Goal: Task Accomplishment & Management: Manage account settings

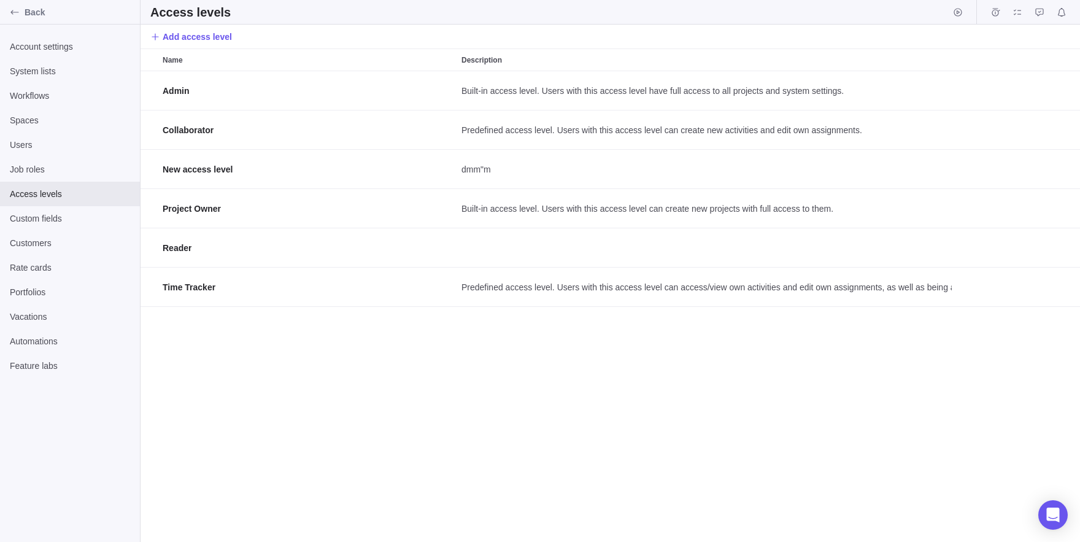
scroll to position [471, 940]
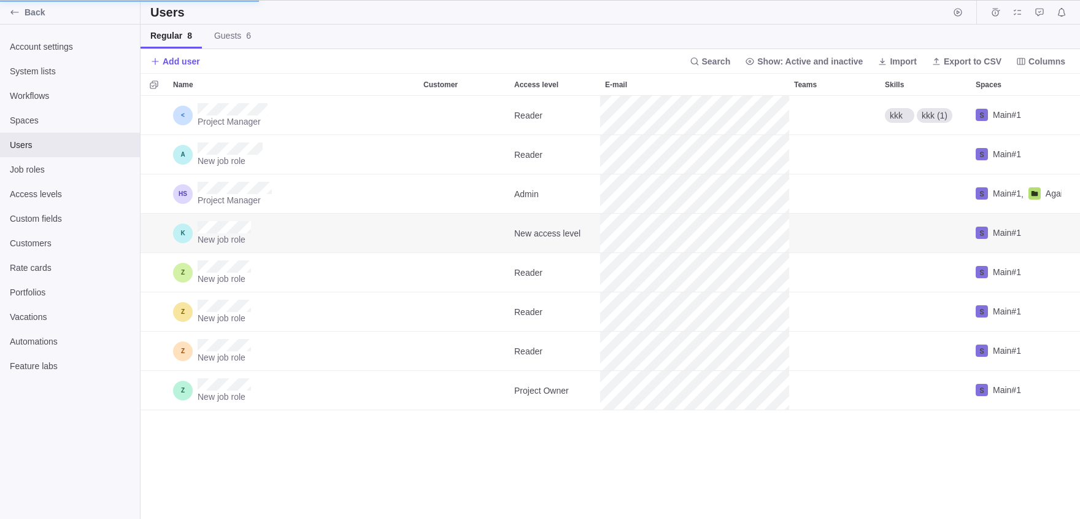
scroll to position [1, 1]
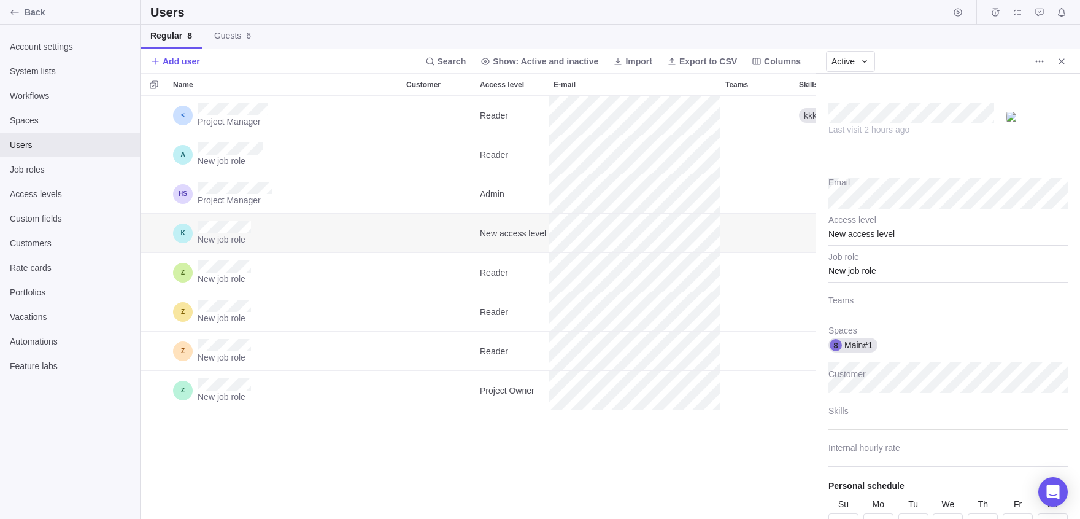
click at [651, 444] on div "Project Manager Reader kkk kkk (1) Main#1 New job role Reader Main#1 Project Ma…" at bounding box center [478, 307] width 675 height 423
click at [1068, 66] on span "Close" at bounding box center [1061, 61] width 17 height 17
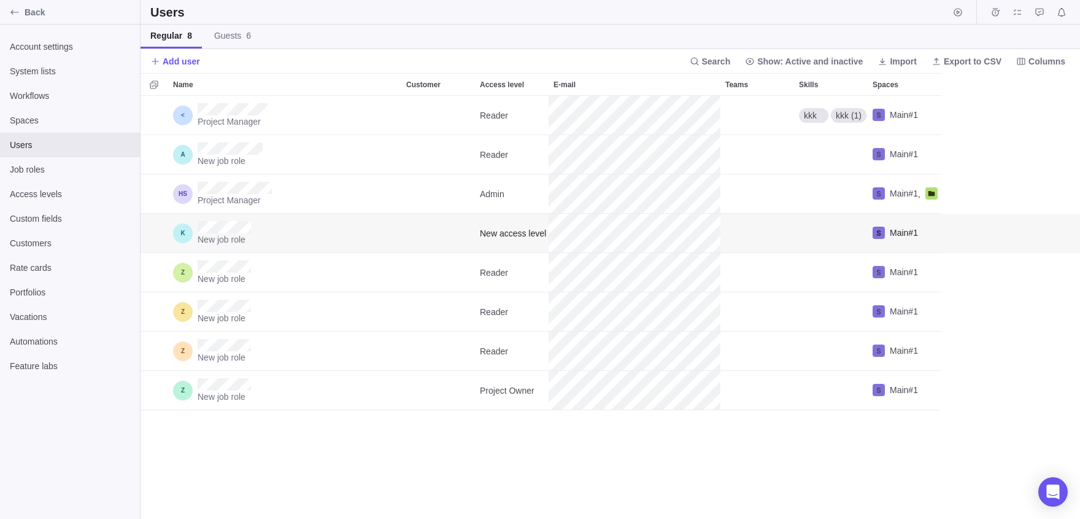
scroll to position [423, 940]
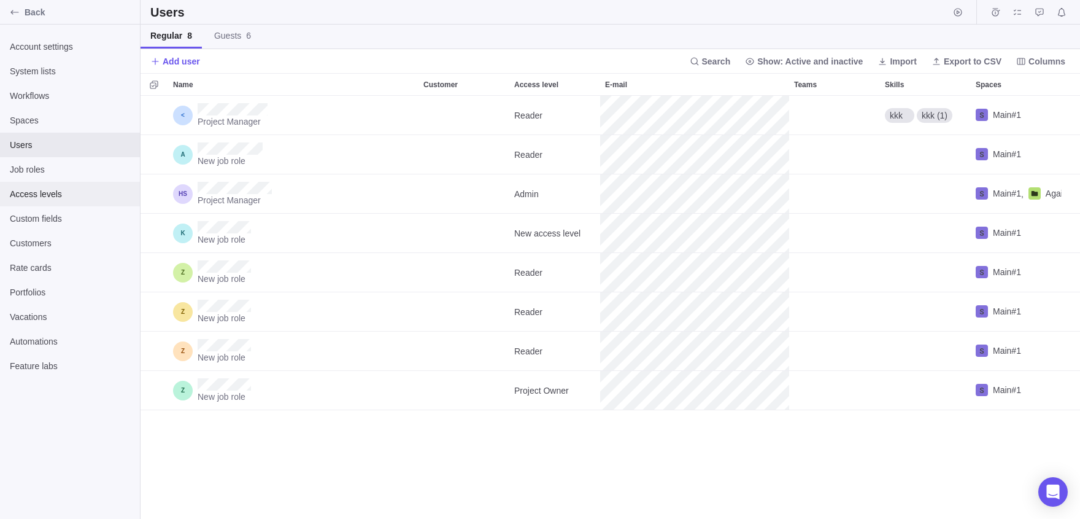
click at [20, 195] on span "Access levels" at bounding box center [70, 194] width 120 height 12
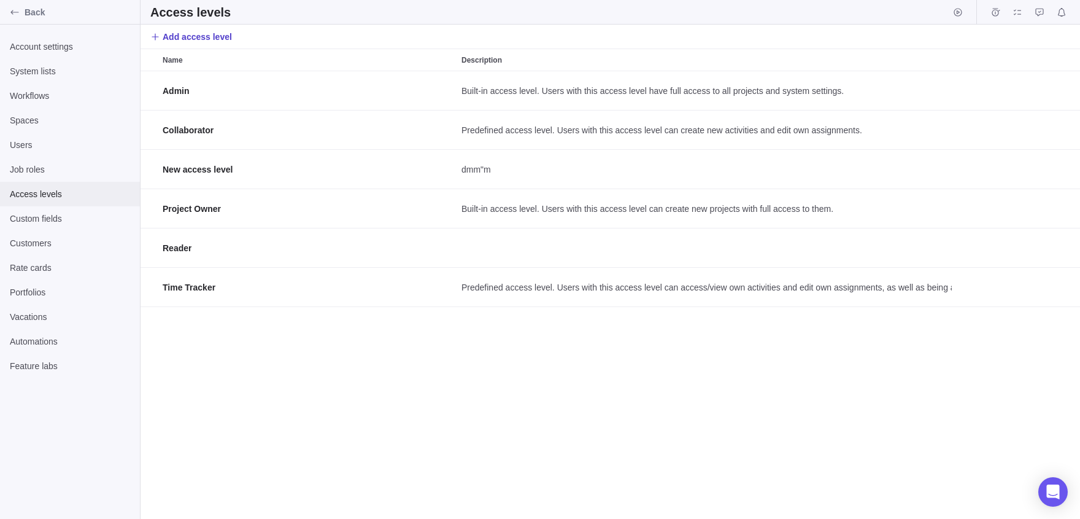
scroll to position [1, 1]
click at [232, 37] on span "Add access level" at bounding box center [197, 37] width 69 height 12
type textarea "x"
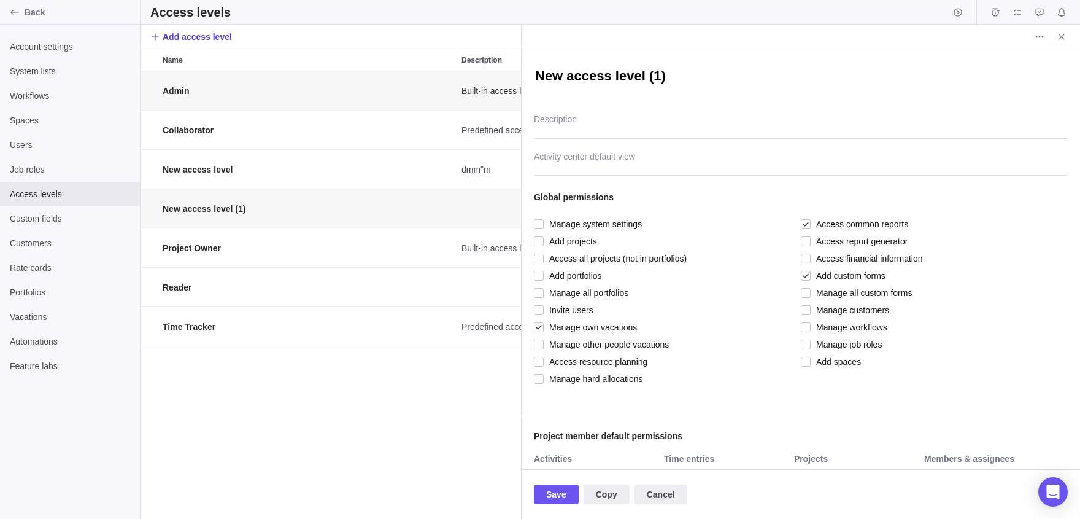
scroll to position [448, 381]
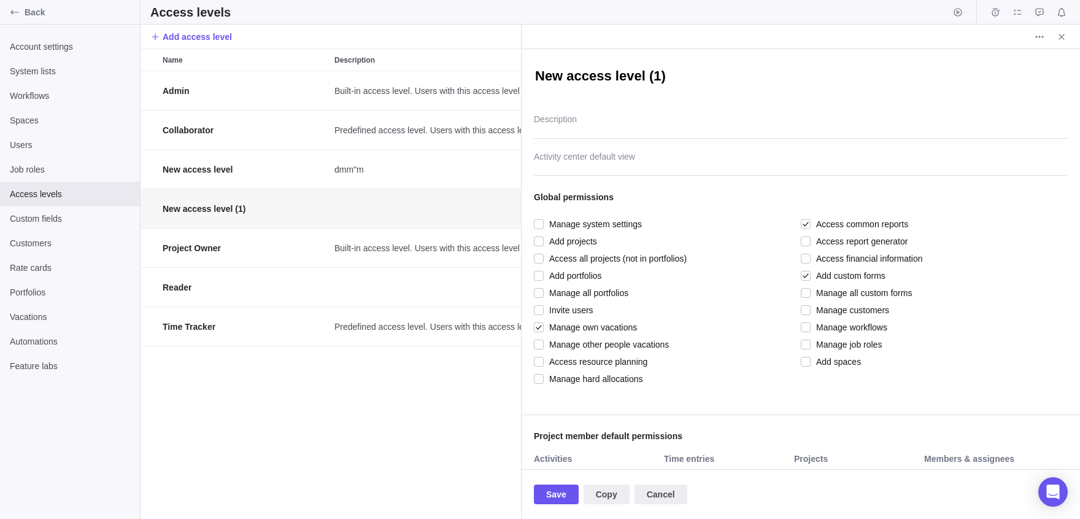
type textarea "x"
type textarea "xa"
type textarea "x"
type textarea "xas"
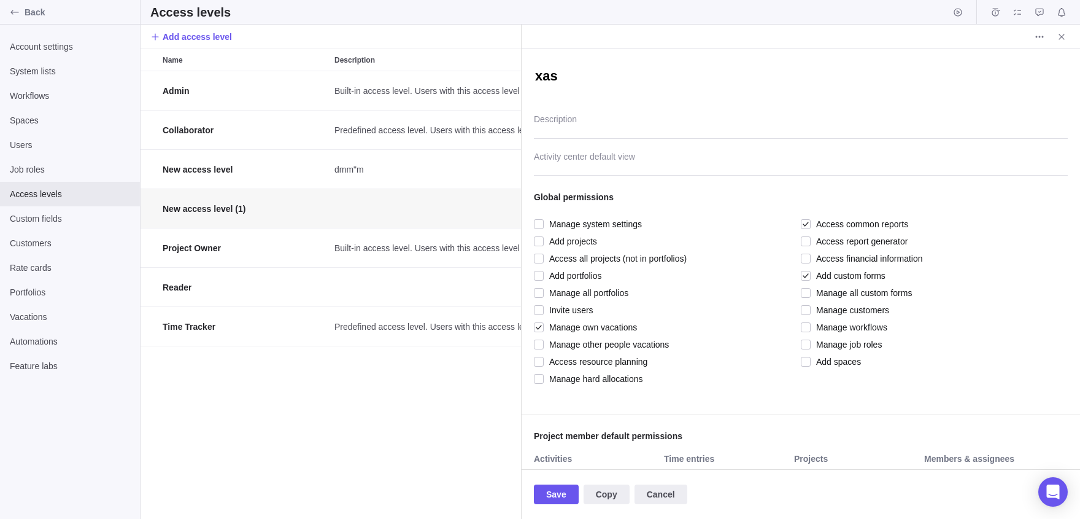
type textarea "x"
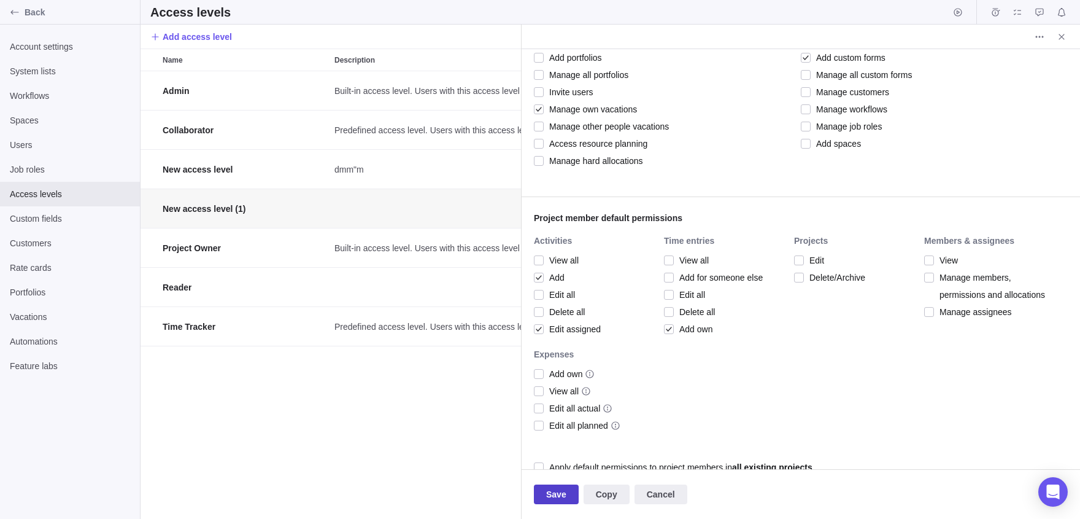
type textarea "xasa"
click at [575, 496] on span "Save" at bounding box center [556, 494] width 45 height 20
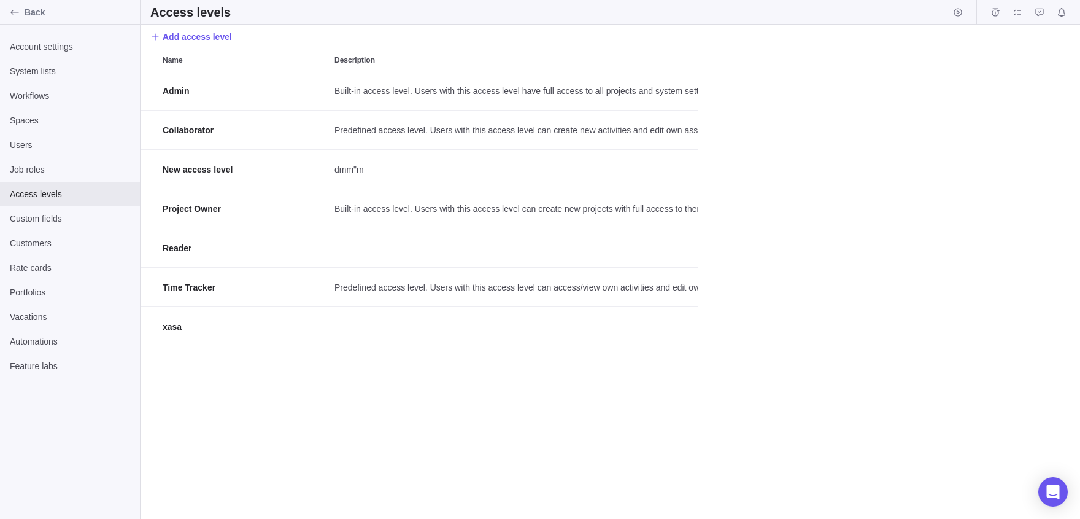
scroll to position [448, 940]
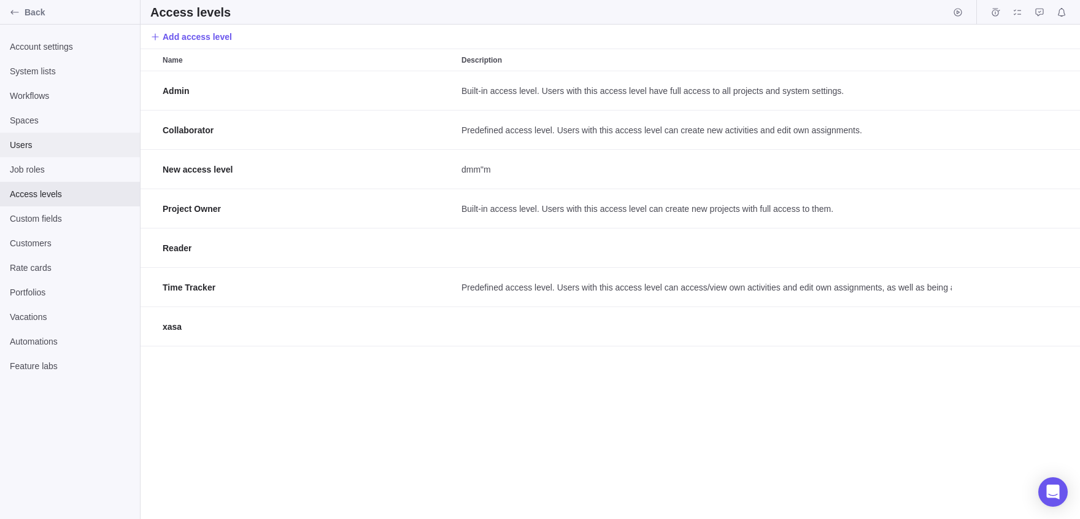
click at [63, 145] on span "Users" at bounding box center [70, 145] width 120 height 12
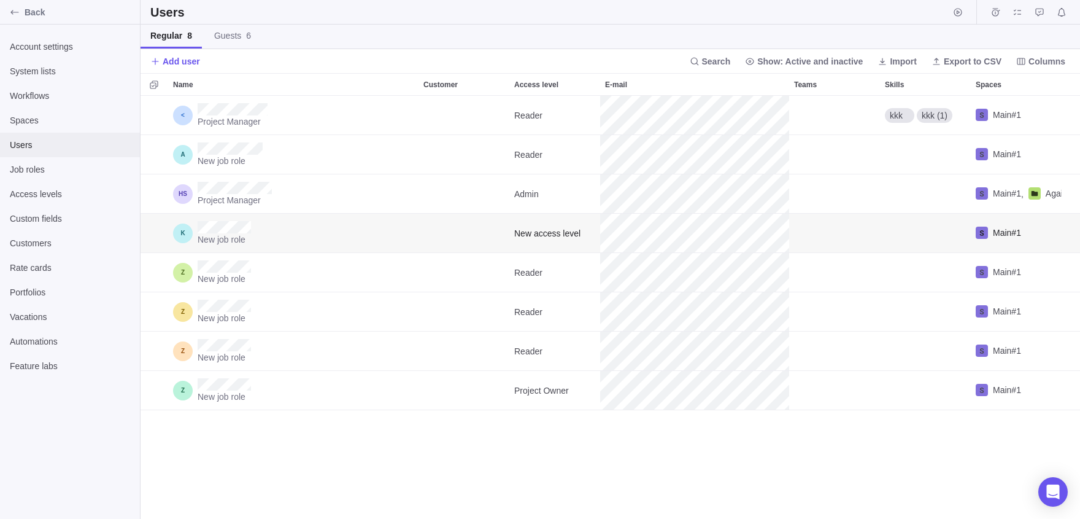
scroll to position [423, 940]
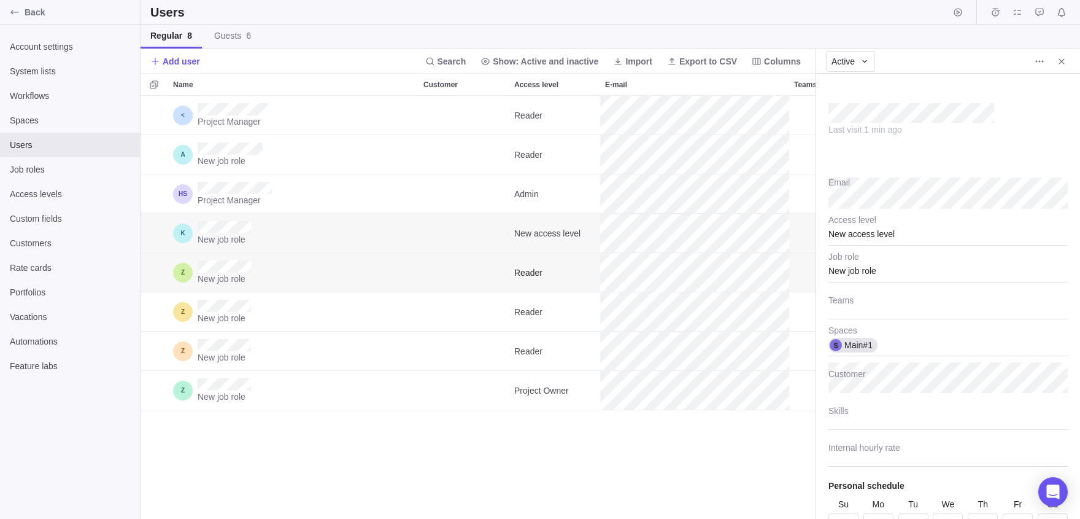
scroll to position [423, 675]
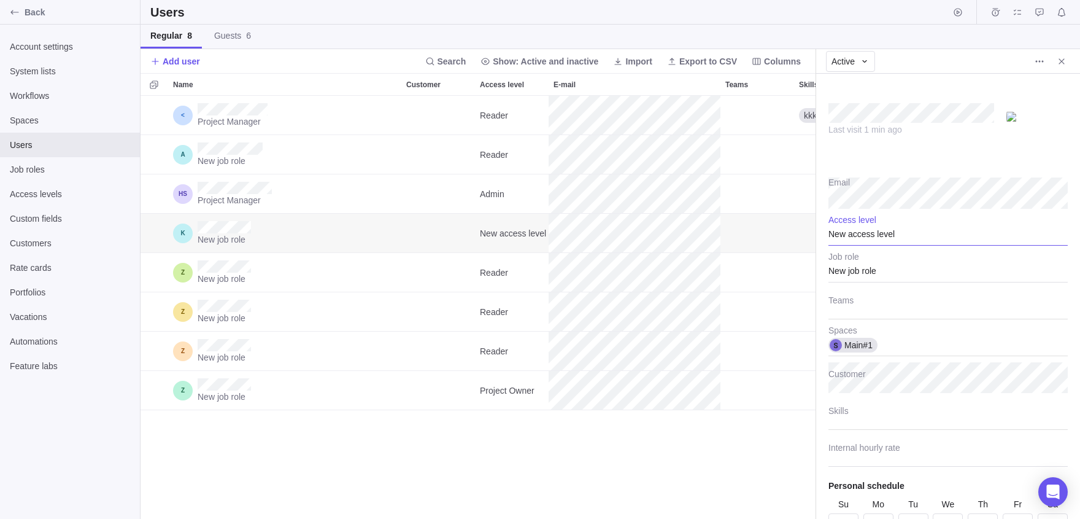
click at [870, 239] on div "New access level" at bounding box center [948, 230] width 239 height 31
click at [871, 361] on div "xasa" at bounding box center [948, 370] width 238 height 22
click at [682, 438] on div "Project Manager Reader kkk kkk (1) Main#1 New job role Reader Main#1 Project Ma…" at bounding box center [478, 307] width 675 height 423
click at [1059, 72] on div "Active" at bounding box center [948, 61] width 264 height 25
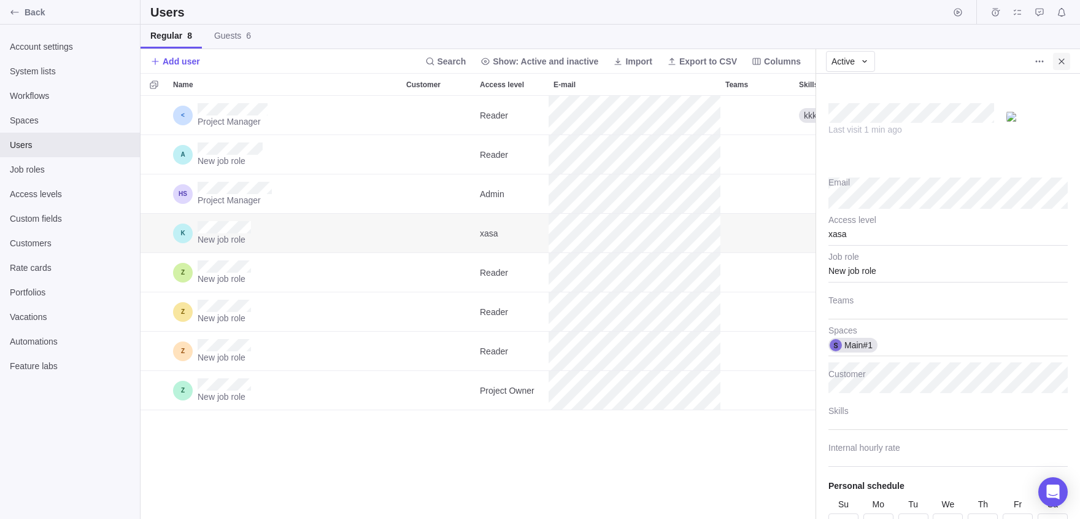
click at [1065, 58] on icon "Close" at bounding box center [1062, 61] width 10 height 10
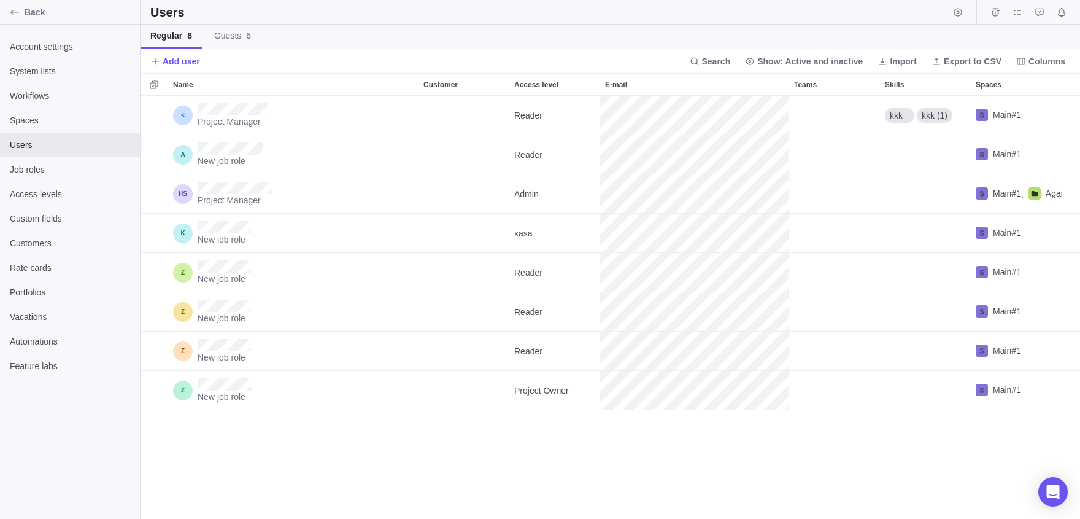
scroll to position [423, 940]
click at [12, 14] on icon "Back" at bounding box center [14, 12] width 8 height 4
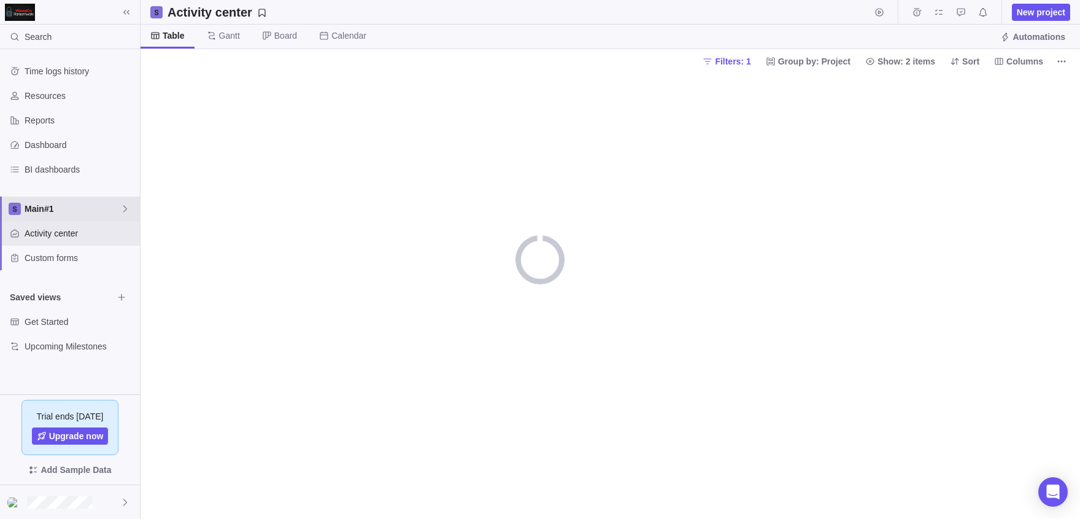
click at [45, 220] on div "Main#1" at bounding box center [70, 208] width 140 height 25
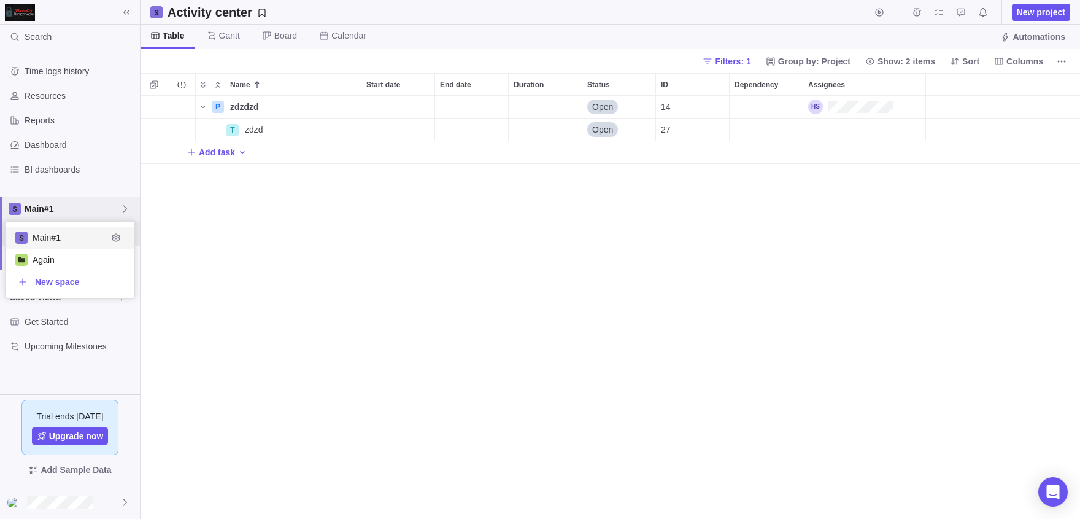
scroll to position [423, 940]
click at [215, 191] on body "Search Time logs history Resources Reports Dashboard BI dashboards Main#1 Activ…" at bounding box center [540, 259] width 1080 height 519
click at [32, 309] on div "Get Started" at bounding box center [70, 321] width 140 height 25
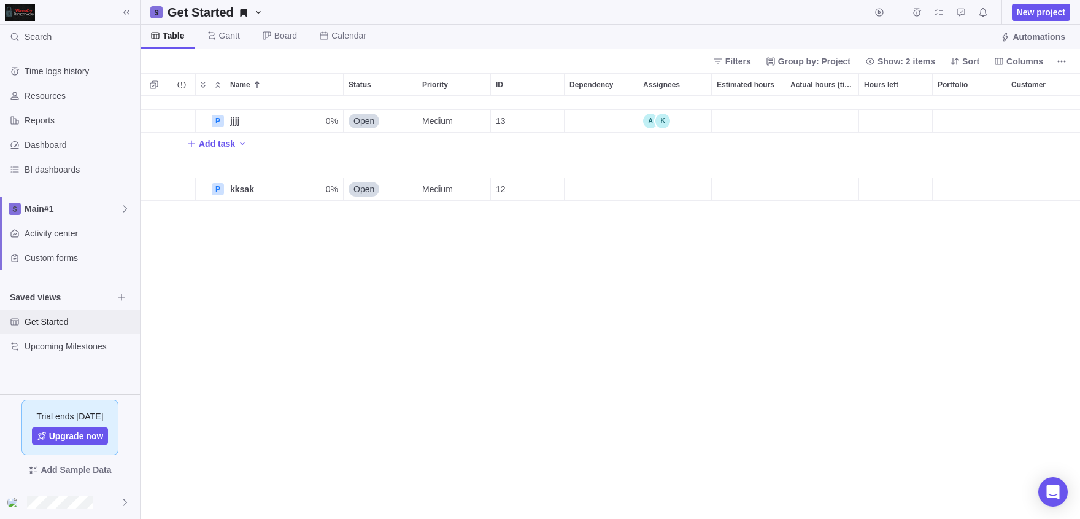
scroll to position [0, 269]
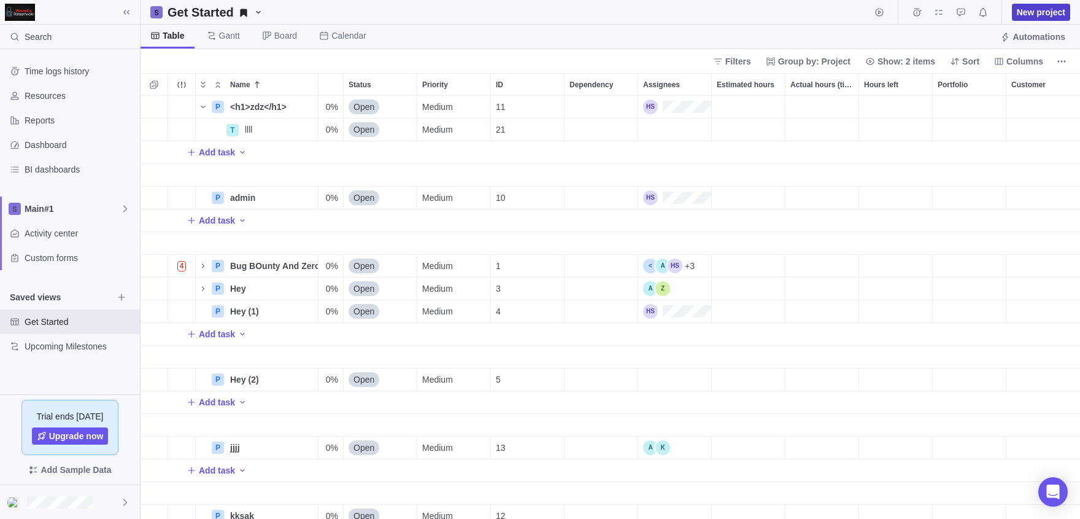
click at [1031, 10] on span "New project" at bounding box center [1041, 12] width 48 height 12
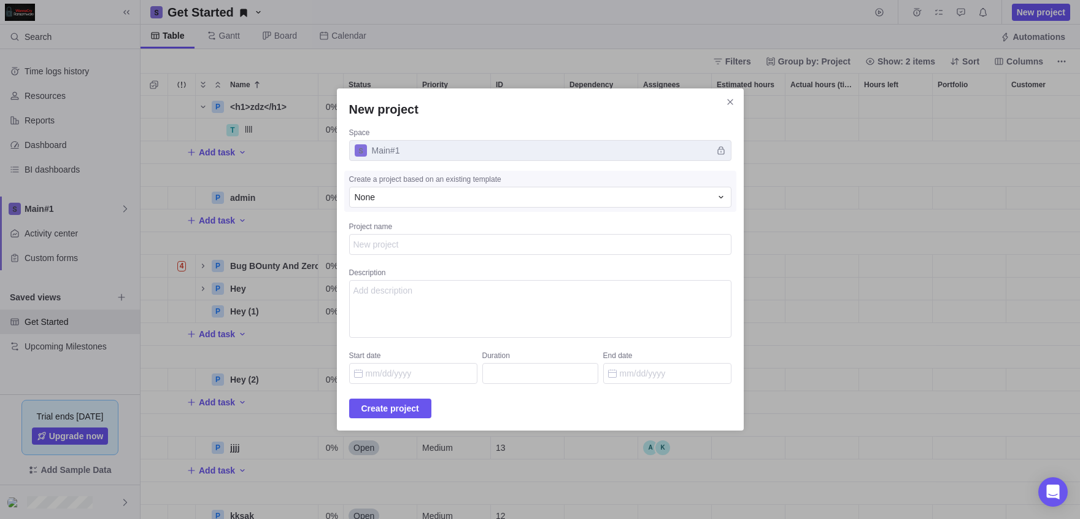
type textarea "x"
type textarea "p"
type textarea "x"
type textarea "pr"
click at [363, 403] on span "Create project" at bounding box center [390, 408] width 58 height 15
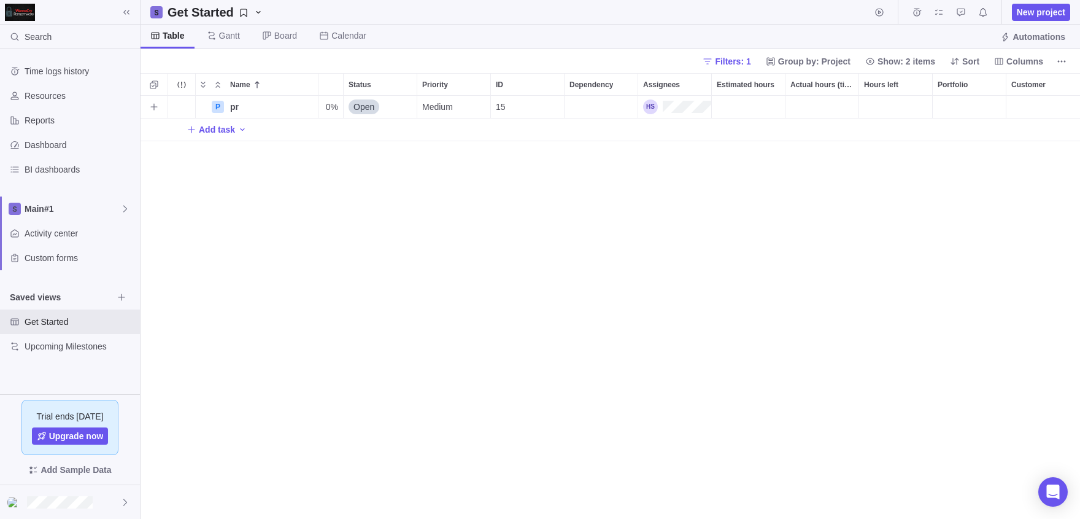
click at [1029, 101] on div "Customer" at bounding box center [1043, 107] width 74 height 22
click at [980, 176] on span "Customer 02" at bounding box center [975, 179] width 49 height 12
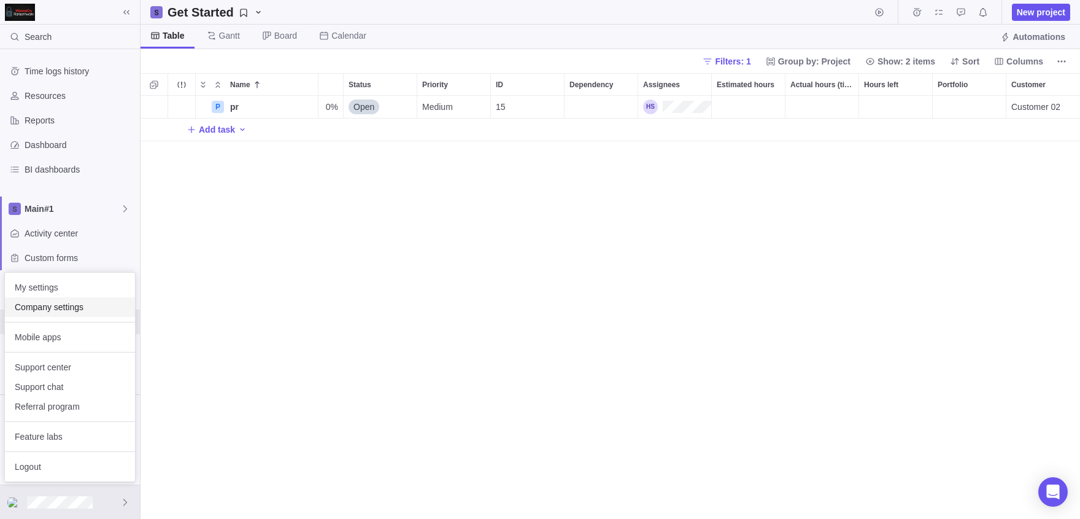
click at [55, 301] on div "Company settings" at bounding box center [70, 307] width 130 height 20
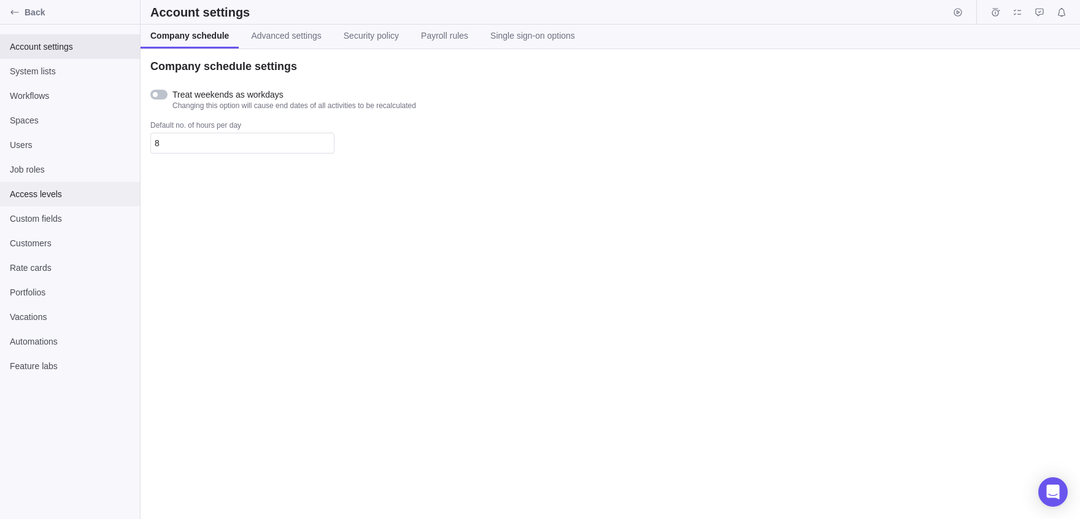
click at [37, 196] on span "Access levels" at bounding box center [70, 194] width 120 height 12
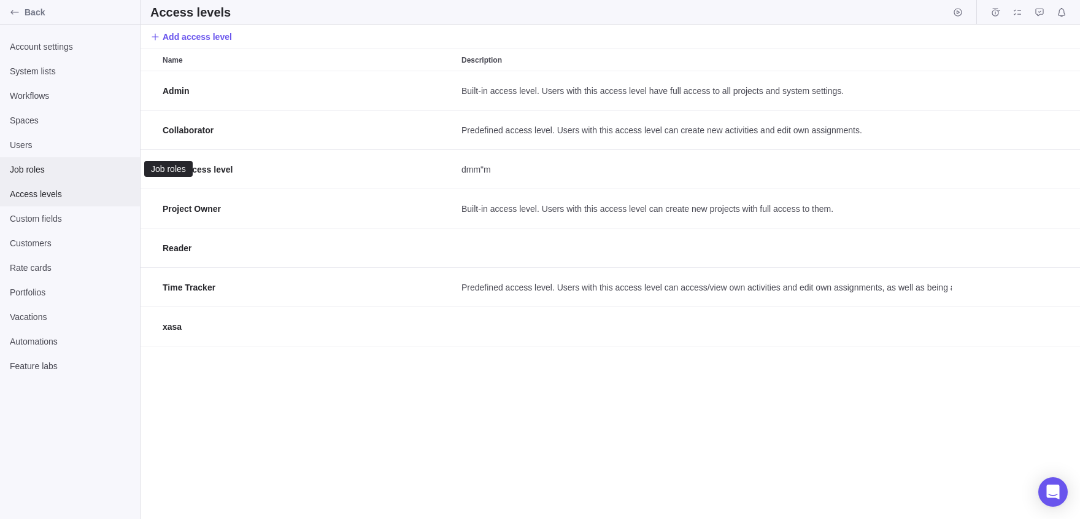
scroll to position [448, 940]
click at [35, 160] on div "Job roles" at bounding box center [70, 169] width 140 height 25
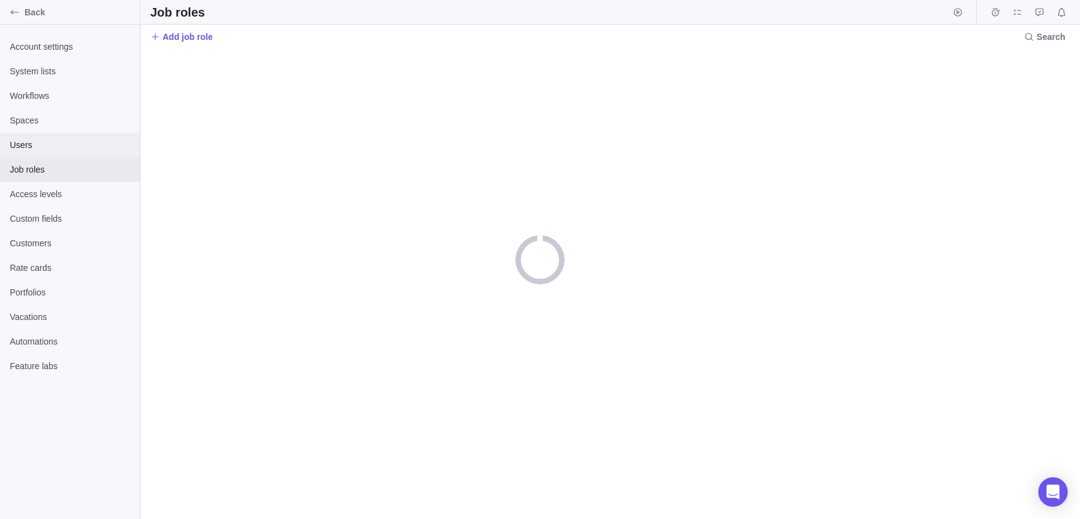
click at [37, 156] on div "Users" at bounding box center [70, 145] width 140 height 25
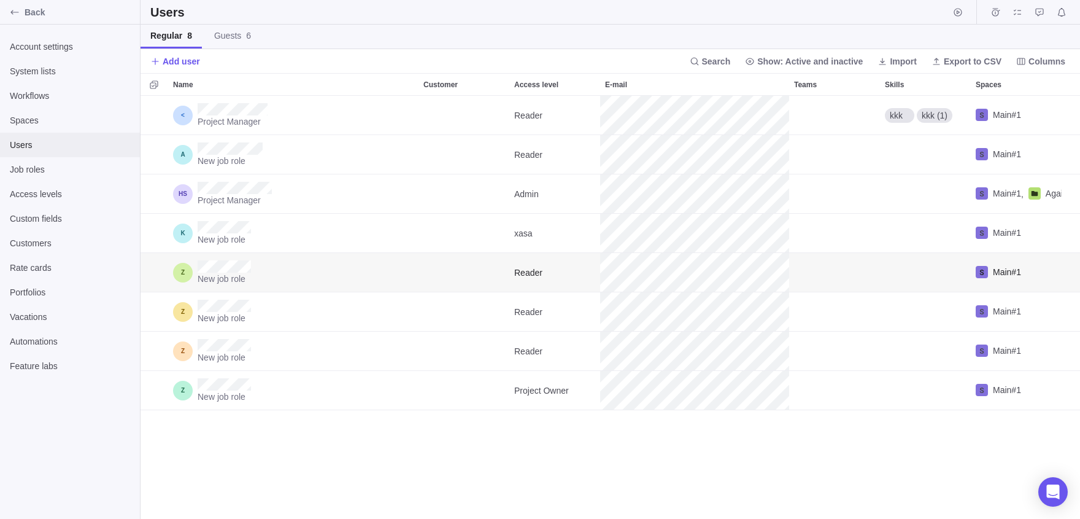
scroll to position [423, 940]
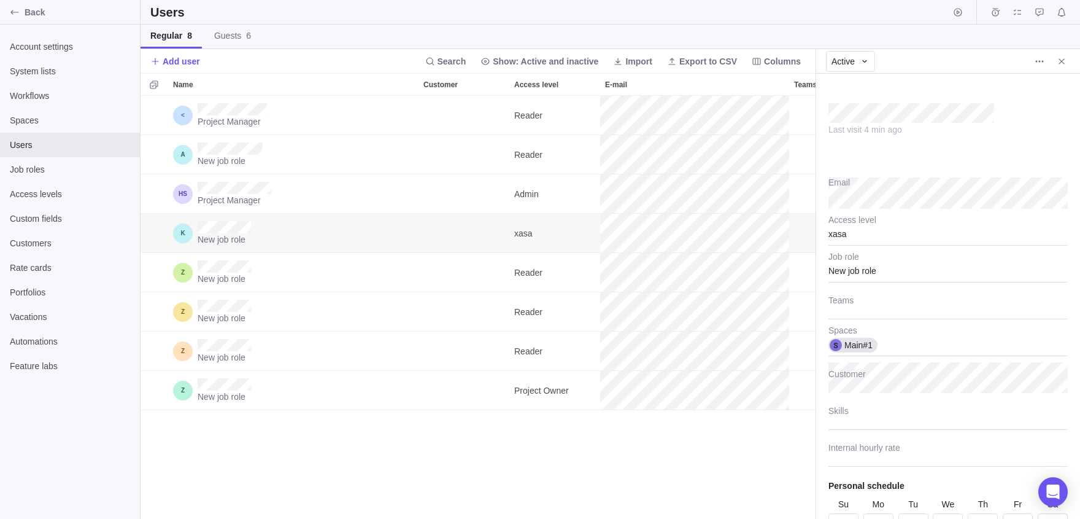
scroll to position [423, 675]
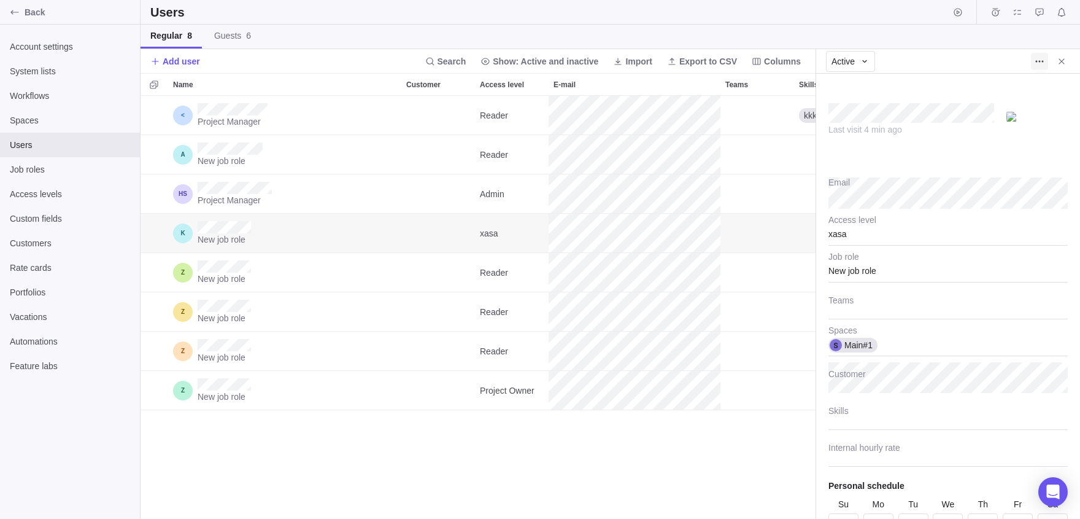
click at [1040, 65] on icon "More actions" at bounding box center [1040, 61] width 10 height 10
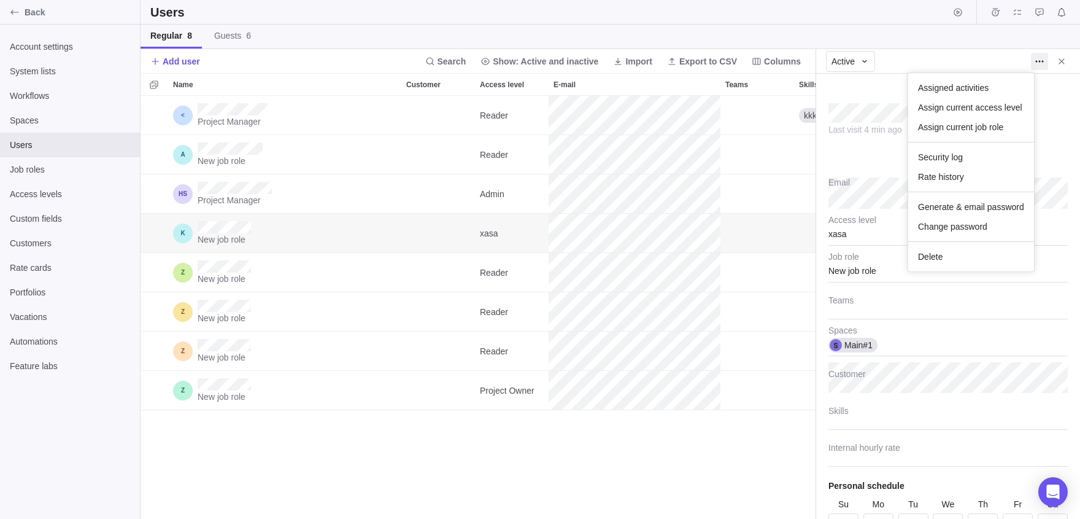
click at [902, 433] on body "Back Account settings System lists Workflows Spaces Users Job roles Access leve…" at bounding box center [540, 259] width 1080 height 519
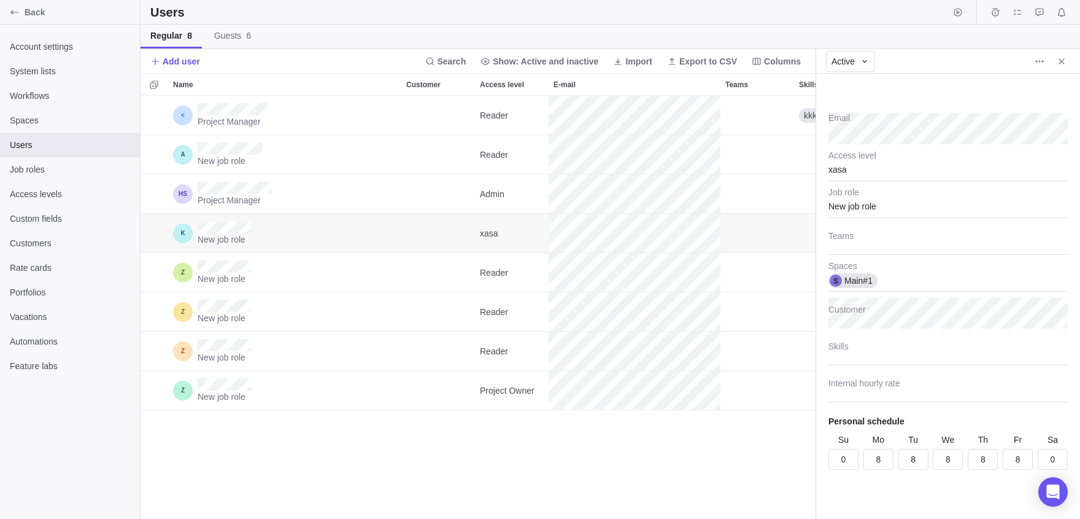
scroll to position [0, 0]
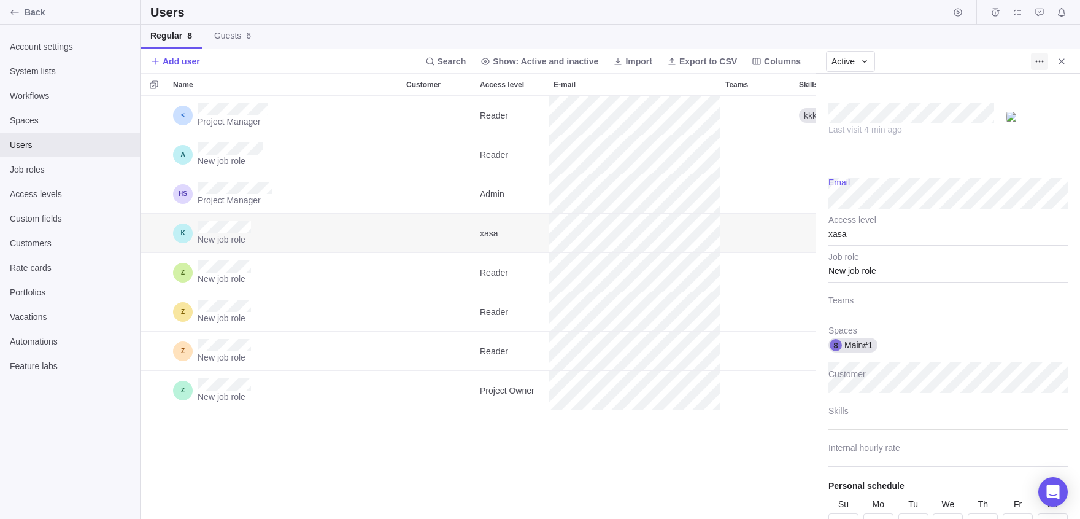
click at [1039, 56] on icon "More actions" at bounding box center [1040, 61] width 10 height 10
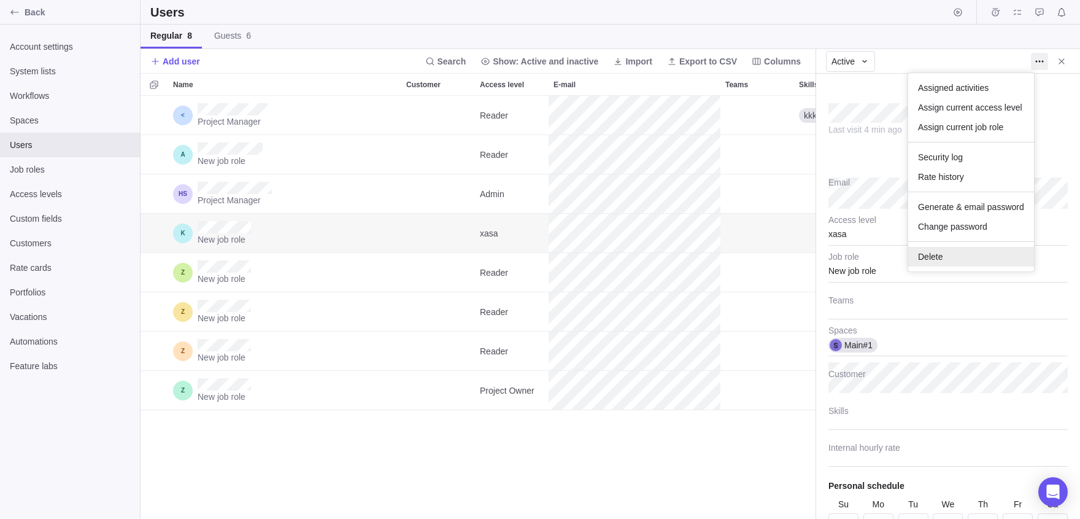
click at [966, 252] on div "Delete" at bounding box center [971, 257] width 126 height 20
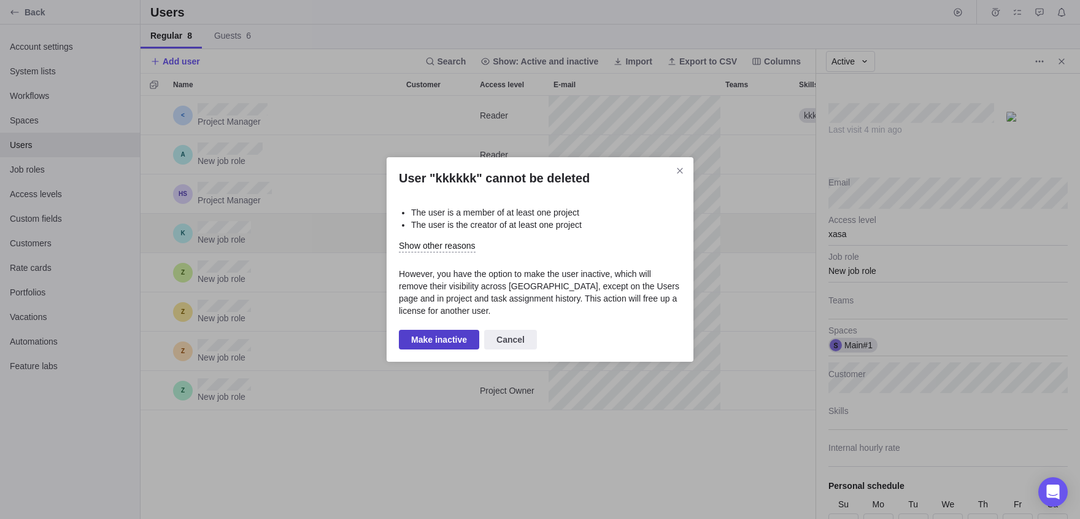
click at [428, 340] on span "Make inactive" at bounding box center [439, 339] width 56 height 15
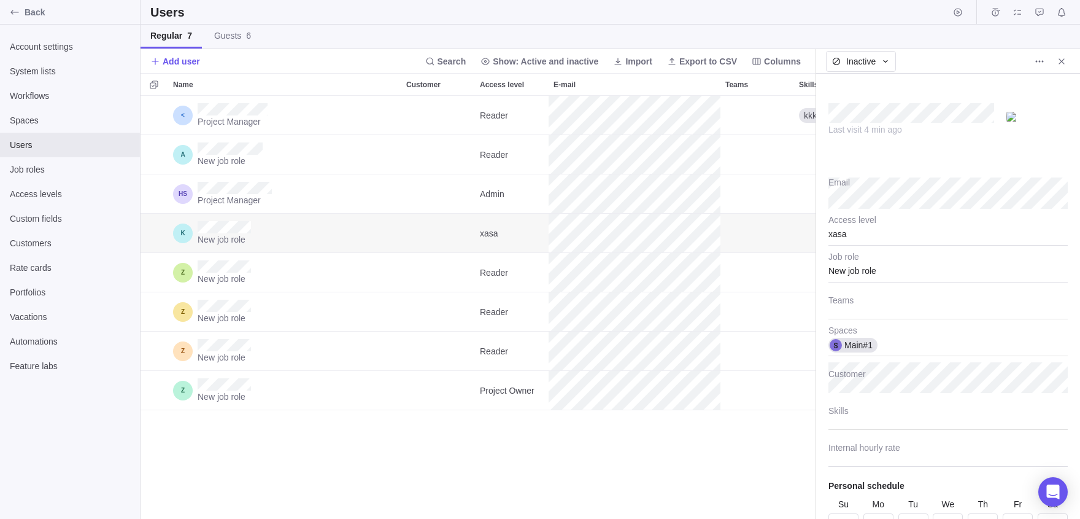
click at [1030, 64] on div at bounding box center [1048, 61] width 44 height 17
click at [1032, 64] on span "More actions" at bounding box center [1039, 61] width 17 height 17
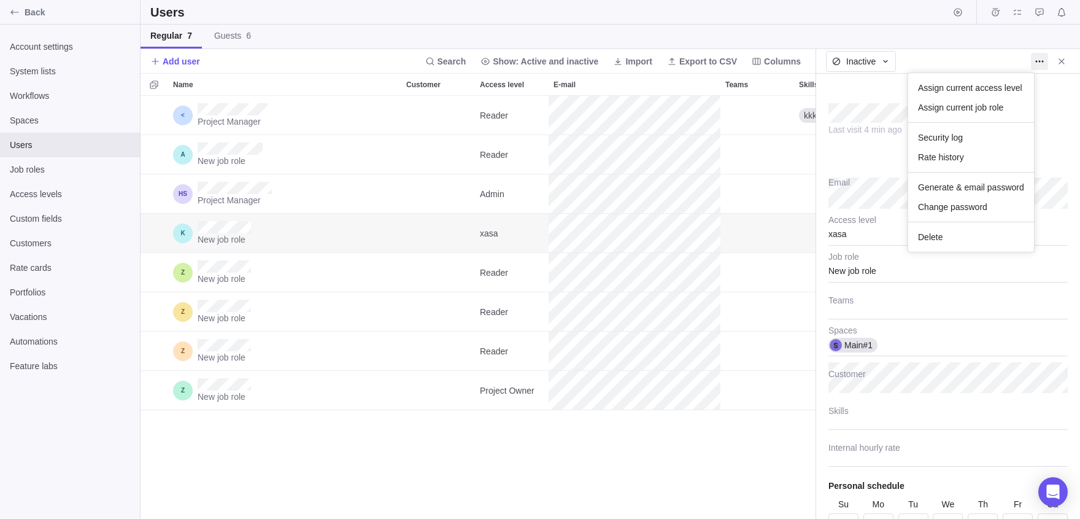
click at [936, 60] on body "Back Account settings System lists Workflows Spaces Users Job roles Access leve…" at bounding box center [540, 259] width 1080 height 519
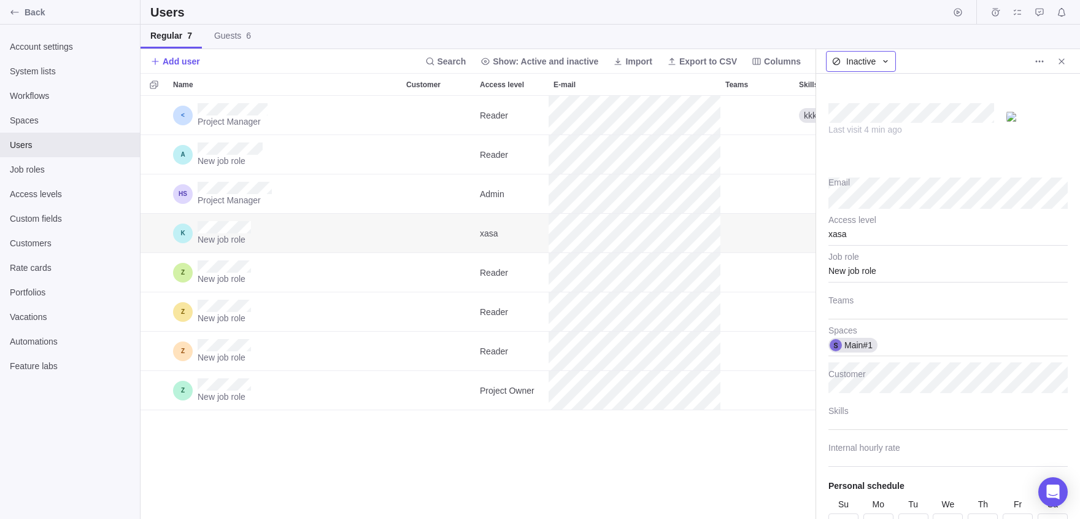
click at [849, 57] on span "Inactive" at bounding box center [860, 61] width 29 height 12
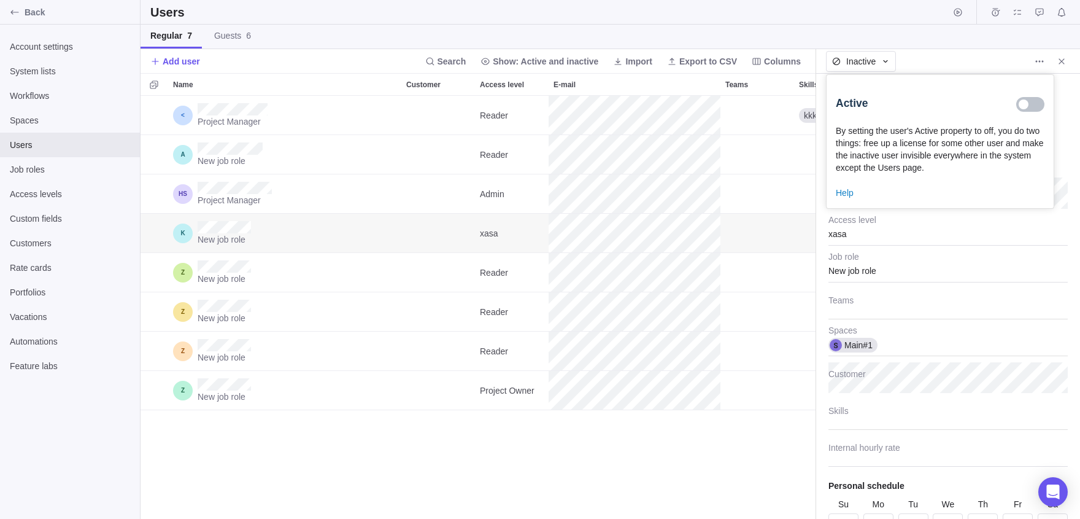
click at [1027, 102] on div at bounding box center [1024, 104] width 10 height 10
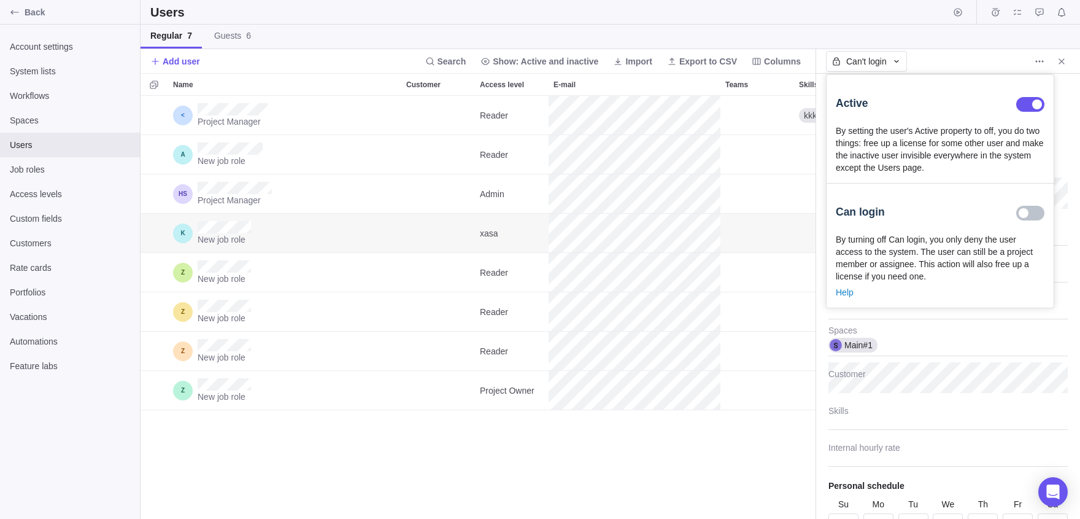
click at [1080, 213] on body "Back Account settings System lists Workflows Spaces Users Job roles Access leve…" at bounding box center [540, 259] width 1080 height 519
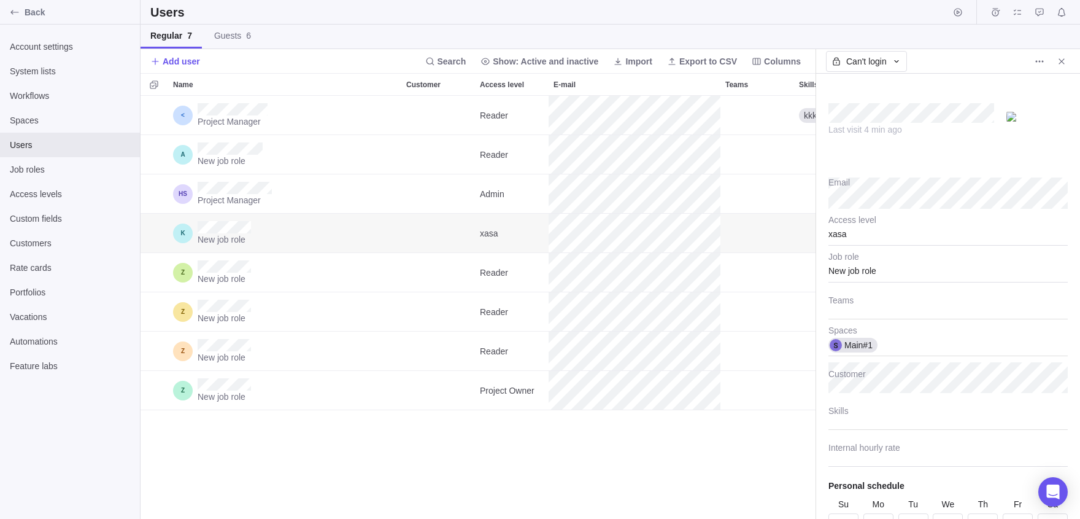
click at [859, 74] on div "Last visit 4 min ago" at bounding box center [948, 123] width 239 height 98
click at [873, 68] on div "Can't login" at bounding box center [866, 61] width 81 height 21
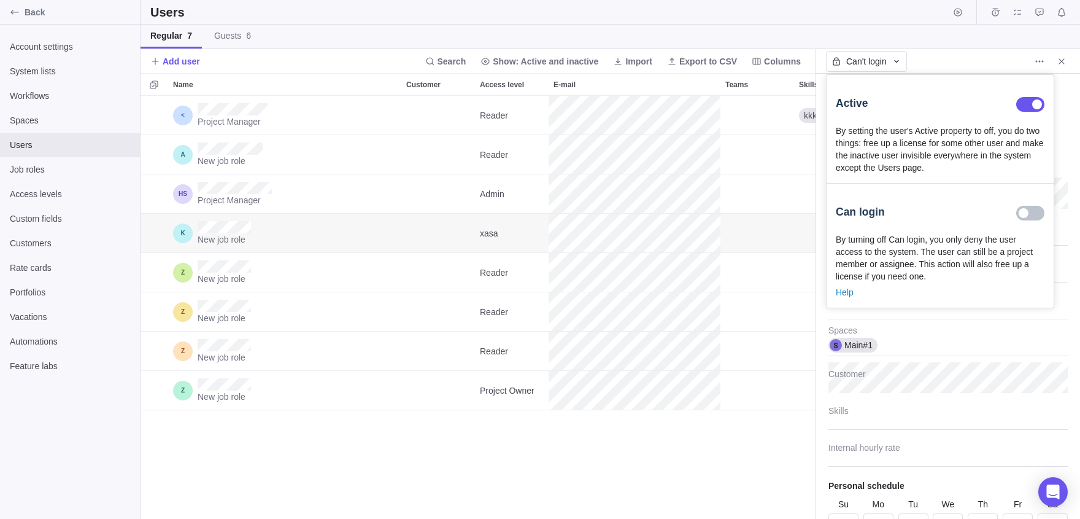
click at [1024, 220] on div at bounding box center [1030, 213] width 28 height 15
type textarea "x"
click at [1078, 236] on body "Back Account settings System lists Workflows Spaces Users Job roles Access leve…" at bounding box center [540, 259] width 1080 height 519
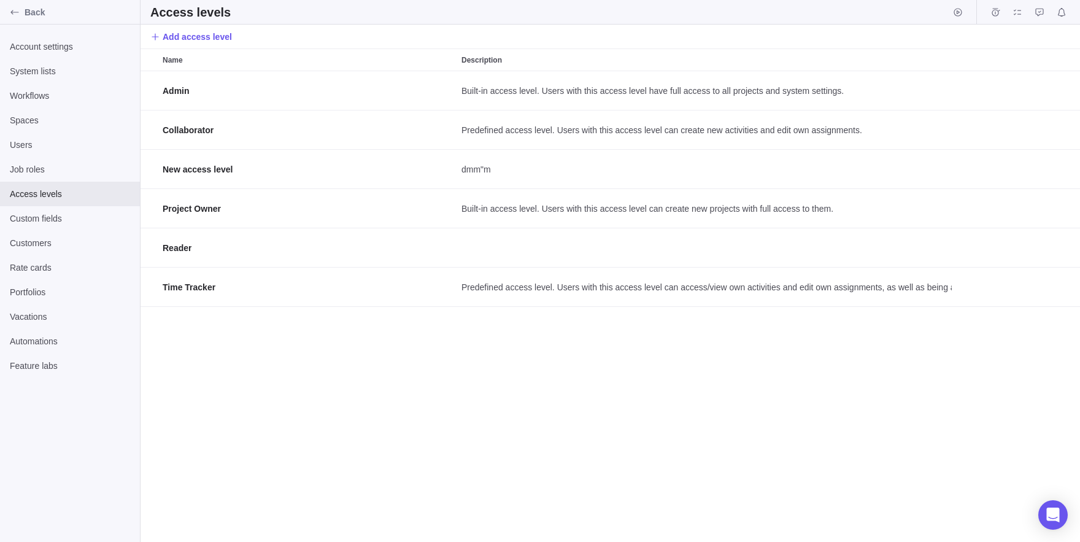
scroll to position [471, 940]
click at [79, 153] on div "Users" at bounding box center [70, 145] width 140 height 25
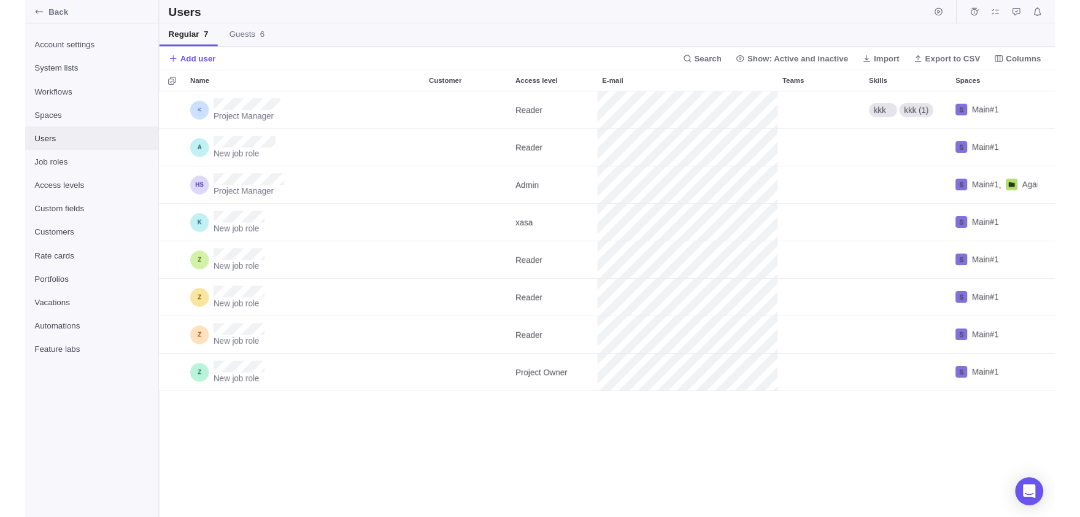
scroll to position [446, 940]
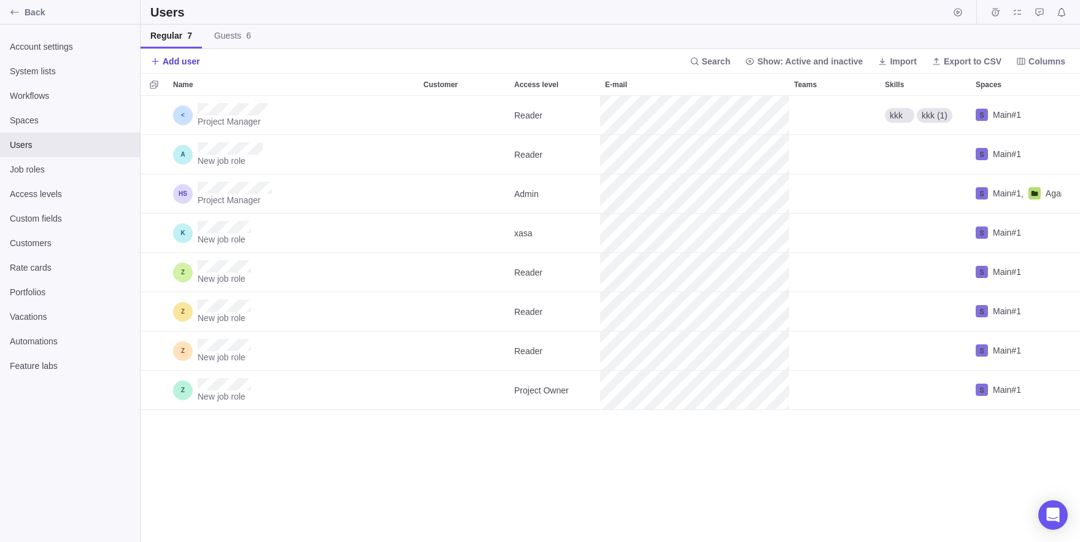
click at [167, 68] on span "Add user" at bounding box center [175, 61] width 50 height 17
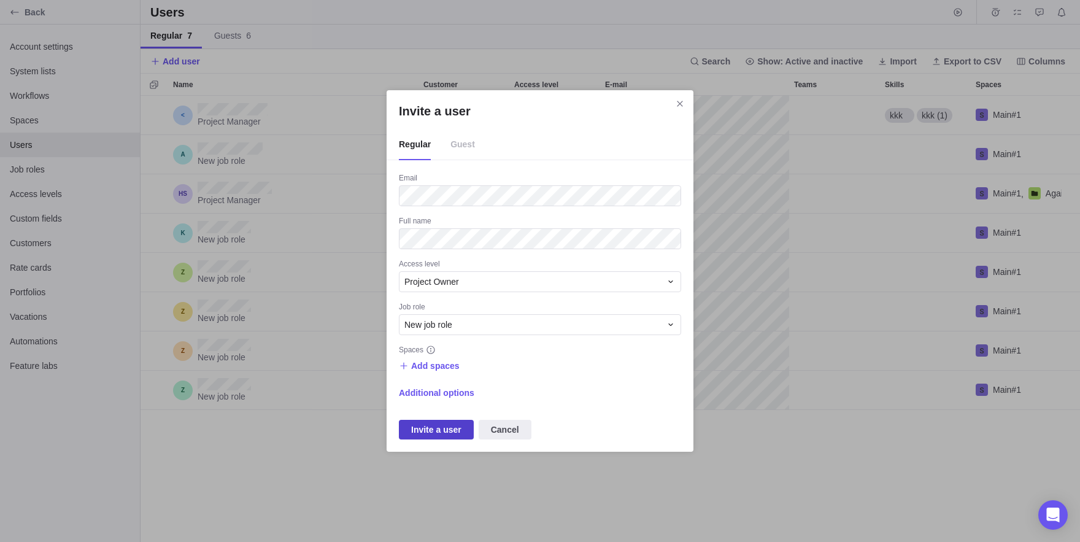
click at [441, 429] on span "Invite a user" at bounding box center [436, 429] width 50 height 15
click at [442, 365] on span "Add spaces" at bounding box center [435, 366] width 48 height 12
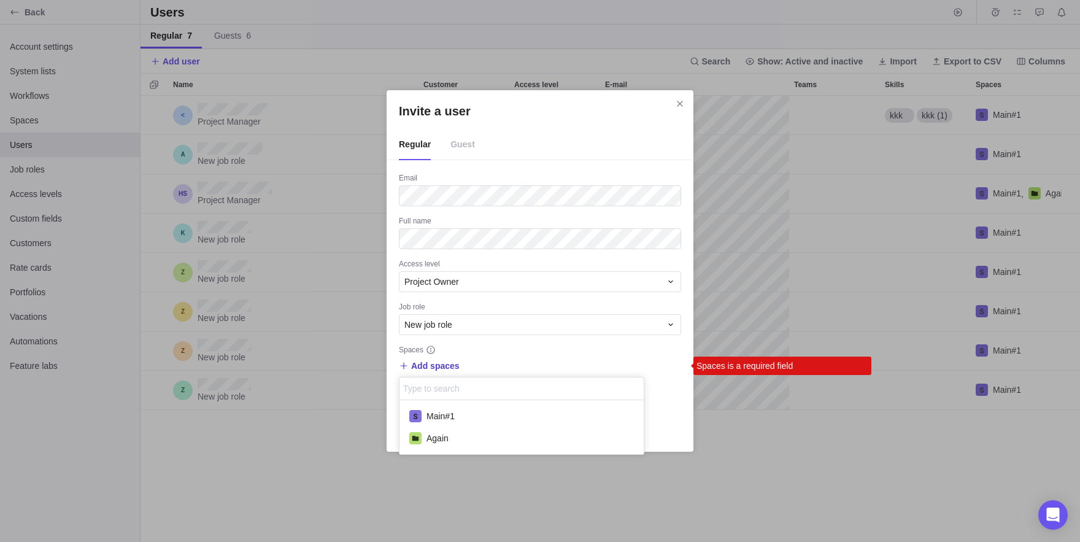
scroll to position [54, 245]
click at [455, 415] on span "Main#1" at bounding box center [441, 416] width 28 height 12
click at [628, 360] on div "Invite a user Regular Guest Email Full name Access level Project Owner Job role…" at bounding box center [540, 271] width 1080 height 542
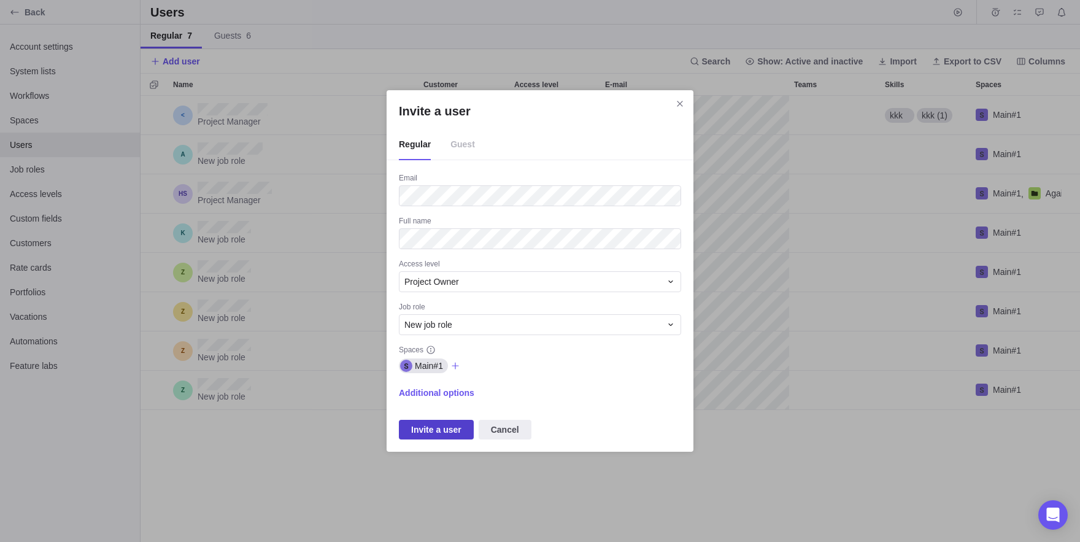
click at [430, 423] on span "Invite a user" at bounding box center [436, 429] width 50 height 15
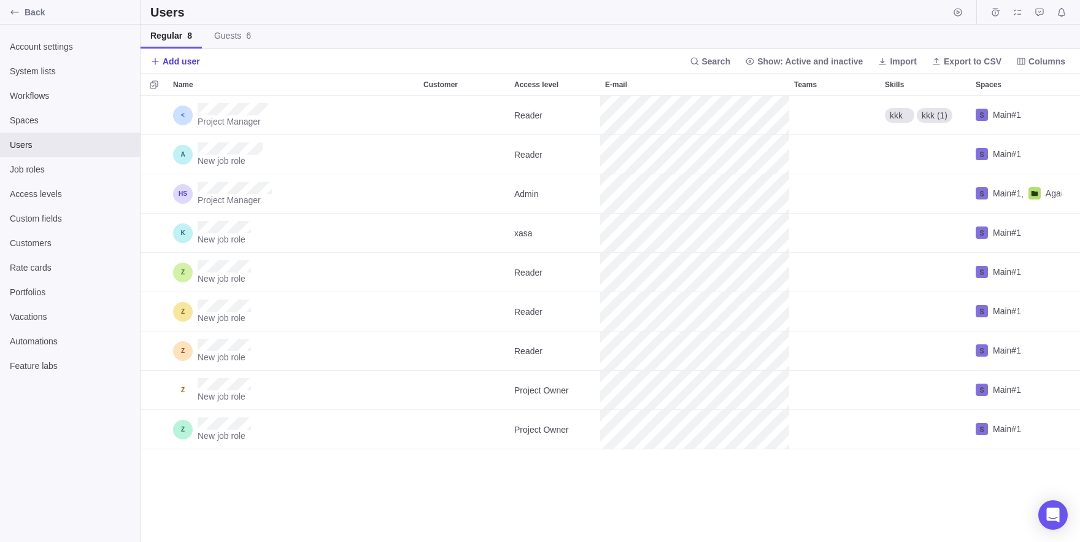
click at [169, 63] on span "Add user" at bounding box center [181, 61] width 37 height 12
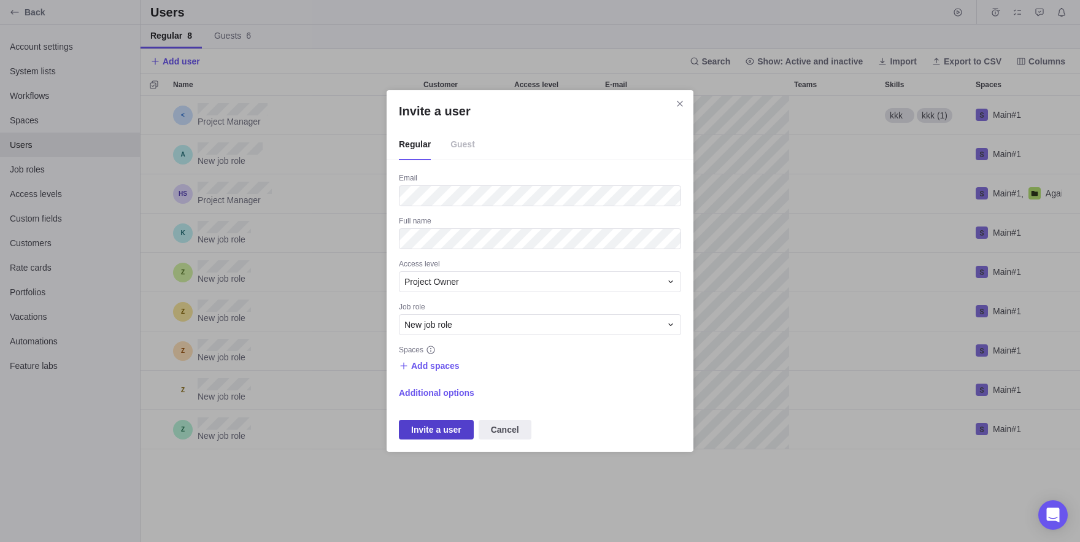
click at [423, 423] on span "Invite a user" at bounding box center [436, 429] width 50 height 15
click at [427, 365] on span "Add spaces" at bounding box center [435, 366] width 48 height 12
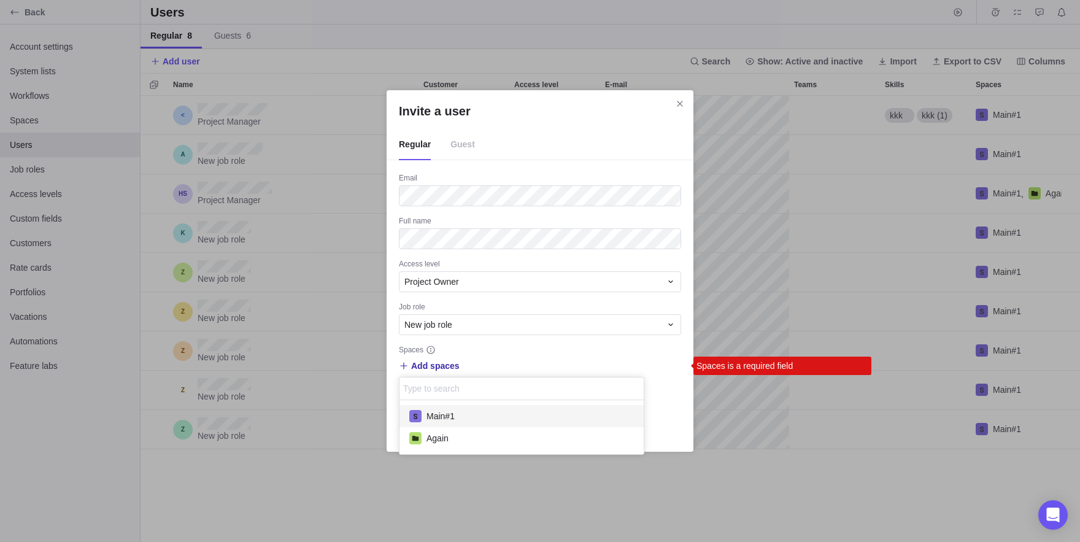
click at [462, 424] on div "Main#1" at bounding box center [522, 416] width 244 height 22
click at [550, 373] on div "Invite a user Regular Guest Email Full name Access level Project Owner Job role…" at bounding box center [540, 271] width 1080 height 542
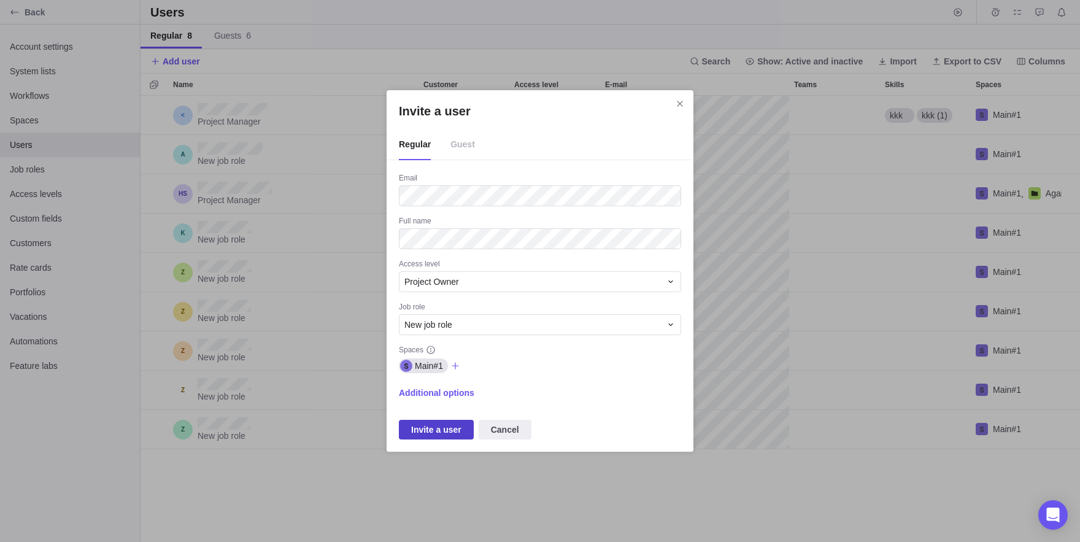
click at [436, 430] on span "Invite a user" at bounding box center [436, 429] width 50 height 15
click at [670, 108] on h2 "Invite a user" at bounding box center [540, 110] width 282 height 17
click at [681, 100] on icon "Close" at bounding box center [680, 104] width 10 height 10
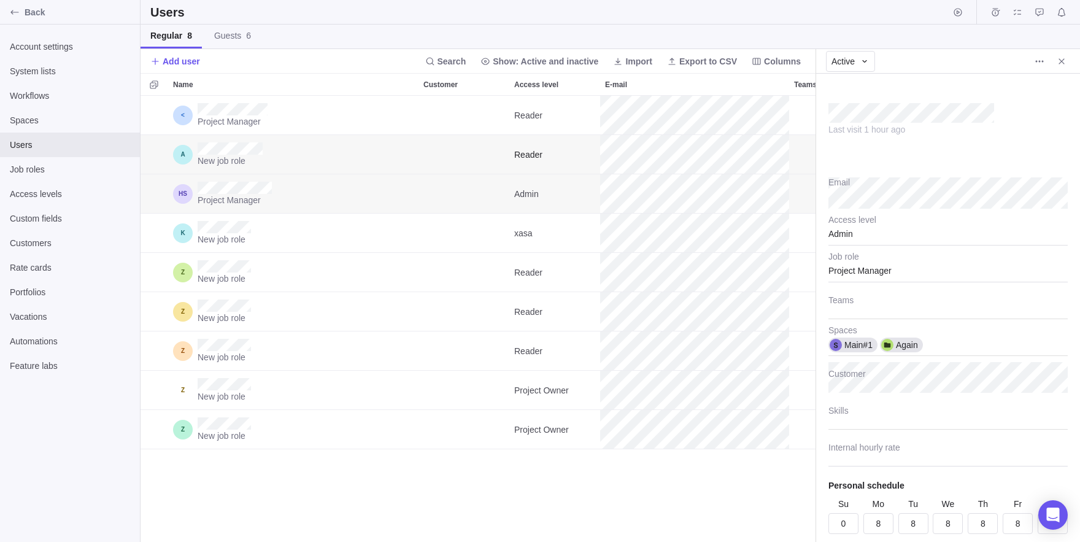
scroll to position [446, 675]
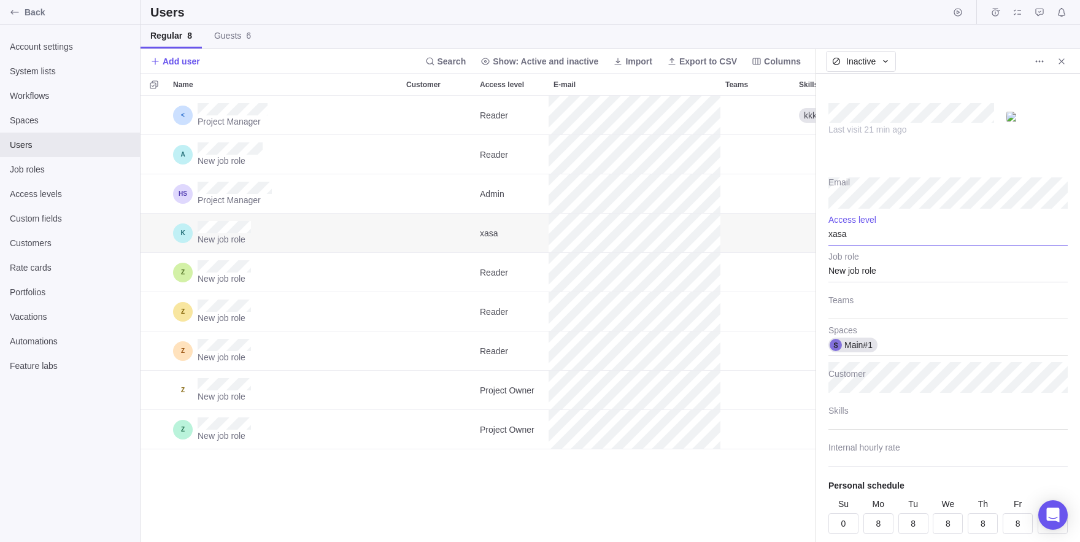
click at [841, 233] on div "xasa" at bounding box center [948, 230] width 239 height 31
click at [843, 270] on span "Admin" at bounding box center [851, 264] width 25 height 12
click at [693, 450] on div "Project Manager Reader kkk kkk (1) Main#1 New job role Reader Main#1 Project Ma…" at bounding box center [478, 319] width 675 height 446
click at [1064, 60] on icon "Close" at bounding box center [1062, 61] width 6 height 6
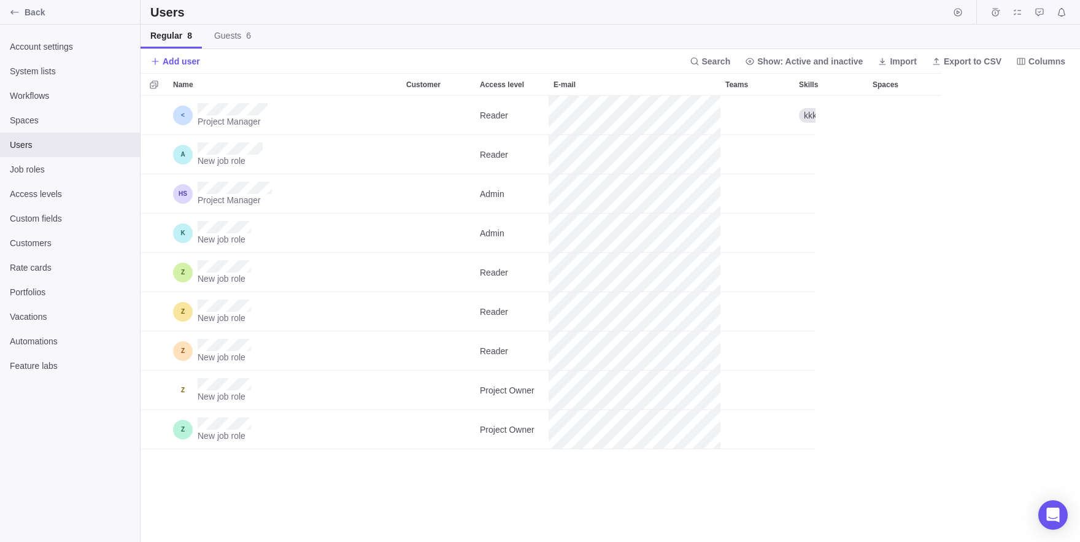
scroll to position [446, 940]
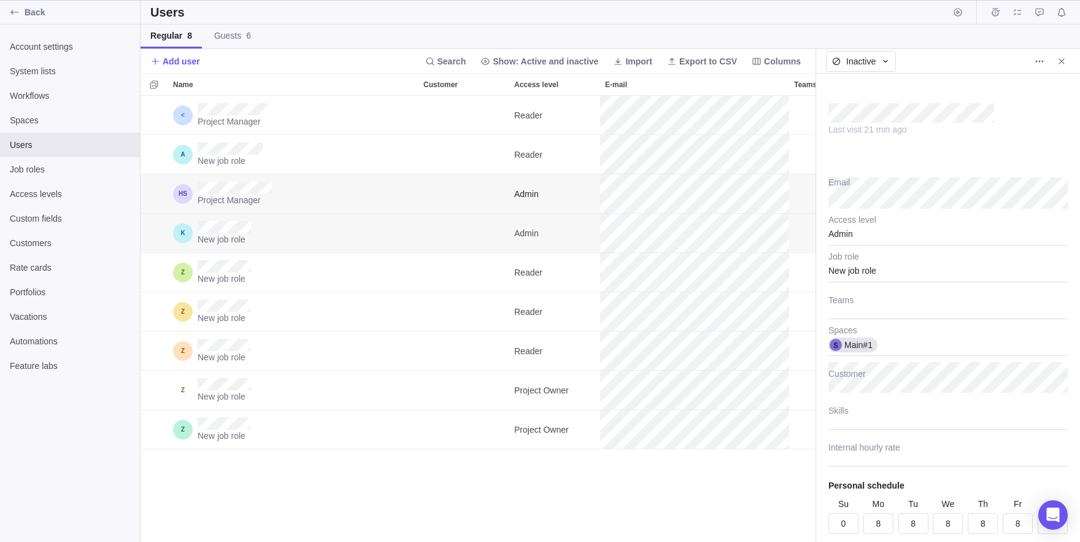
scroll to position [446, 675]
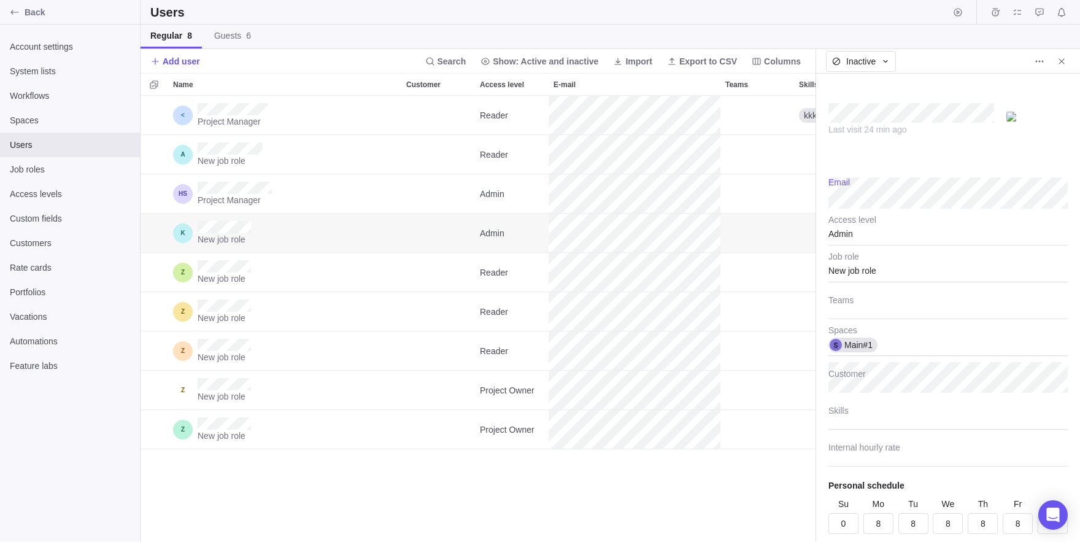
click at [827, 197] on div "Last visit 24 min ago Email Admin Access level New job role Job role Teams Main…" at bounding box center [948, 308] width 264 height 468
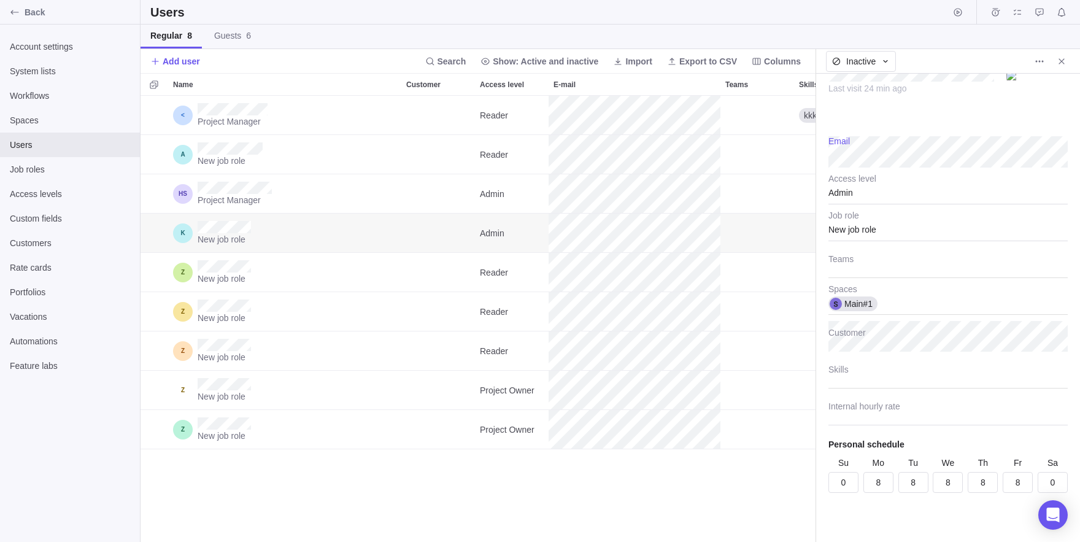
click at [767, 454] on div "Project Manager Reader kkk kkk (1) Main#1 New job role Reader Main#1 Project Ma…" at bounding box center [478, 319] width 675 height 446
click at [1067, 58] on span "Close" at bounding box center [1061, 61] width 17 height 17
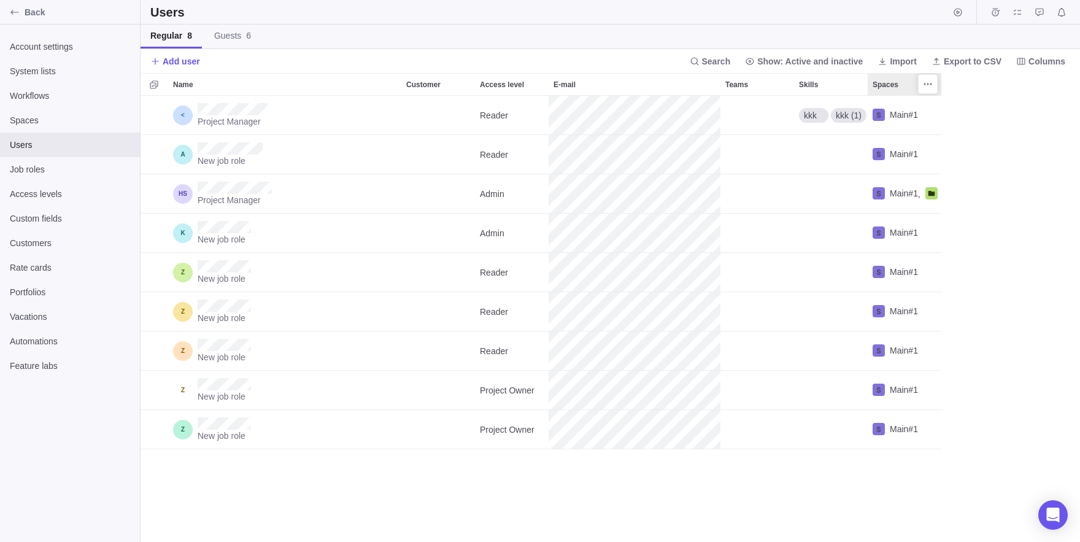
scroll to position [446, 940]
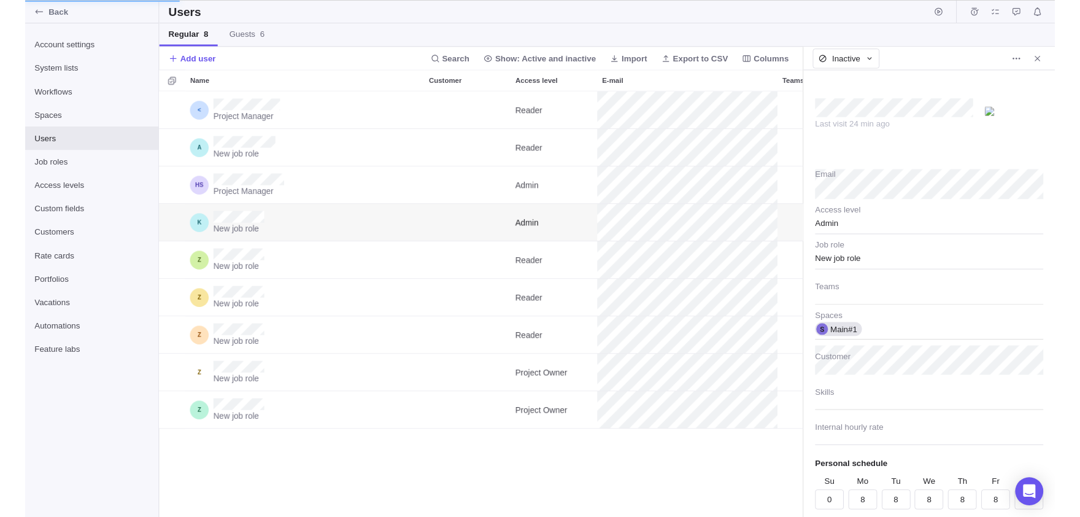
scroll to position [446, 675]
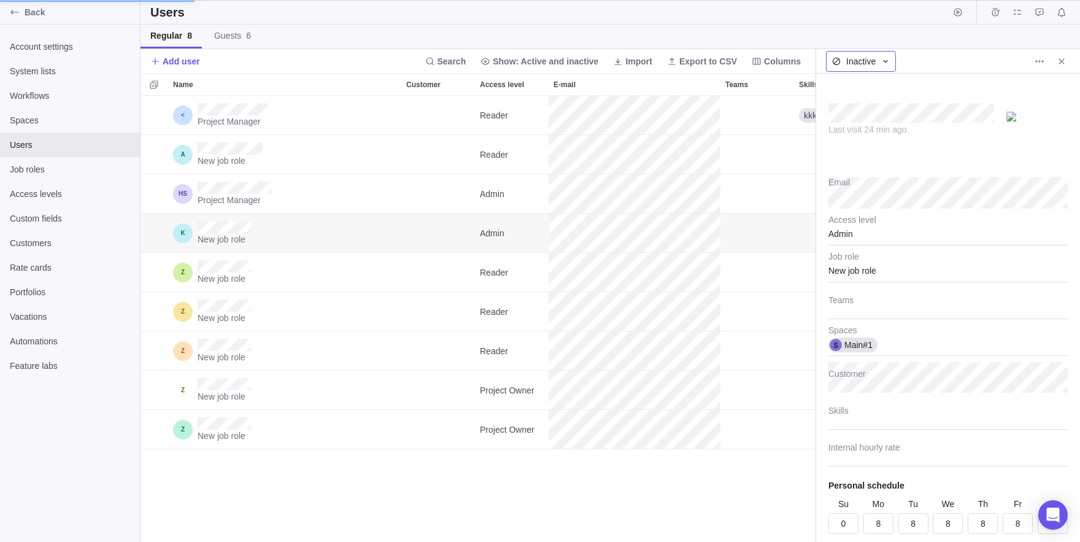
click at [868, 61] on span "Inactive" at bounding box center [860, 61] width 29 height 12
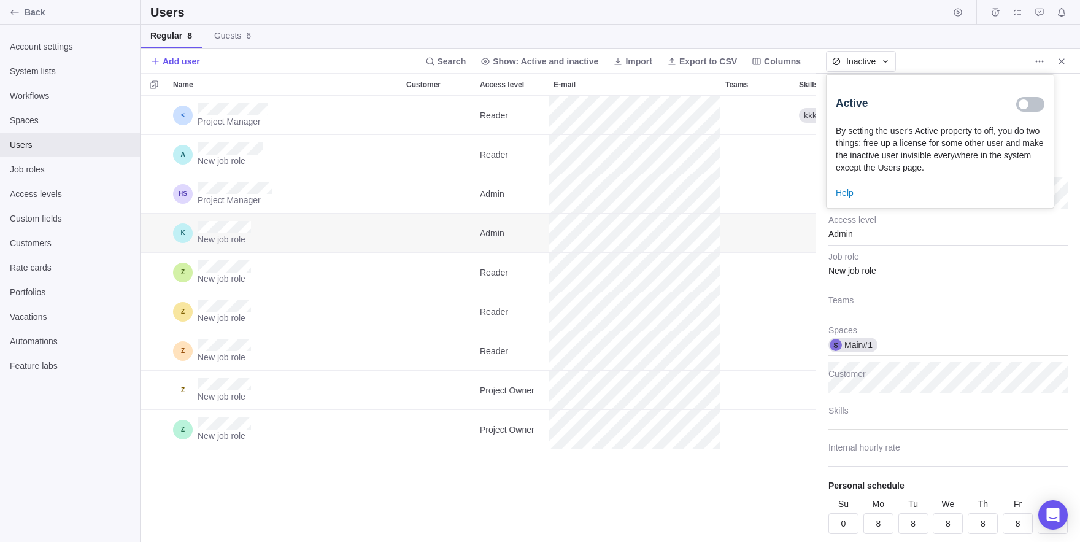
click at [1020, 102] on div at bounding box center [1024, 104] width 10 height 10
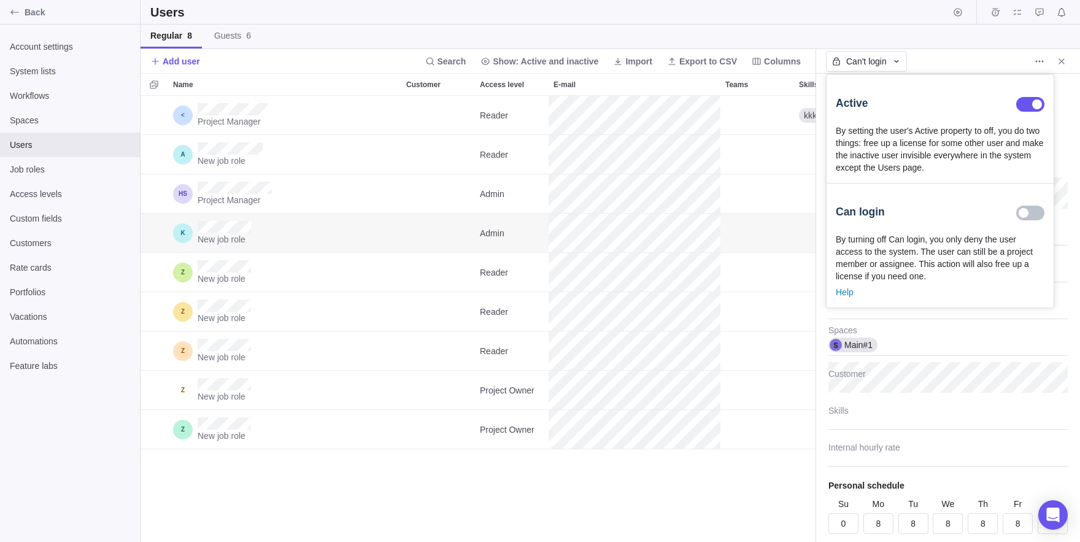
click at [974, 462] on body "Back Account settings System lists Workflows Spaces Users Job roles Access leve…" at bounding box center [540, 271] width 1080 height 542
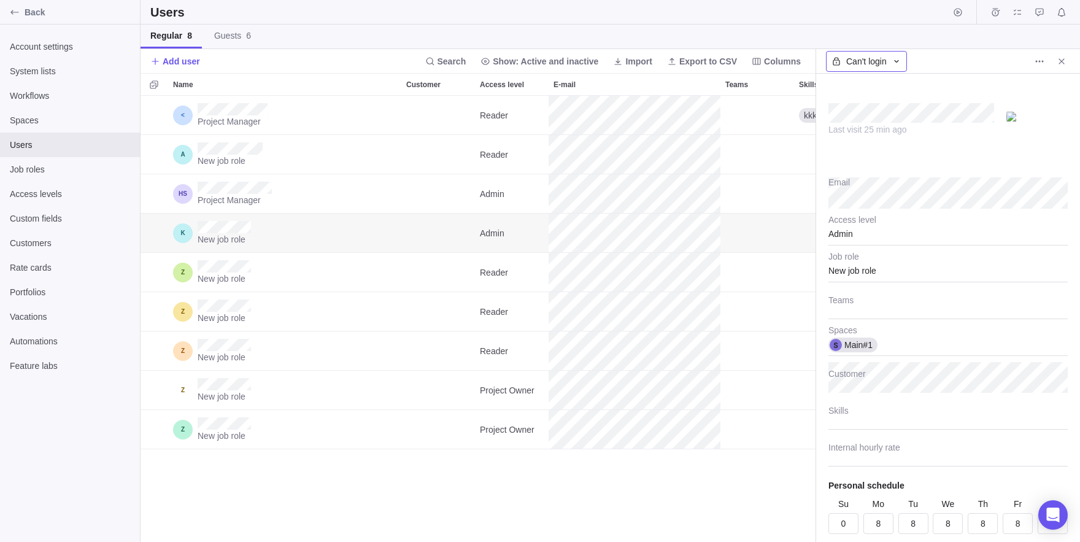
click at [894, 65] on div "Can't login" at bounding box center [866, 61] width 81 height 21
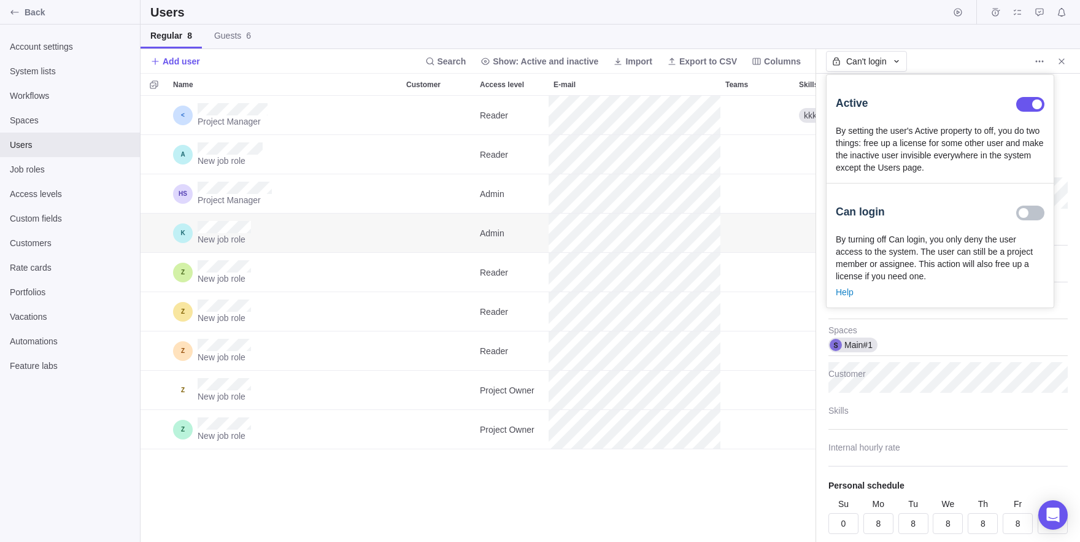
click at [1035, 220] on div at bounding box center [1030, 213] width 28 height 15
click at [581, 537] on body "Back Account settings System lists Workflows Spaces Users Job roles Access leve…" at bounding box center [540, 271] width 1080 height 542
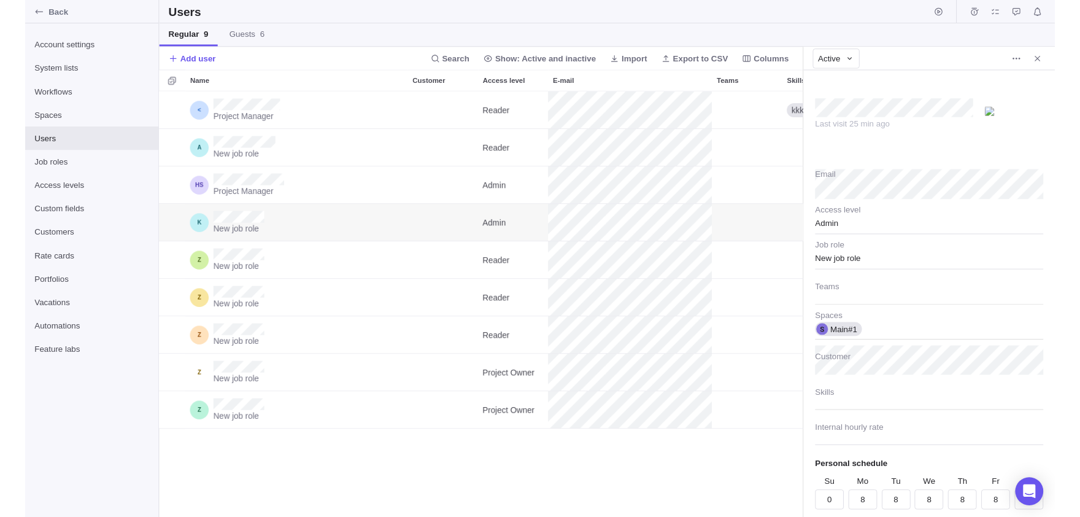
scroll to position [422, 675]
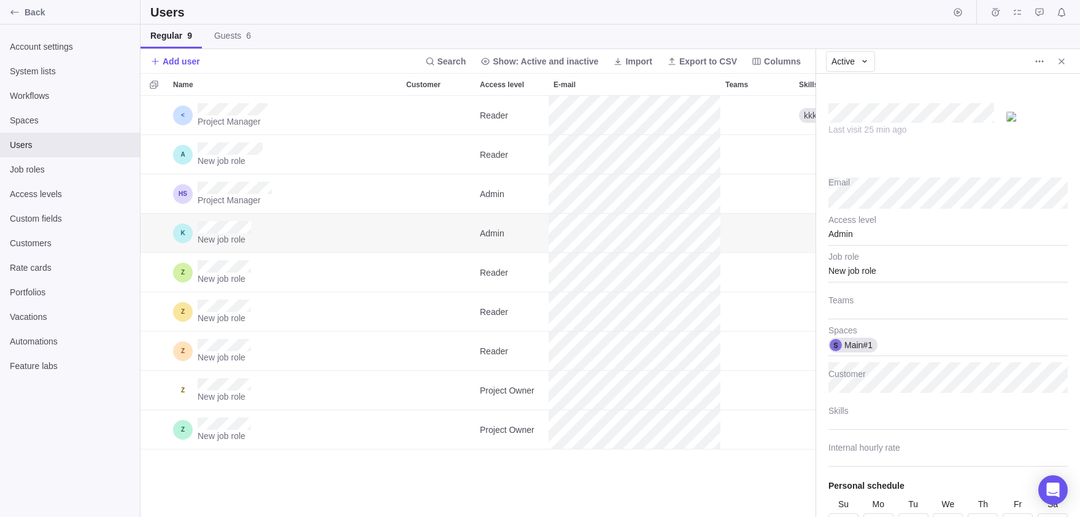
type textarea "x"
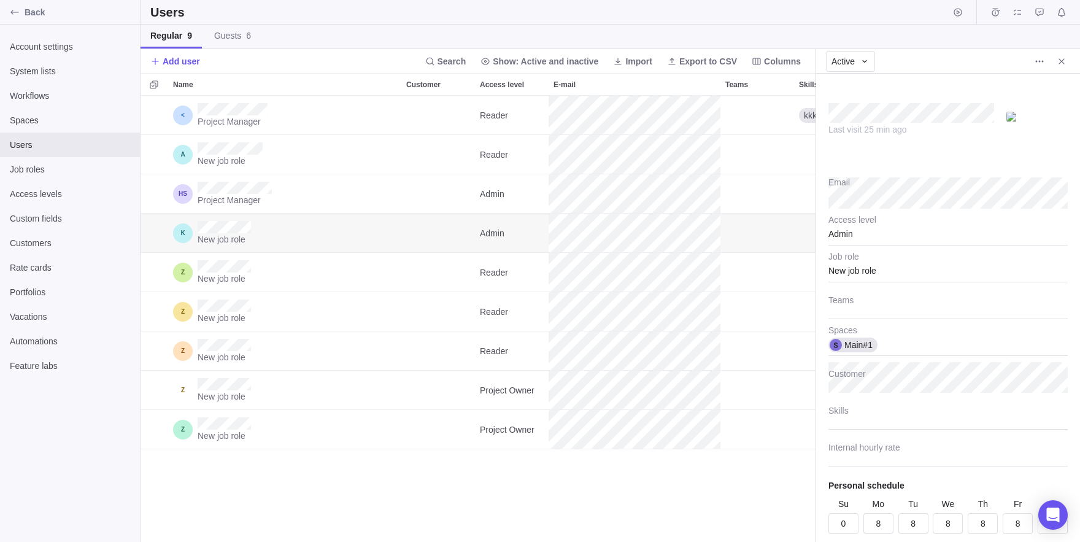
scroll to position [41, 0]
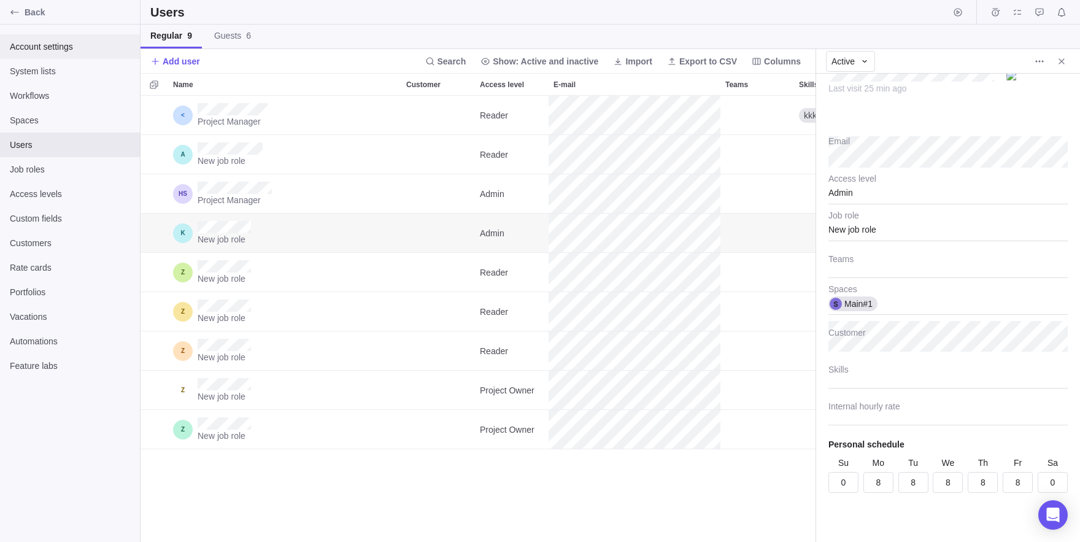
click at [41, 41] on span "Account settings" at bounding box center [70, 47] width 120 height 12
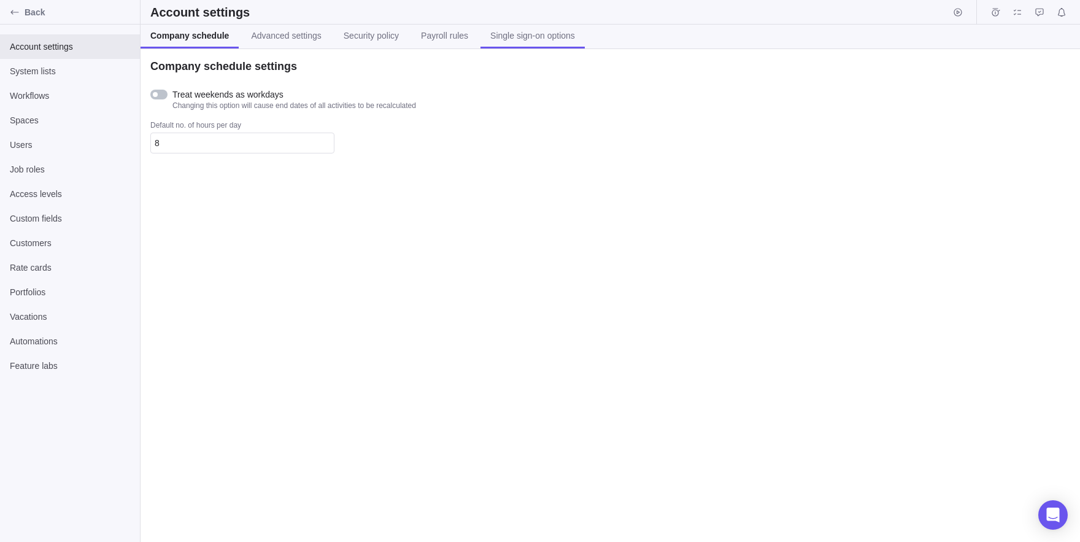
click at [542, 41] on span "Single sign-on options" at bounding box center [532, 35] width 85 height 12
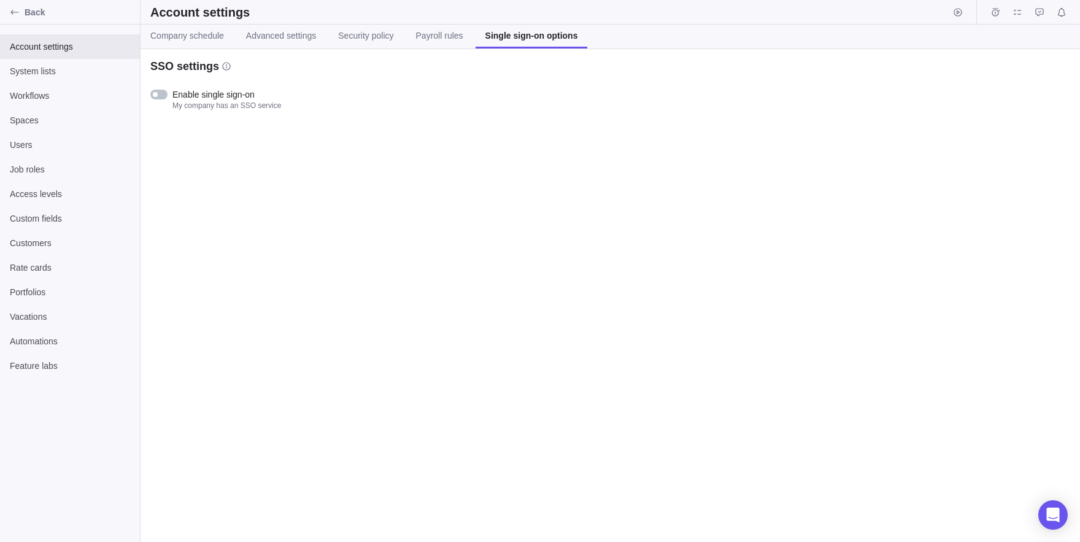
click at [160, 96] on div at bounding box center [158, 95] width 17 height 10
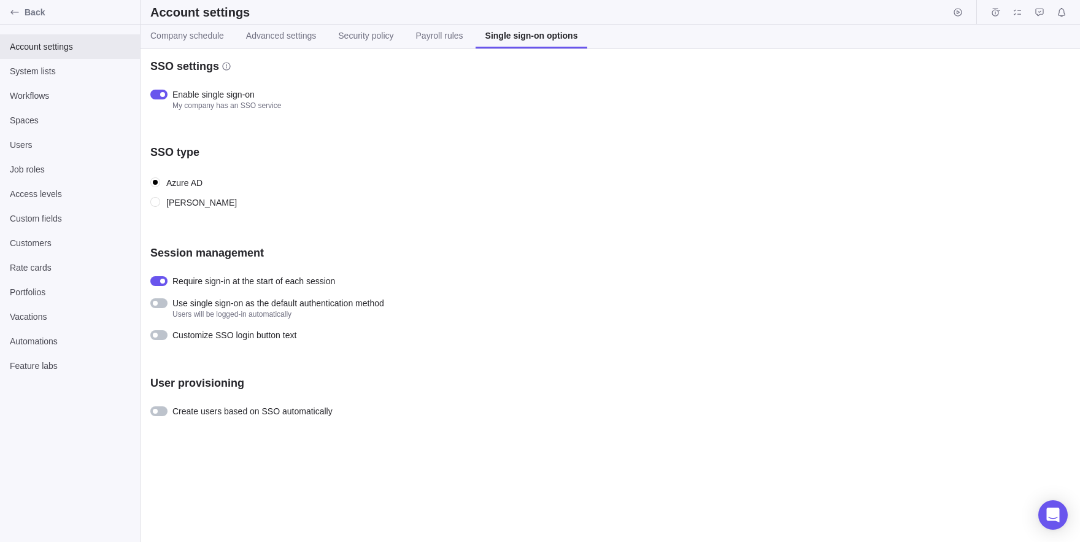
click at [167, 415] on div at bounding box center [161, 411] width 22 height 12
click at [166, 415] on div at bounding box center [161, 411] width 22 height 12
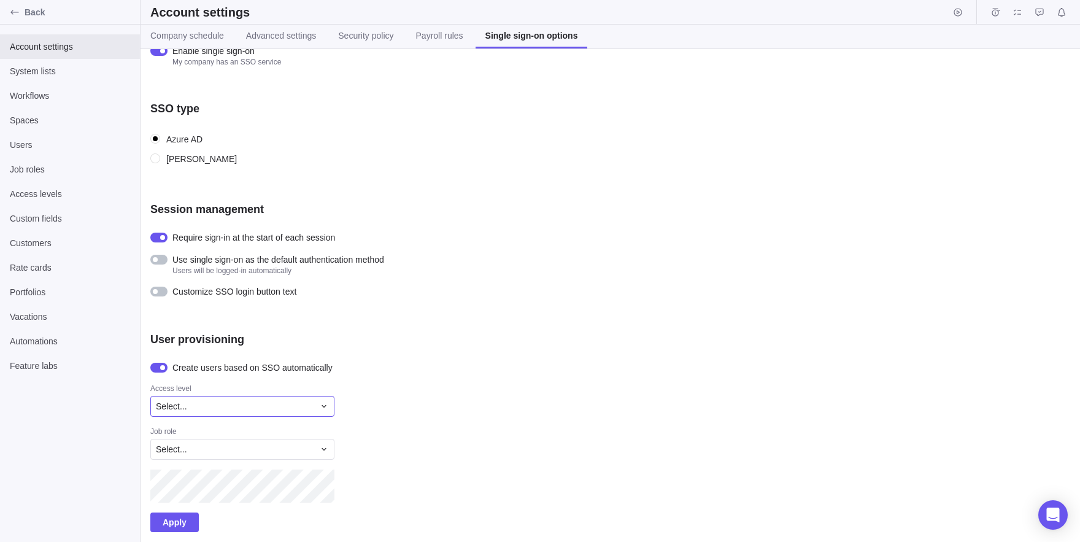
click at [173, 412] on span "Select..." at bounding box center [171, 406] width 31 height 12
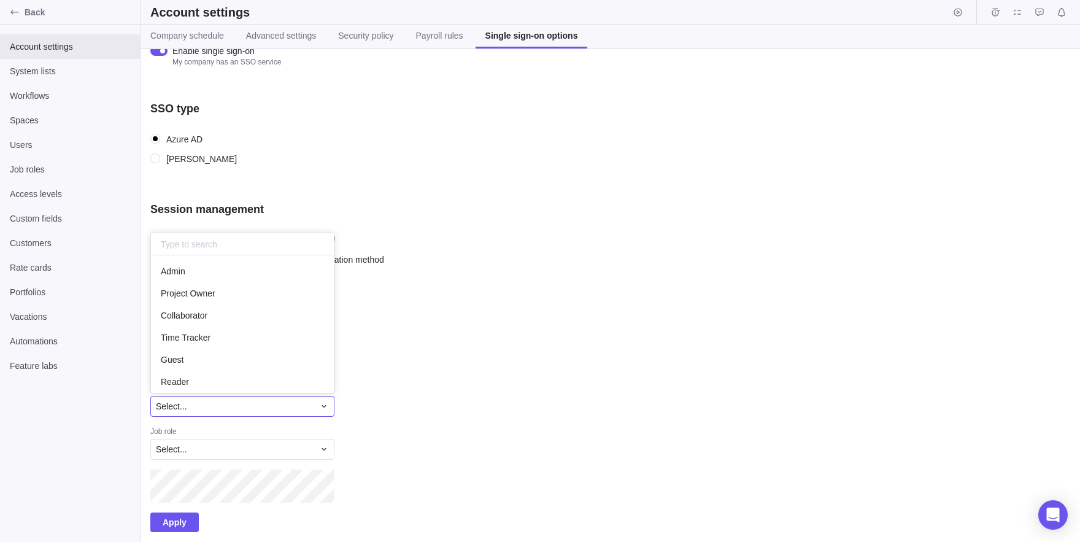
scroll to position [138, 183]
click at [173, 412] on span "Select..." at bounding box center [171, 406] width 31 height 12
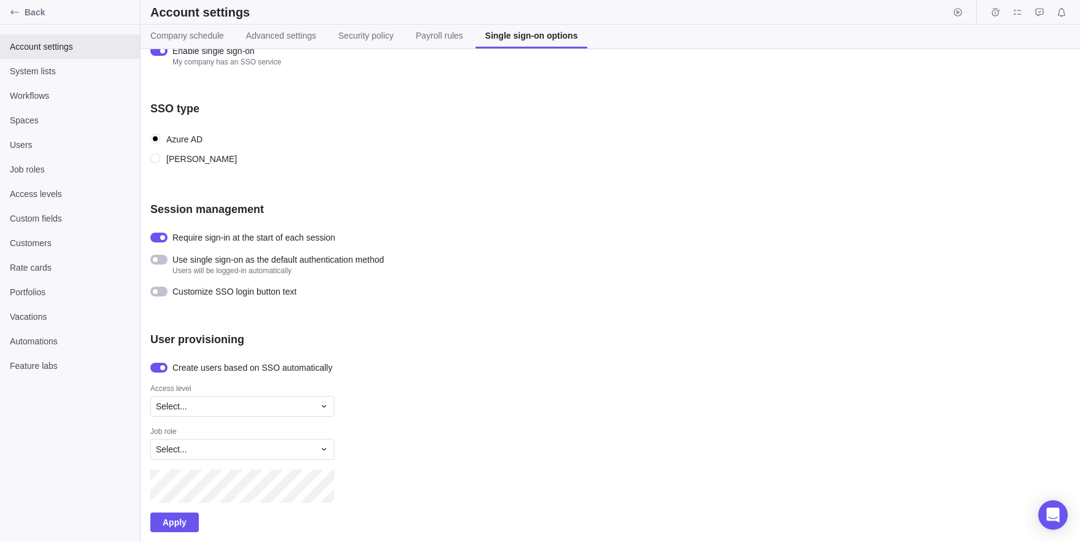
click at [160, 373] on div at bounding box center [161, 367] width 22 height 12
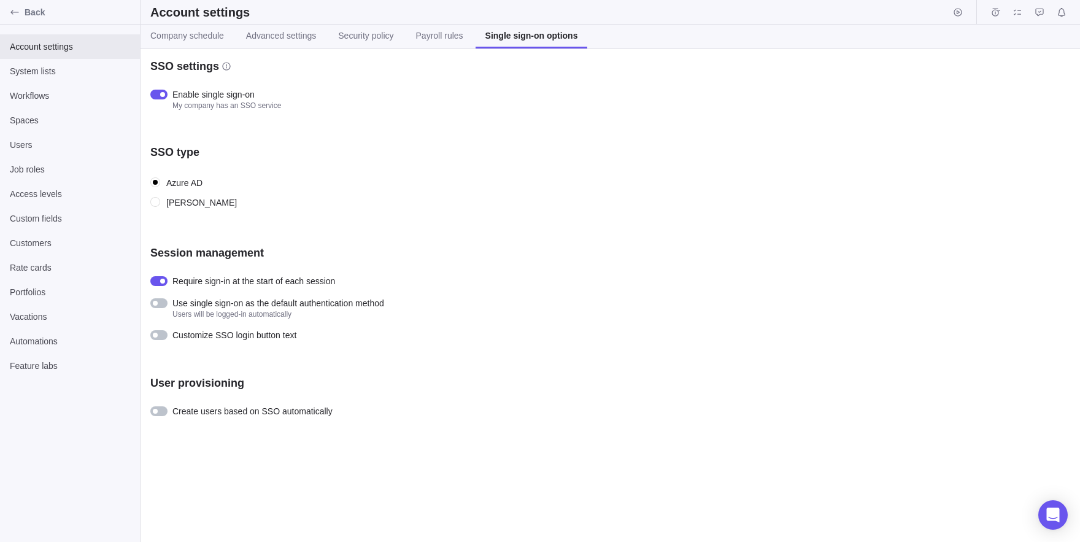
click at [158, 203] on input "[PERSON_NAME]" at bounding box center [155, 202] width 11 height 11
radio input "true"
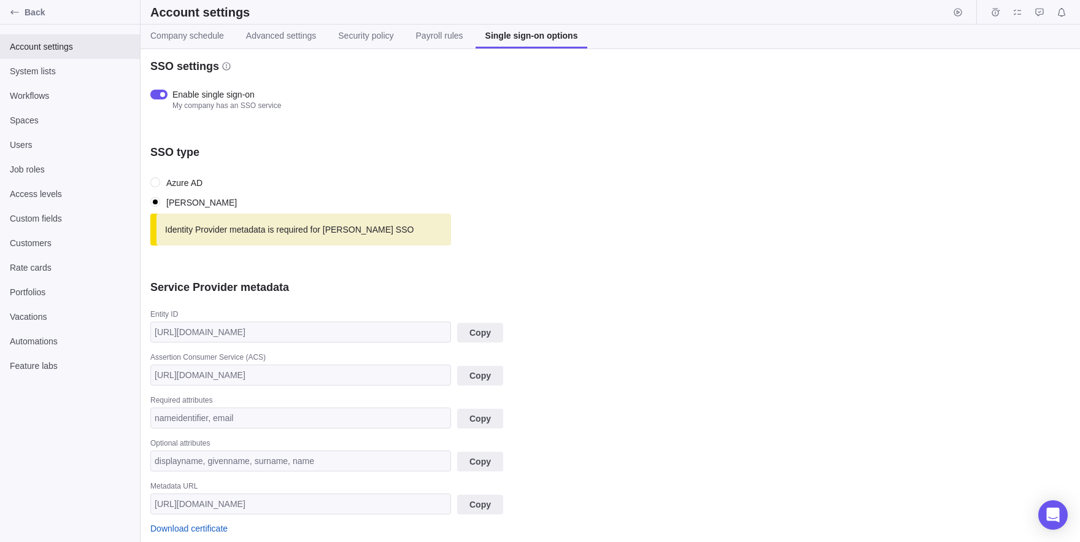
click at [161, 190] on label "Azure AD" at bounding box center [365, 182] width 430 height 17
click at [161, 188] on input "Azure AD" at bounding box center [155, 182] width 11 height 11
radio input "true"
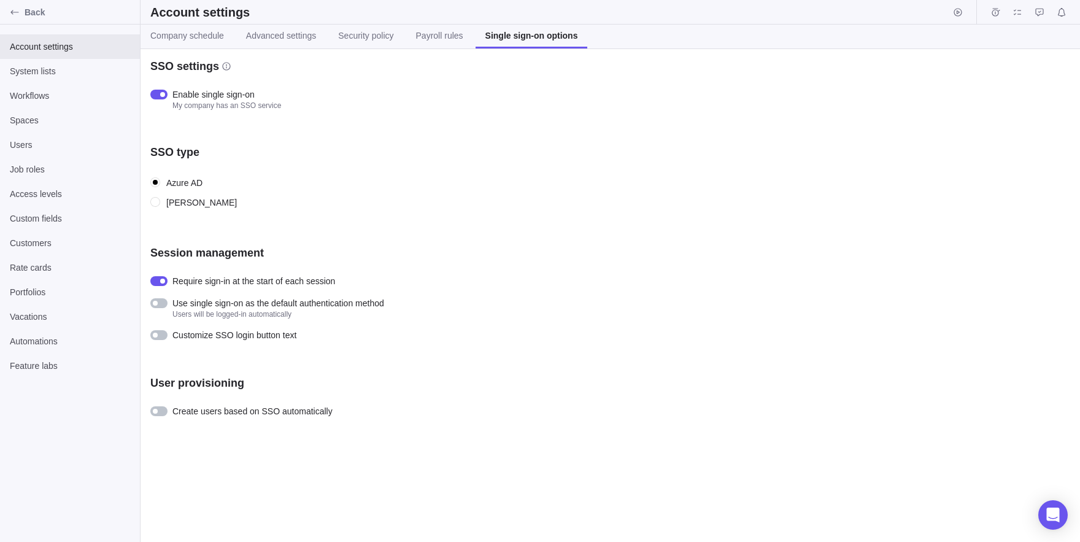
click at [166, 91] on div at bounding box center [158, 95] width 17 height 10
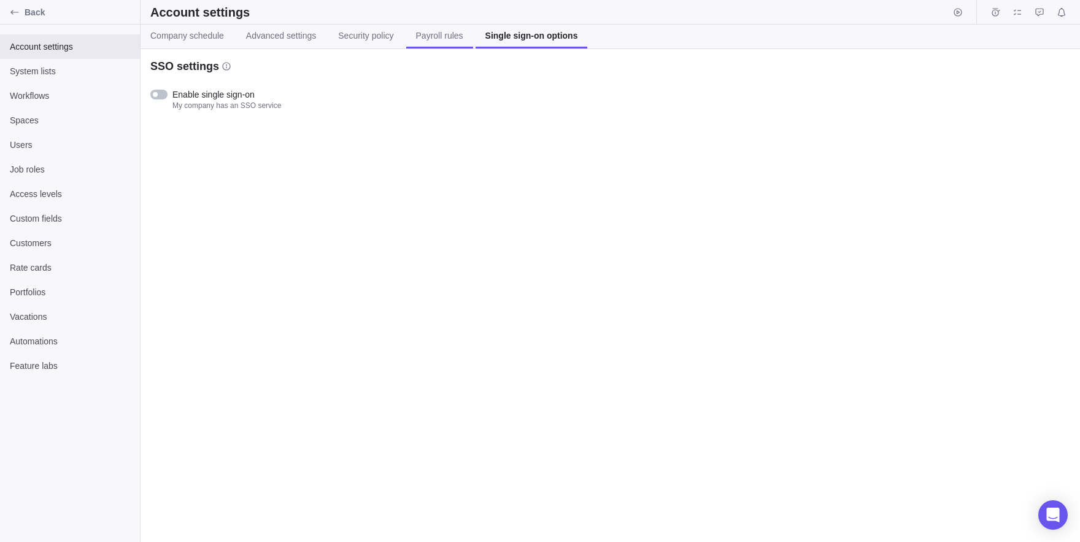
click at [463, 33] on span "Payroll rules" at bounding box center [439, 35] width 47 height 12
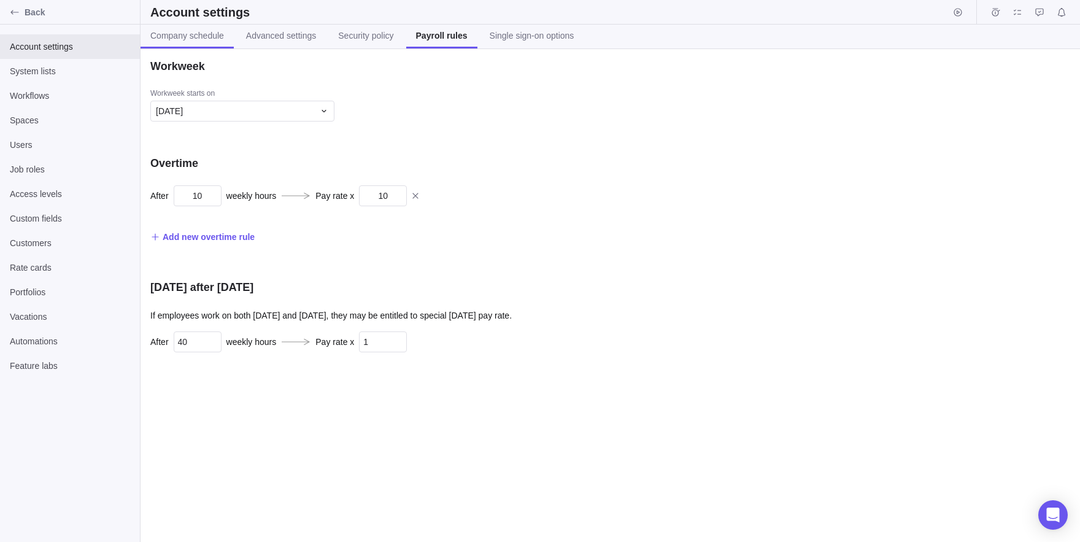
click at [188, 35] on span "Company schedule" at bounding box center [187, 35] width 74 height 12
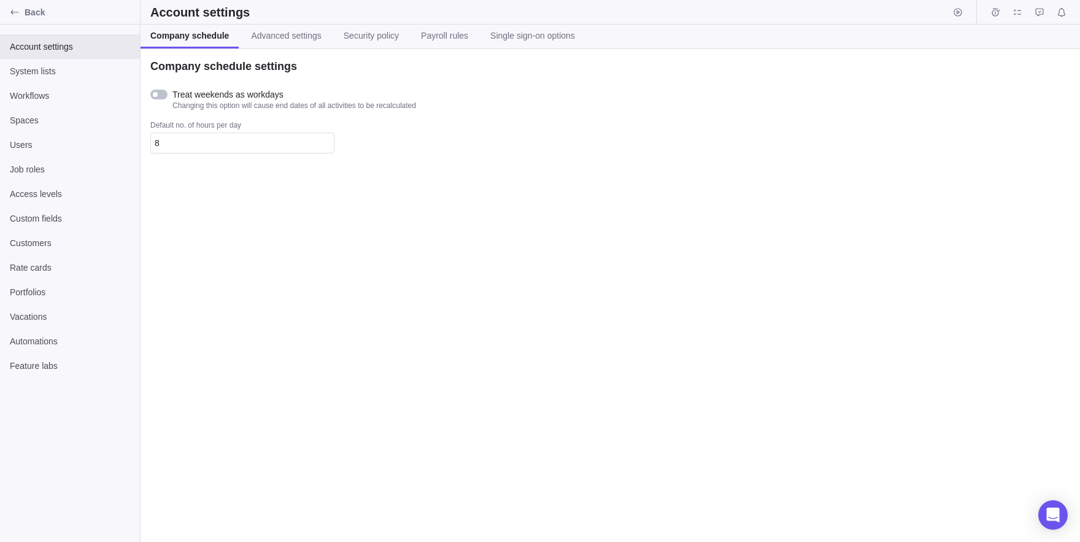
click at [239, 45] on link "Company schedule" at bounding box center [190, 37] width 98 height 24
click at [269, 47] on link "Advanced settings" at bounding box center [286, 37] width 90 height 24
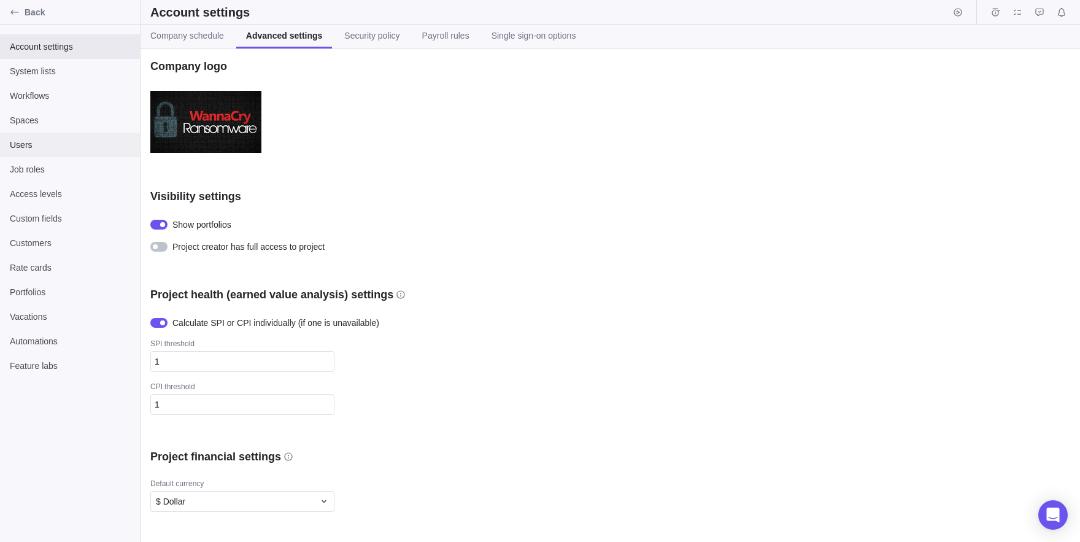
click at [83, 136] on div "Users" at bounding box center [70, 145] width 140 height 25
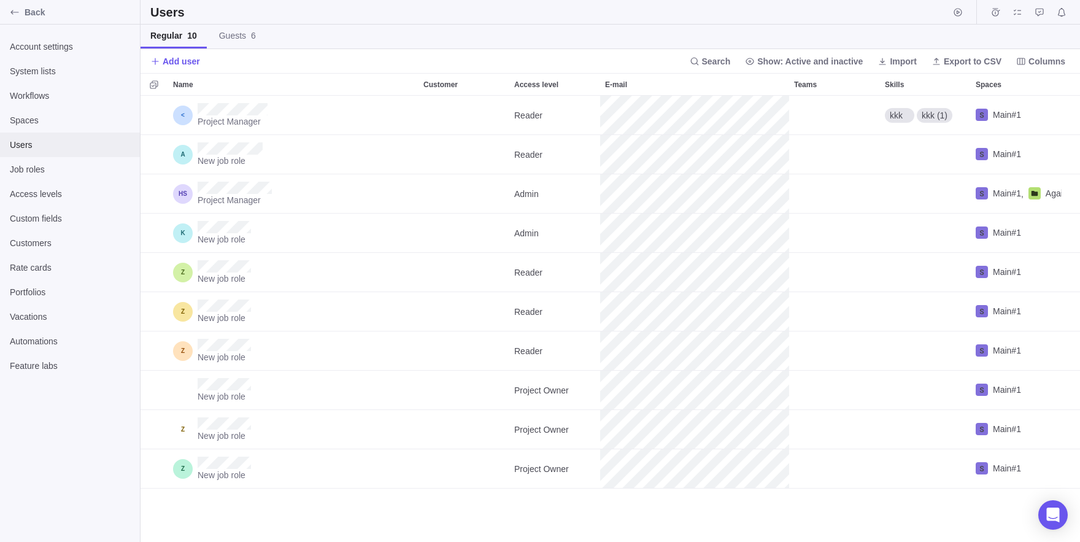
scroll to position [446, 940]
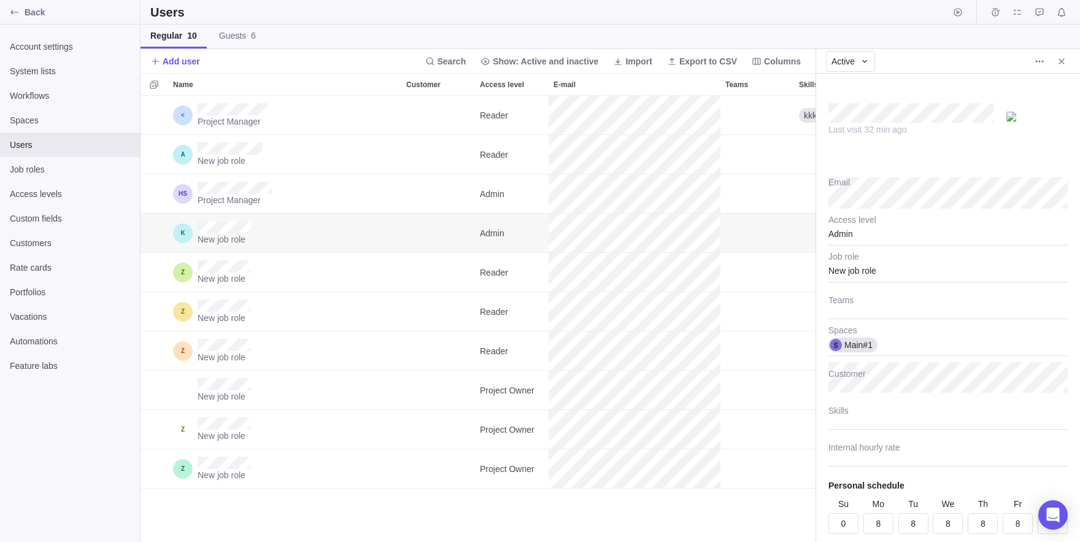
click at [957, 84] on div "Last visit 32 min ago" at bounding box center [948, 123] width 239 height 98
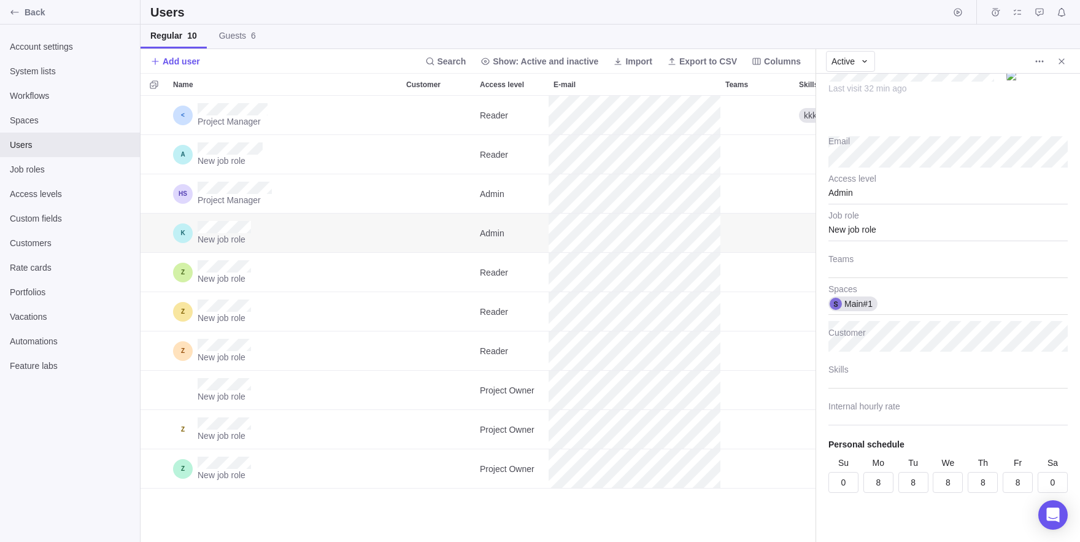
scroll to position [0, 0]
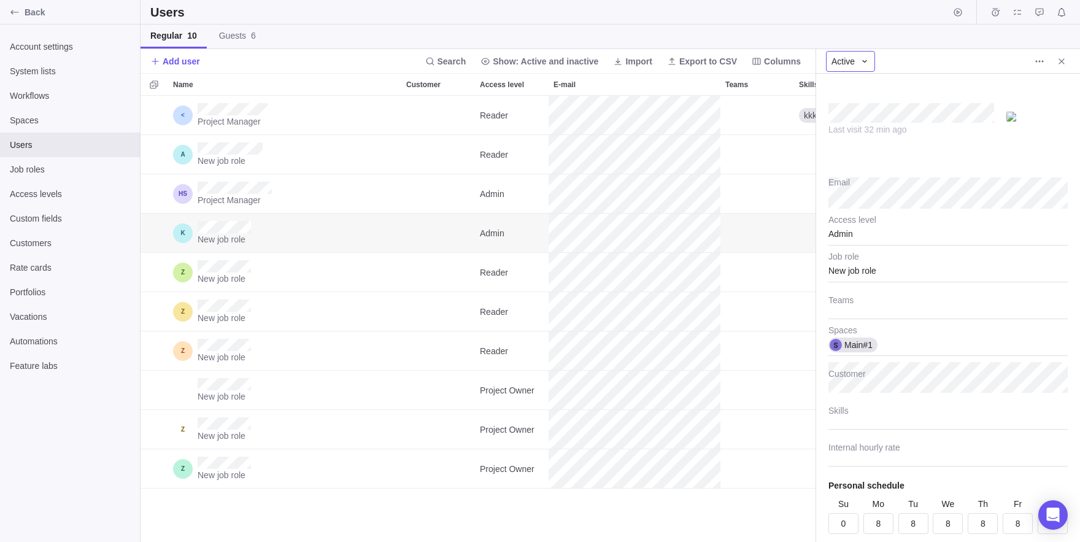
click at [846, 56] on span "Active" at bounding box center [843, 61] width 23 height 12
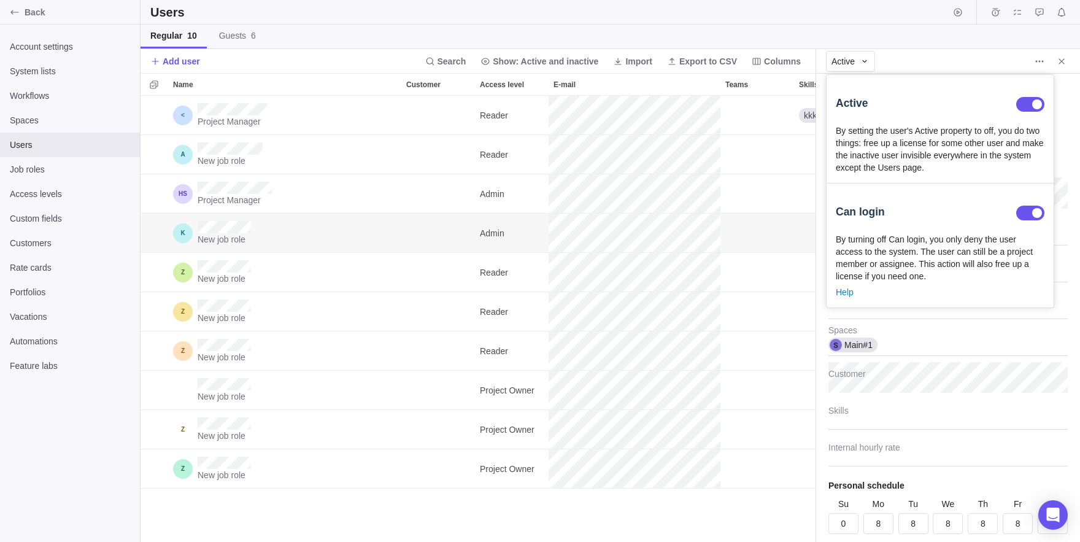
click at [1037, 220] on div at bounding box center [1030, 213] width 28 height 15
click at [1023, 349] on body "Back Account settings System lists Workflows Spaces Users Job roles Access leve…" at bounding box center [540, 271] width 1080 height 542
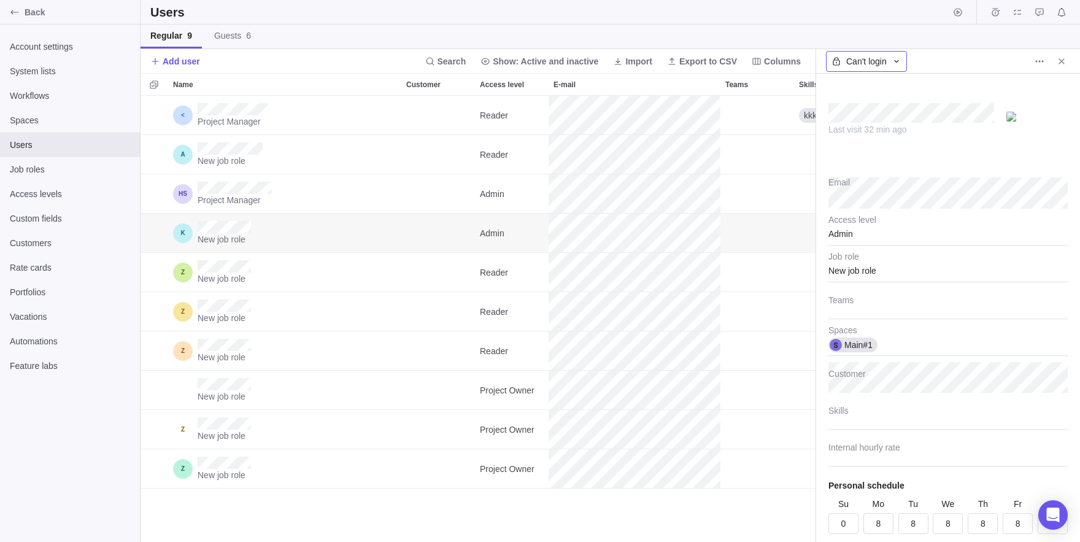
click at [887, 63] on span "Can't login" at bounding box center [866, 61] width 41 height 12
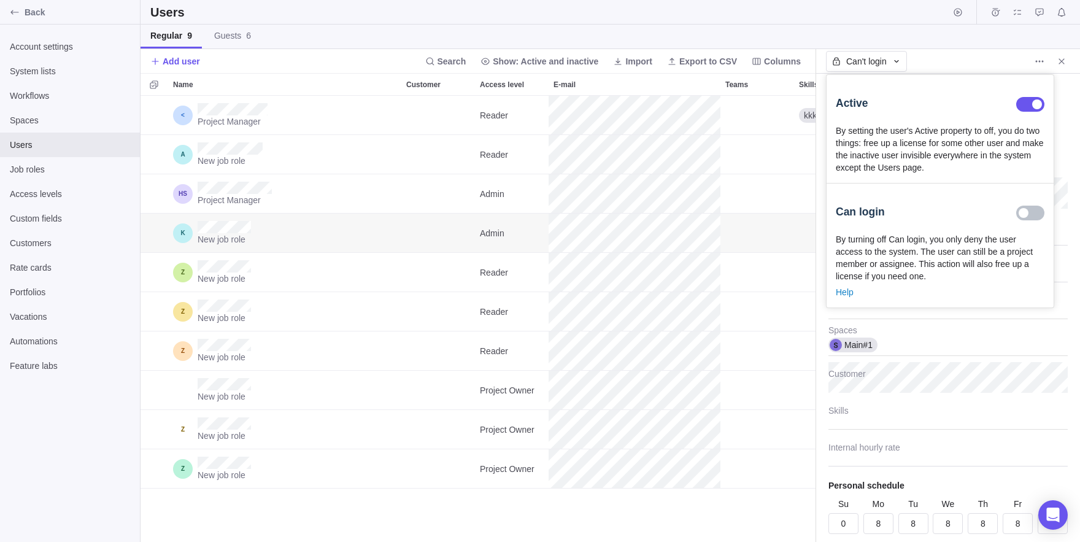
click at [1030, 220] on div at bounding box center [1030, 213] width 28 height 15
click at [1039, 112] on div "Active" at bounding box center [940, 104] width 209 height 41
click at [1032, 108] on div at bounding box center [1030, 104] width 28 height 15
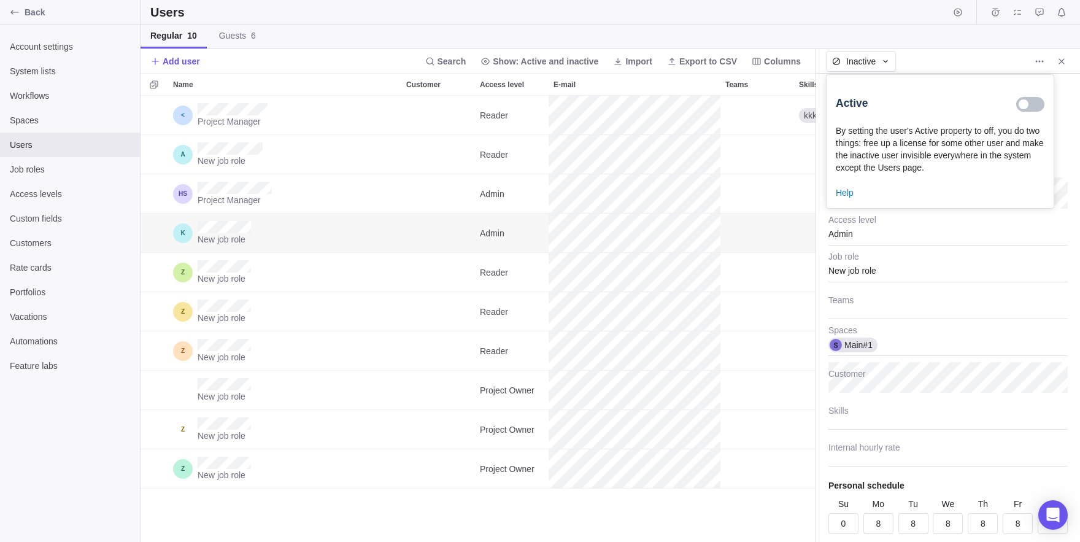
click at [1032, 108] on div at bounding box center [1030, 104] width 28 height 15
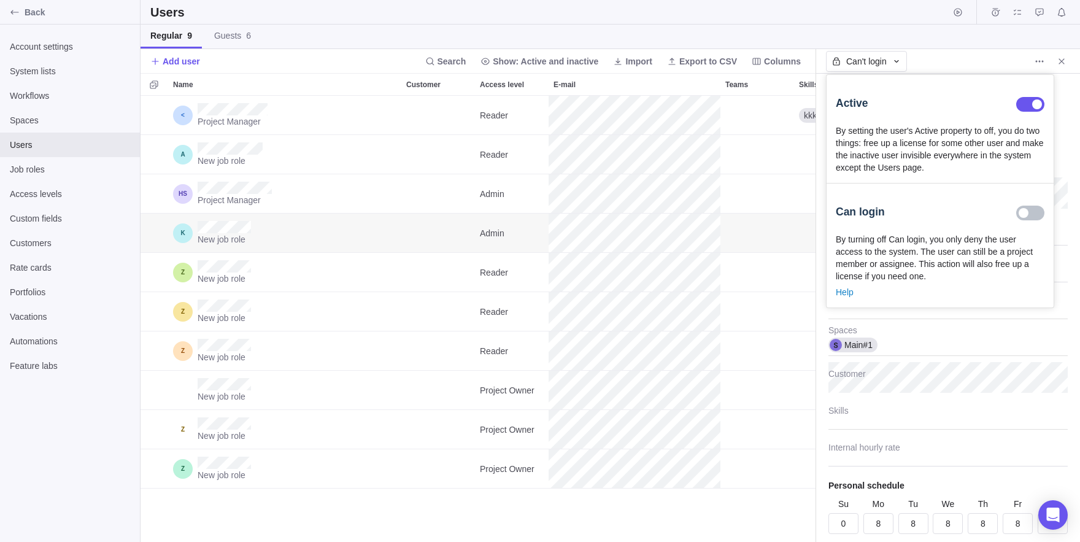
click at [1026, 220] on div at bounding box center [1030, 213] width 28 height 15
click at [1024, 101] on div at bounding box center [1030, 104] width 28 height 15
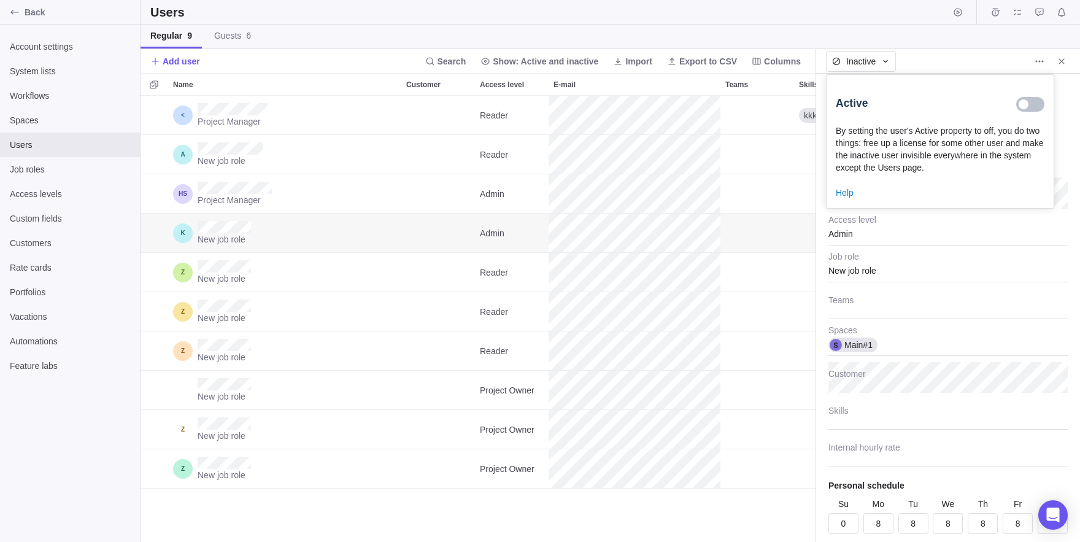
click at [1037, 113] on div "Active" at bounding box center [940, 104] width 209 height 41
click at [1031, 101] on div at bounding box center [1030, 104] width 28 height 15
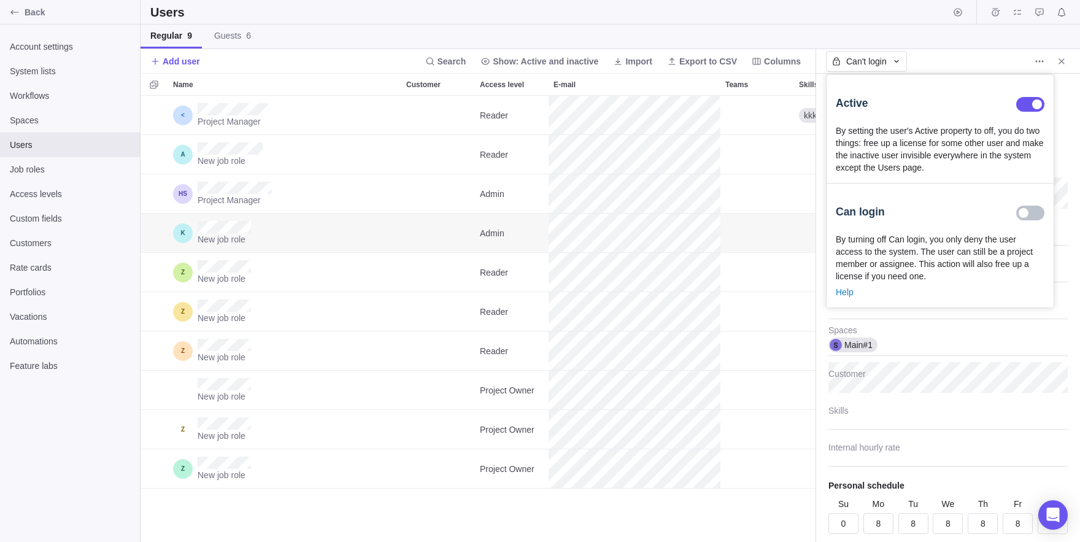
click at [972, 450] on body "Back Account settings System lists Workflows Spaces Users Job roles Access leve…" at bounding box center [540, 271] width 1080 height 542
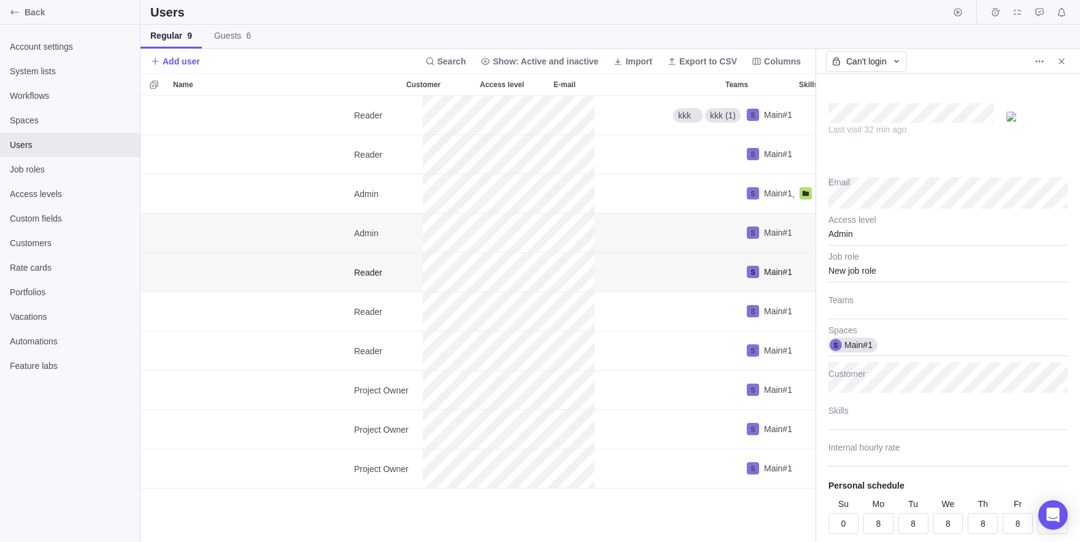
scroll to position [0, 126]
click at [844, 71] on div "Can't login" at bounding box center [866, 61] width 81 height 21
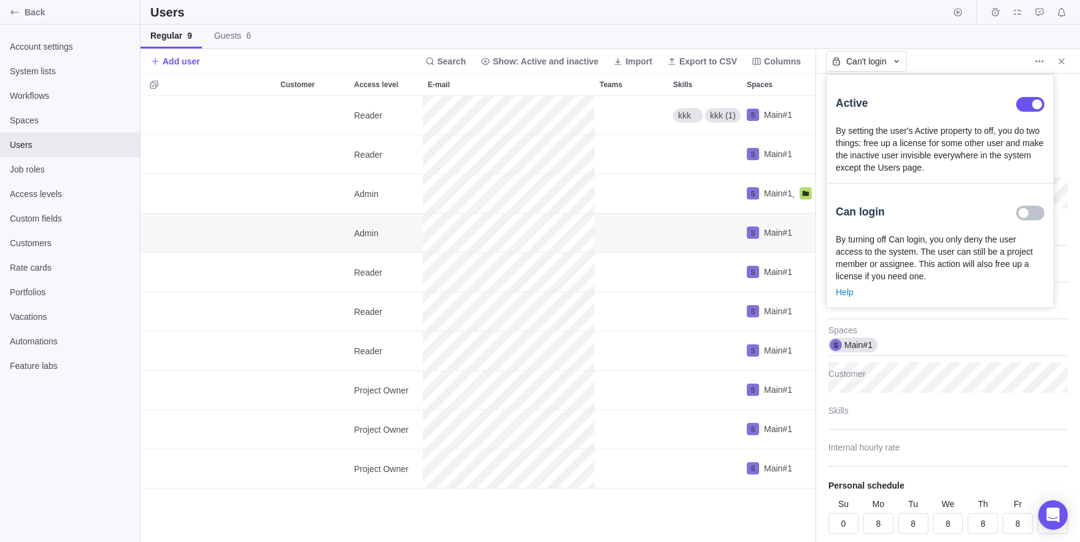
click at [1022, 220] on div at bounding box center [1030, 213] width 28 height 15
click at [434, 231] on body "Back Account settings System lists Workflows Spaces Users Job roles Access leve…" at bounding box center [540, 271] width 1080 height 542
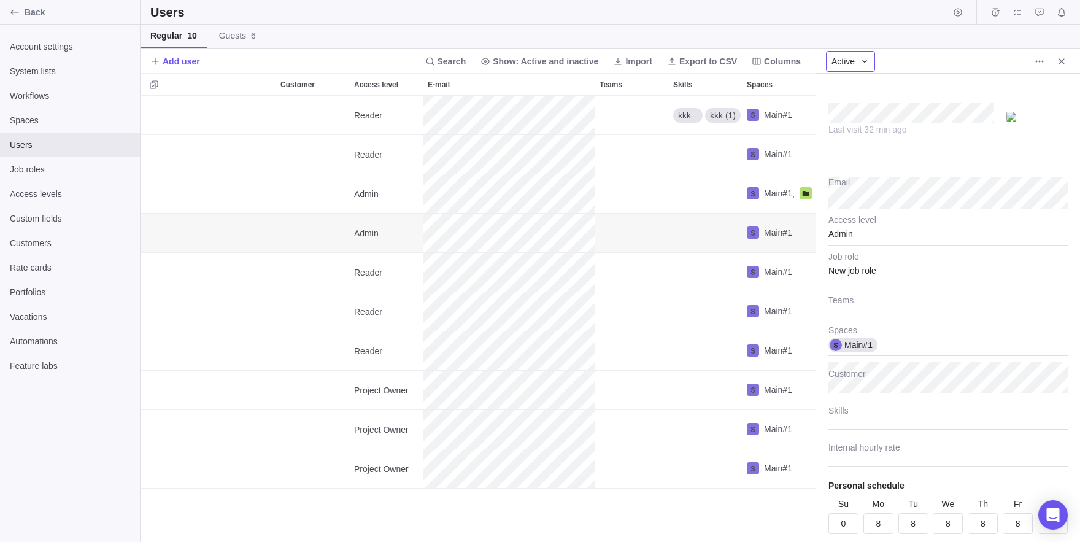
click at [856, 51] on div "Active" at bounding box center [850, 61] width 49 height 21
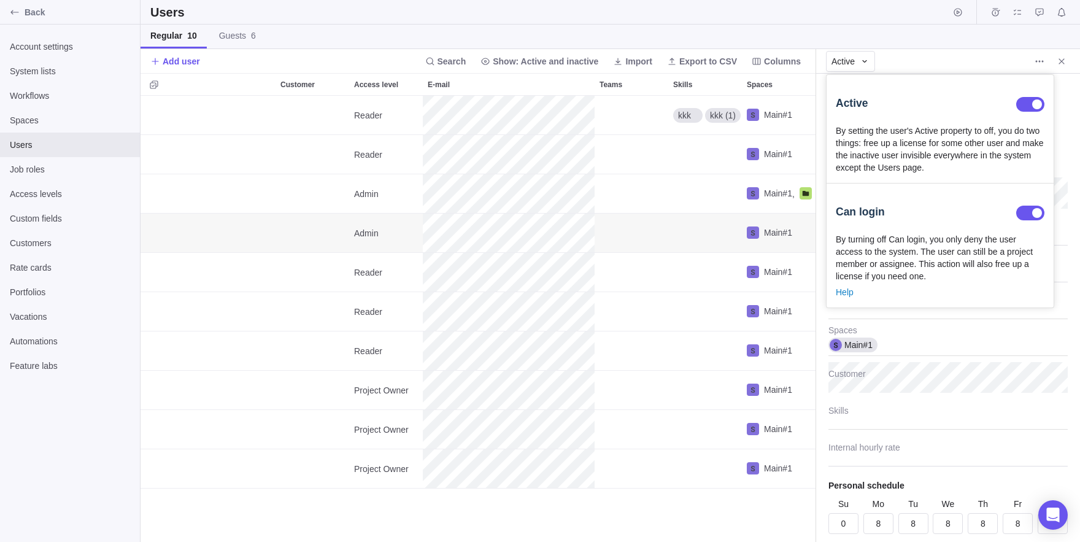
click at [1030, 105] on div at bounding box center [1030, 104] width 28 height 15
type textarea "x"
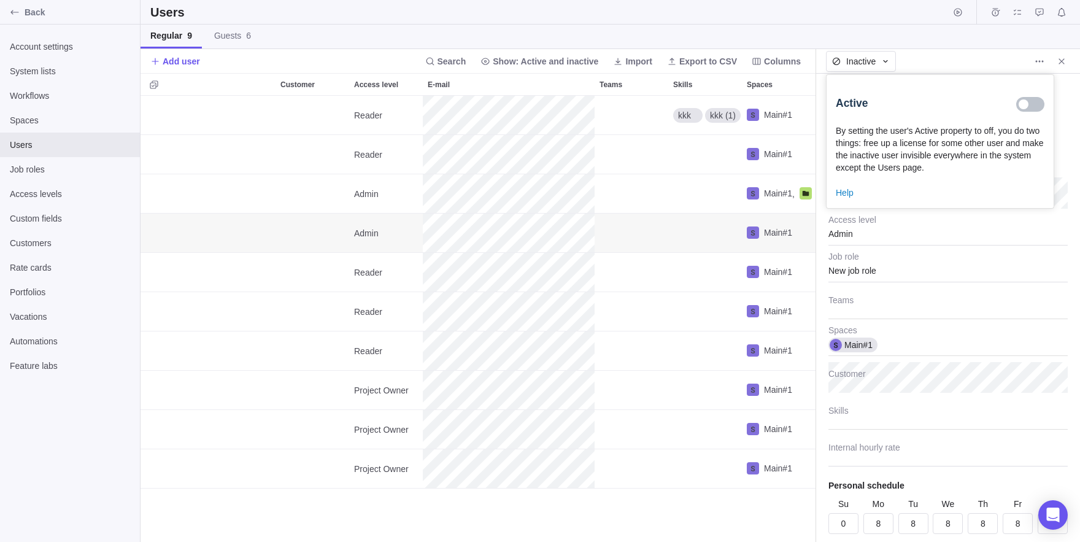
click at [846, 19] on body "Back Account settings System lists Workflows Spaces Users Job roles Access leve…" at bounding box center [540, 271] width 1080 height 542
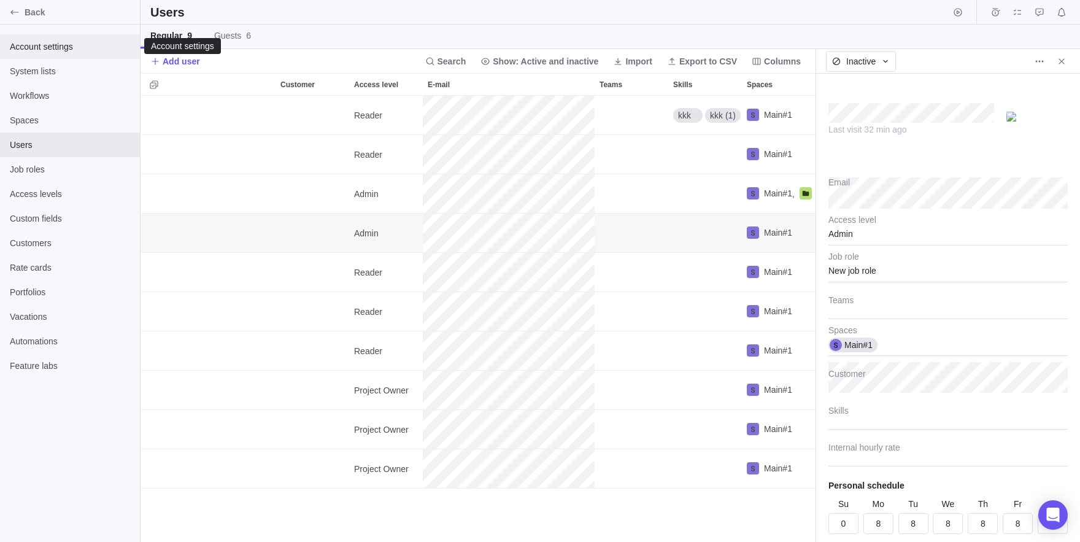
click at [26, 48] on span "Account settings" at bounding box center [70, 47] width 120 height 12
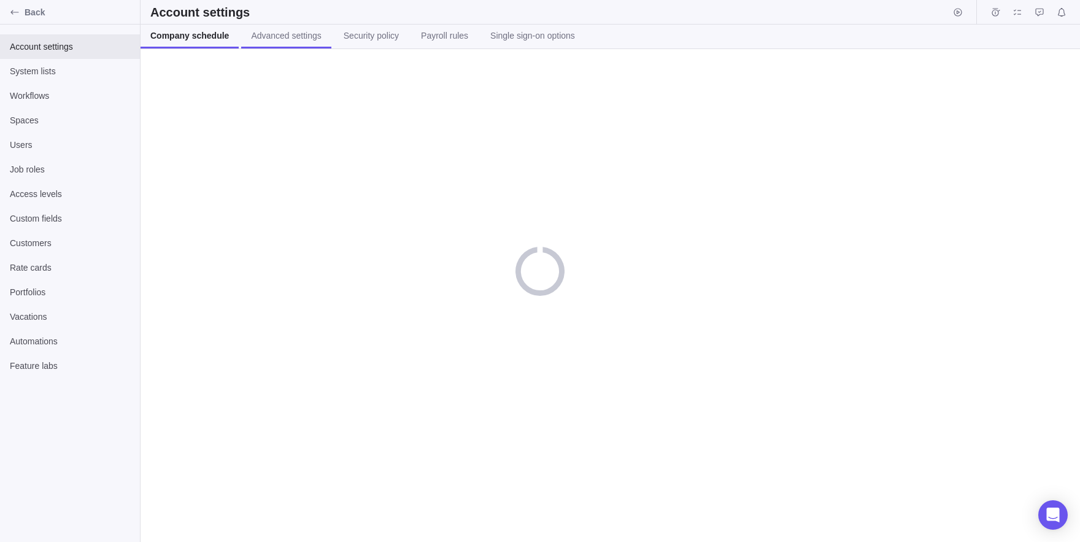
click at [296, 47] on link "Advanced settings" at bounding box center [286, 37] width 90 height 24
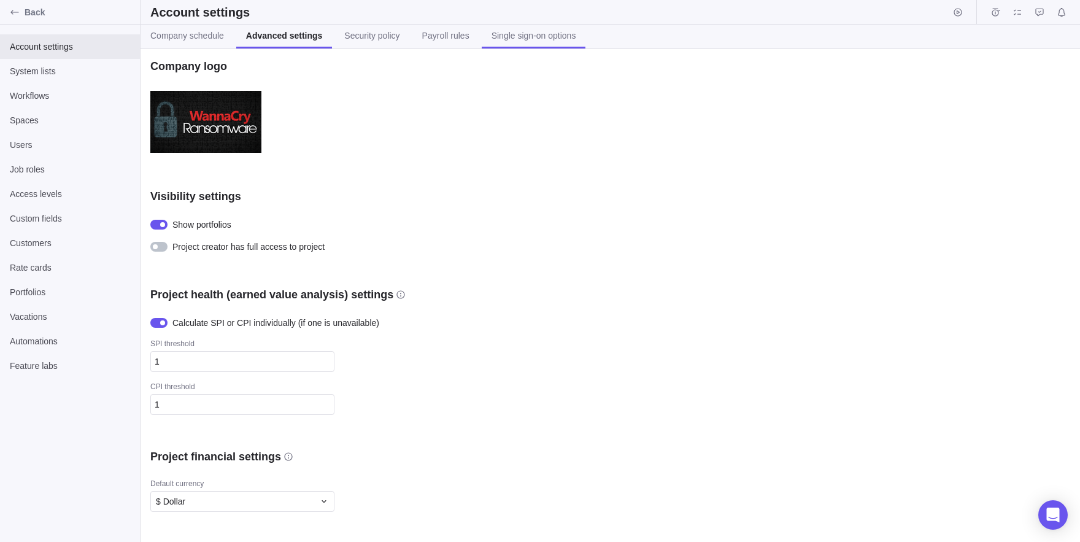
click at [533, 29] on link "Single sign-on options" at bounding box center [534, 37] width 104 height 24
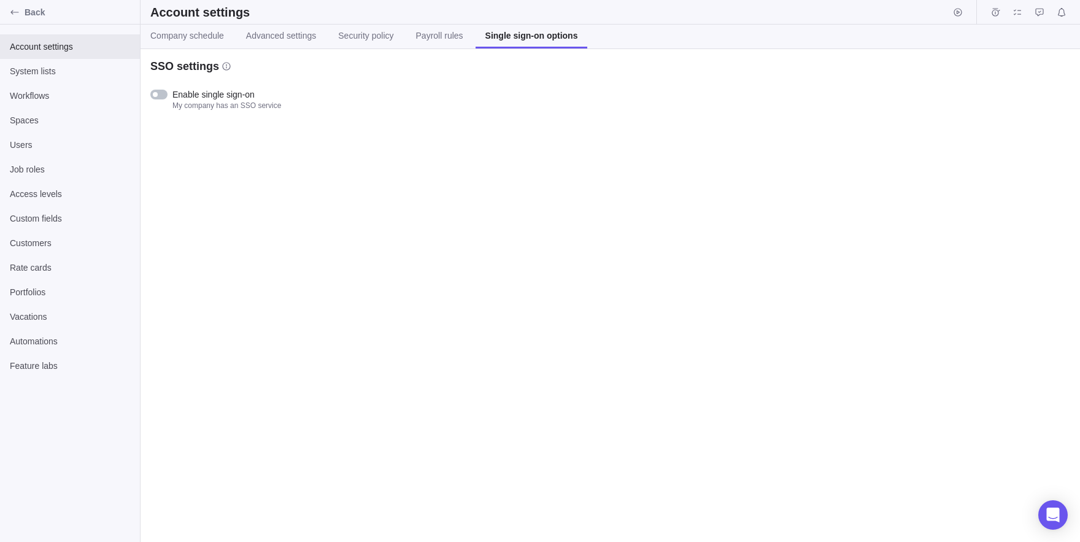
click at [169, 97] on div at bounding box center [161, 94] width 22 height 12
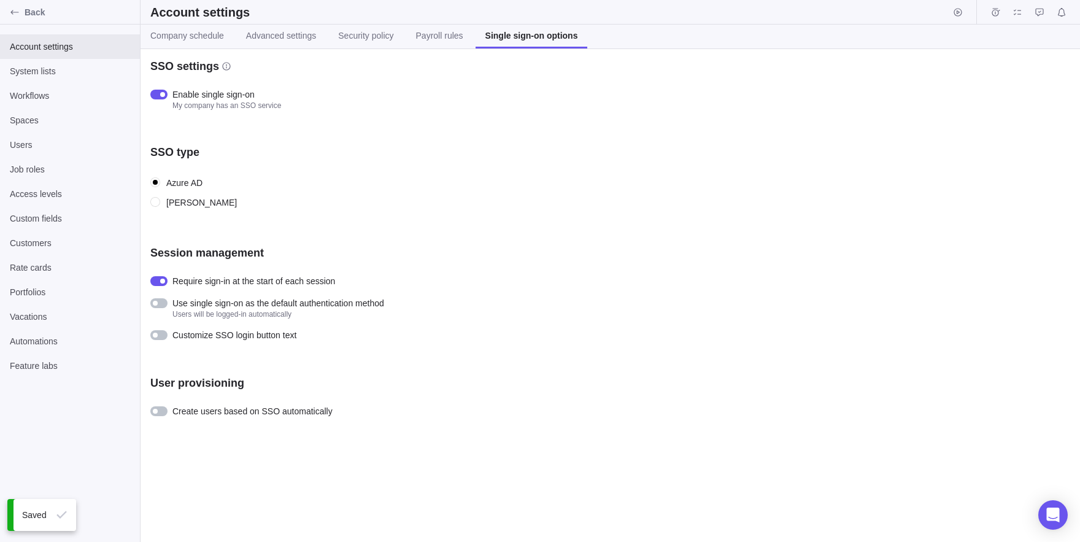
click at [190, 201] on label "[PERSON_NAME]" at bounding box center [365, 202] width 430 height 17
click at [161, 201] on input "[PERSON_NAME]" at bounding box center [155, 202] width 11 height 11
radio input "true"
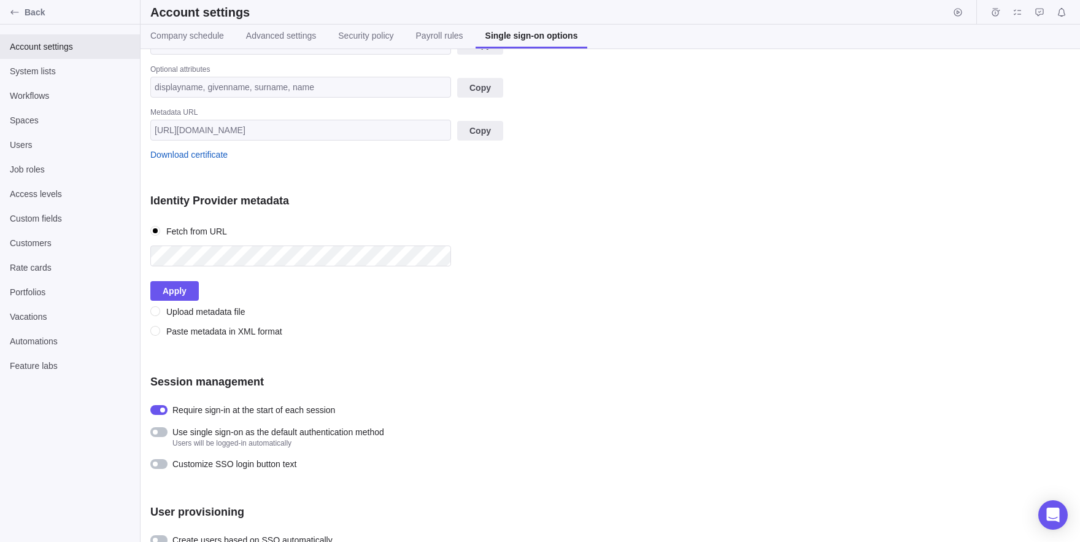
scroll to position [369, 0]
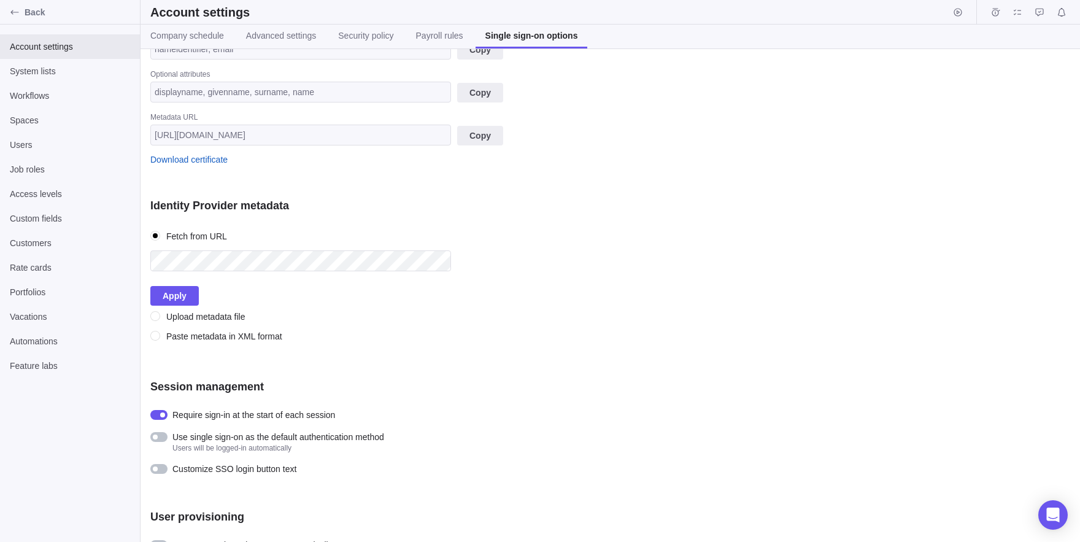
click at [152, 440] on div at bounding box center [158, 437] width 17 height 10
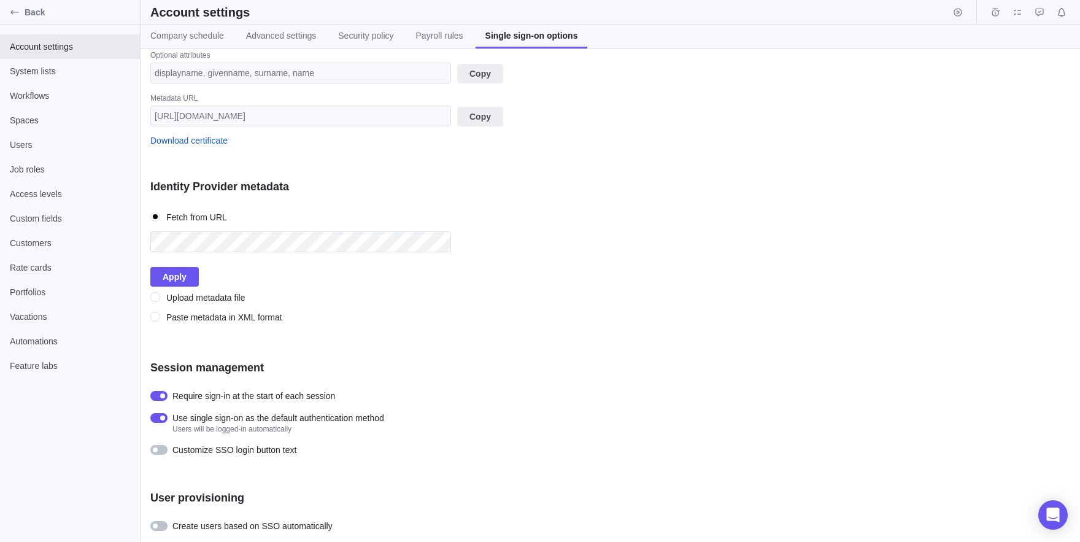
scroll to position [0, 0]
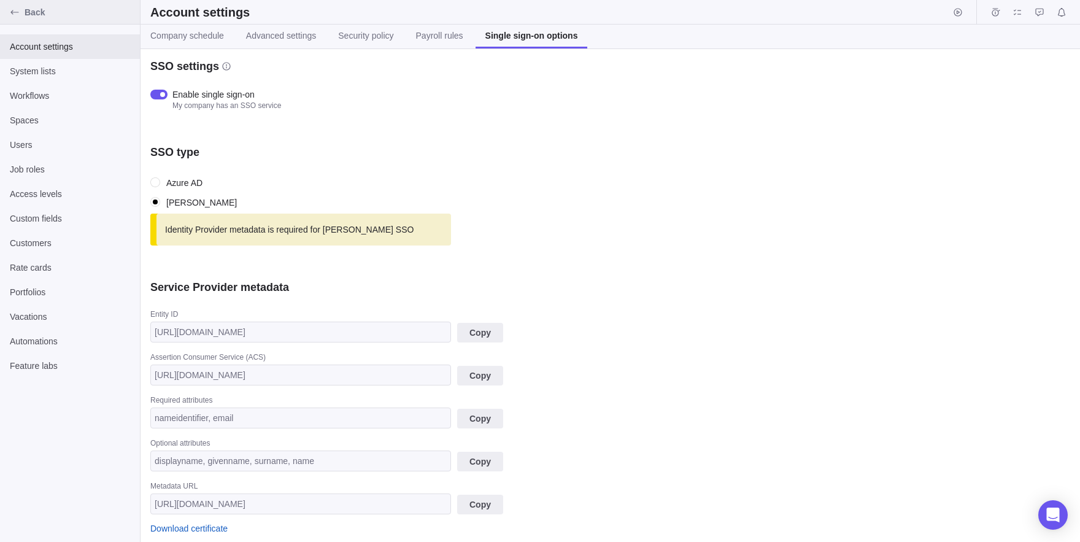
click at [12, 10] on icon "Back" at bounding box center [14, 12] width 8 height 4
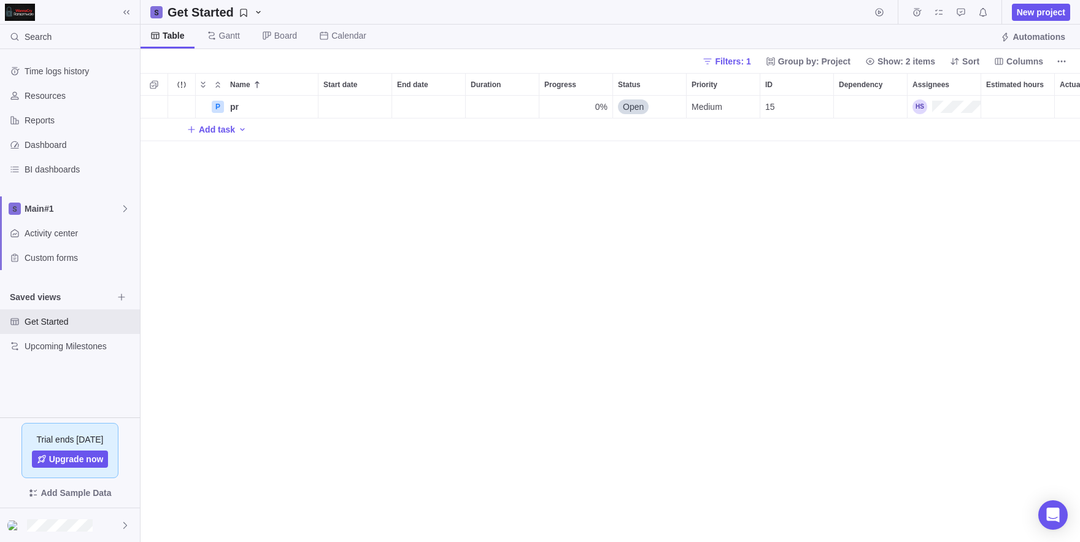
scroll to position [446, 940]
click at [1071, 63] on div "Filters: 1 Group by: Project Show: 2 items Sort Columns" at bounding box center [611, 61] width 940 height 24
click at [41, 519] on div at bounding box center [70, 525] width 140 height 34
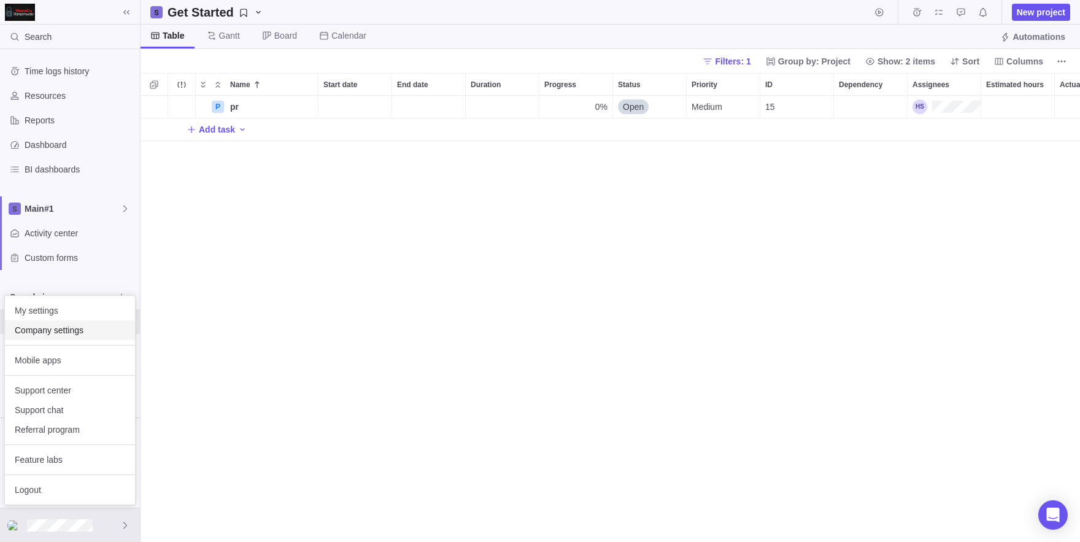
click at [58, 326] on span "Company settings" at bounding box center [70, 330] width 110 height 12
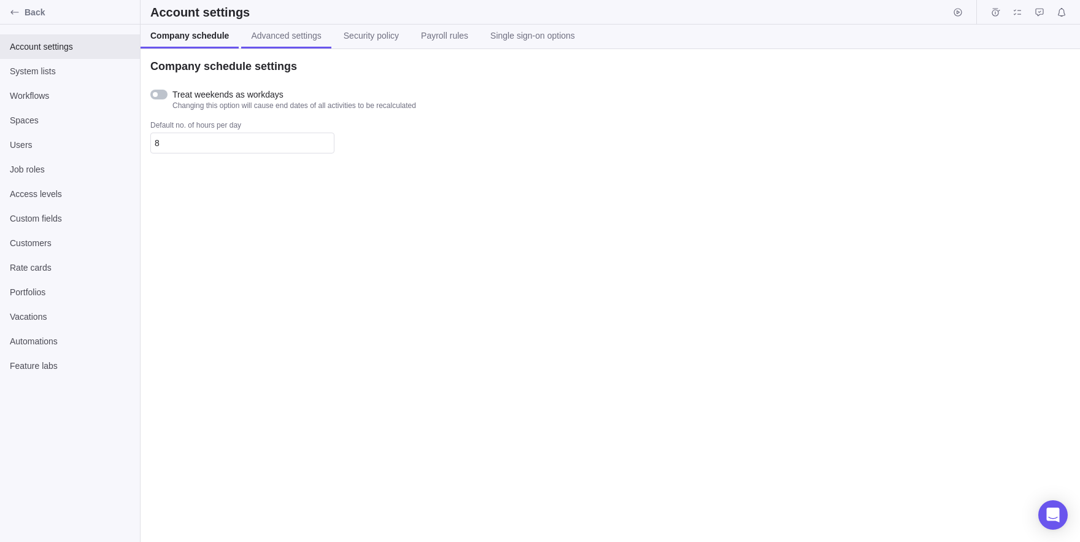
click at [288, 31] on span "Advanced settings" at bounding box center [286, 35] width 70 height 12
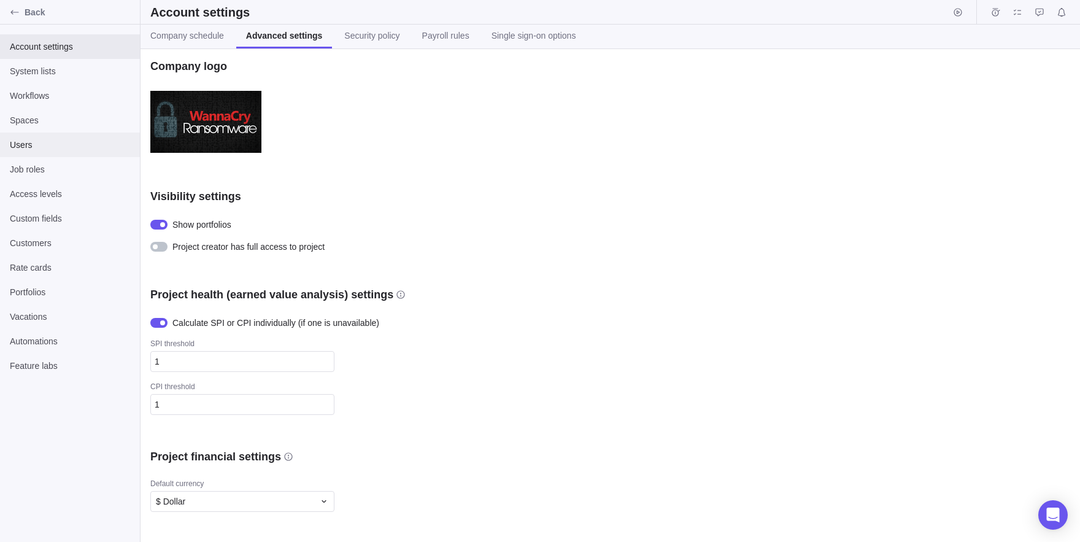
click at [19, 144] on span "Users" at bounding box center [70, 145] width 120 height 12
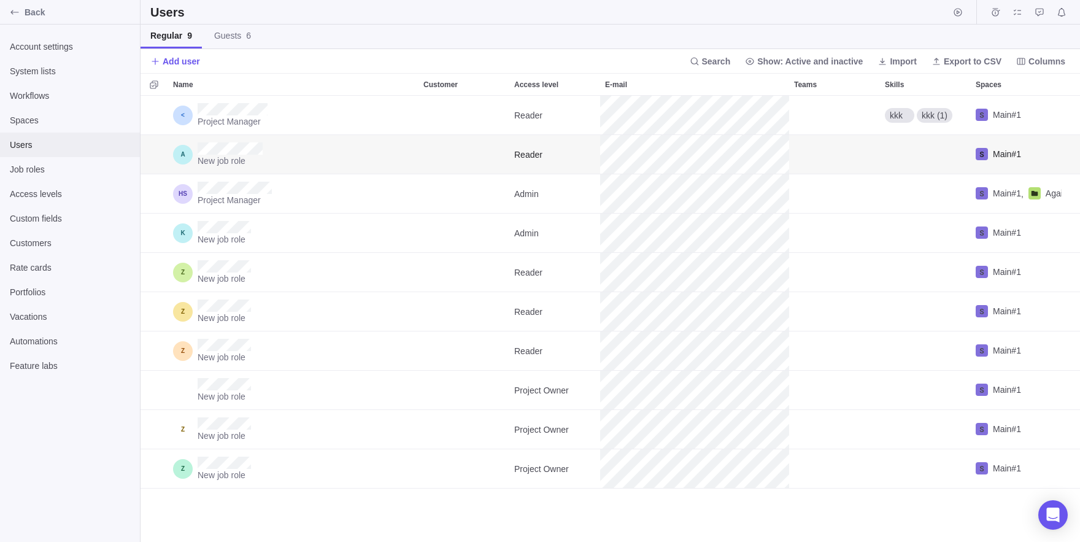
scroll to position [446, 940]
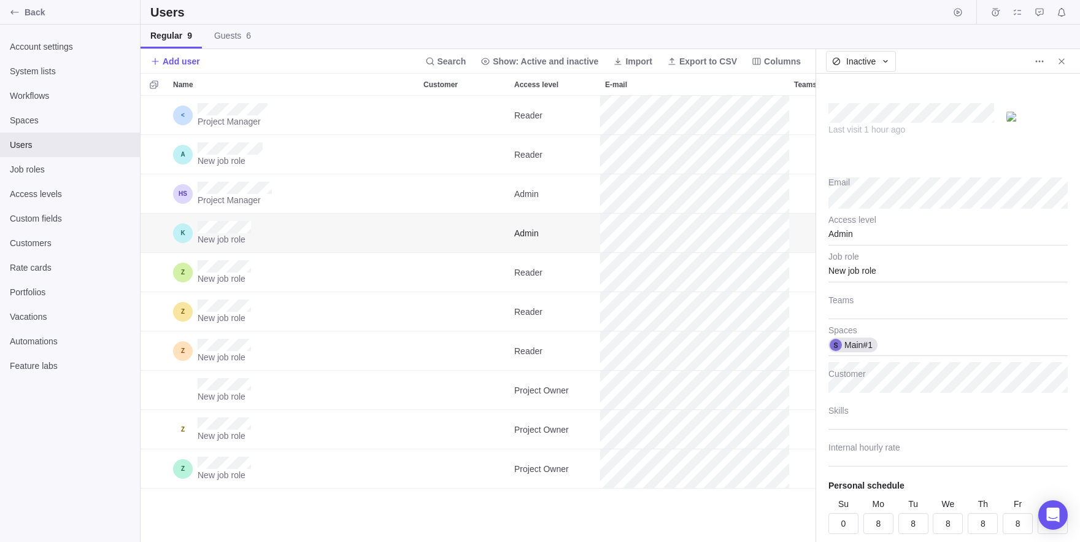
scroll to position [446, 675]
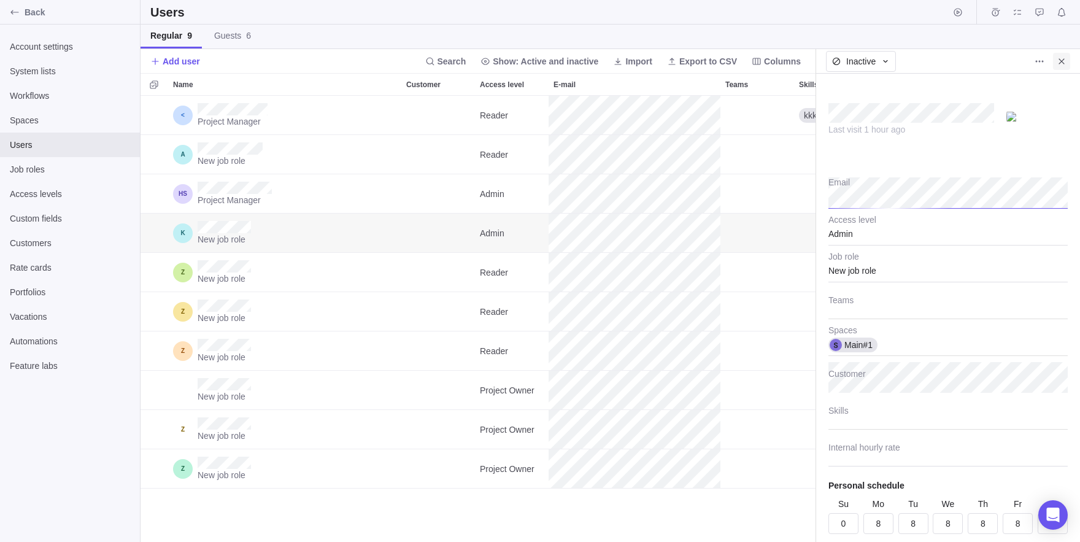
click at [1068, 68] on span "Close" at bounding box center [1061, 61] width 17 height 17
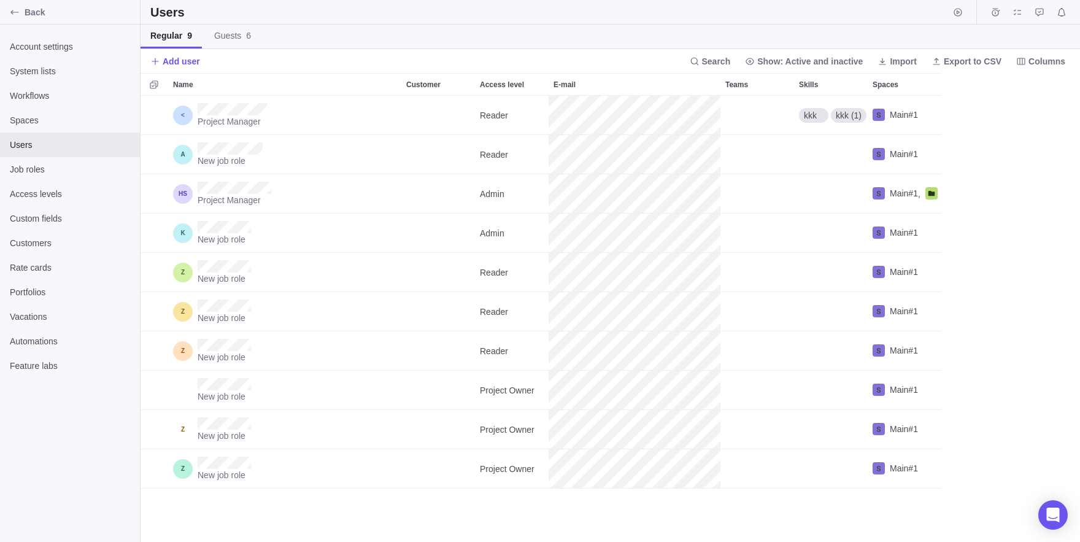
scroll to position [446, 940]
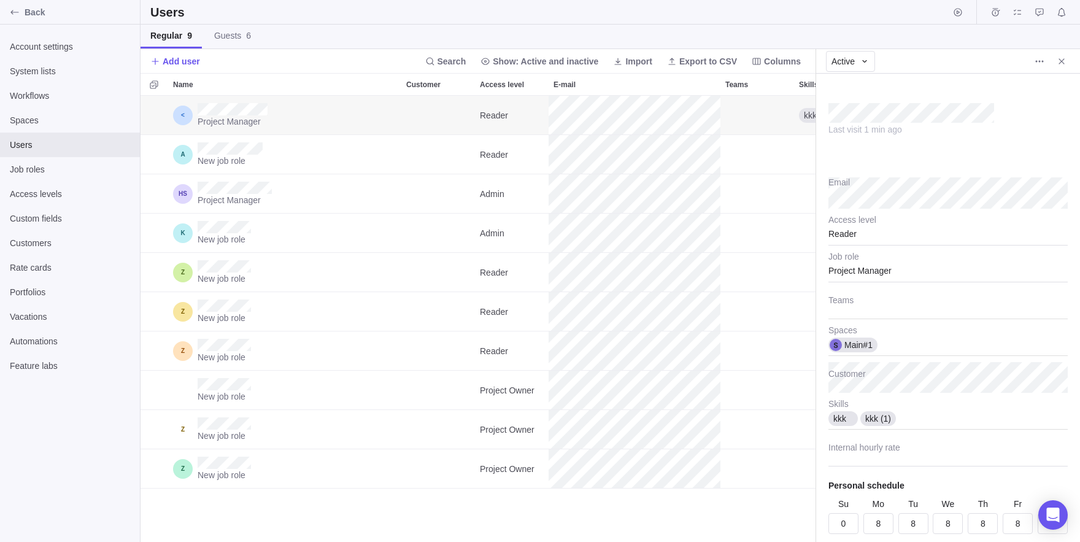
scroll to position [41, 0]
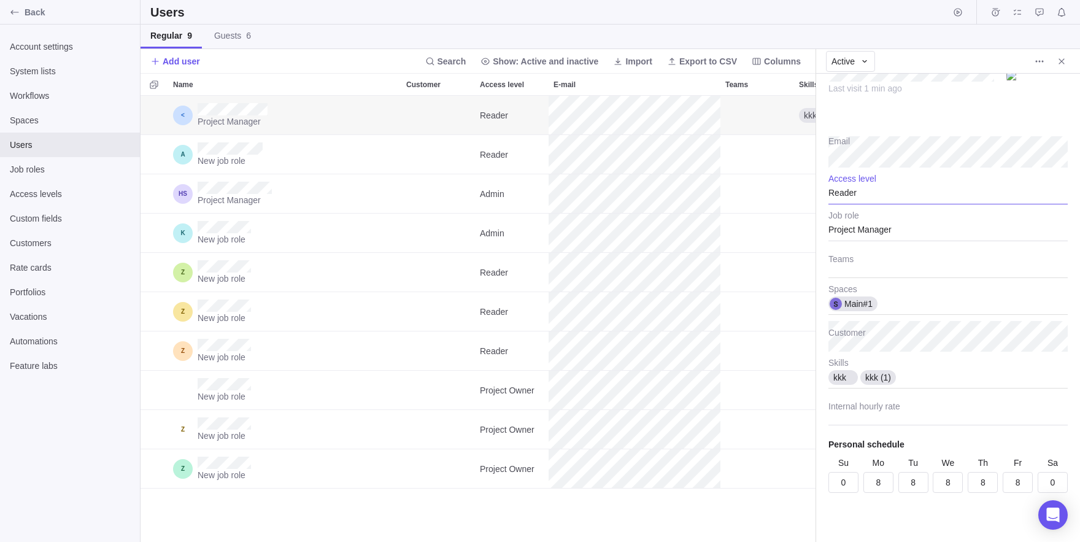
click at [840, 201] on div "Reader" at bounding box center [948, 189] width 239 height 31
click at [918, 326] on div "New access level" at bounding box center [948, 334] width 238 height 22
click at [37, 190] on span "Access levels" at bounding box center [70, 194] width 120 height 12
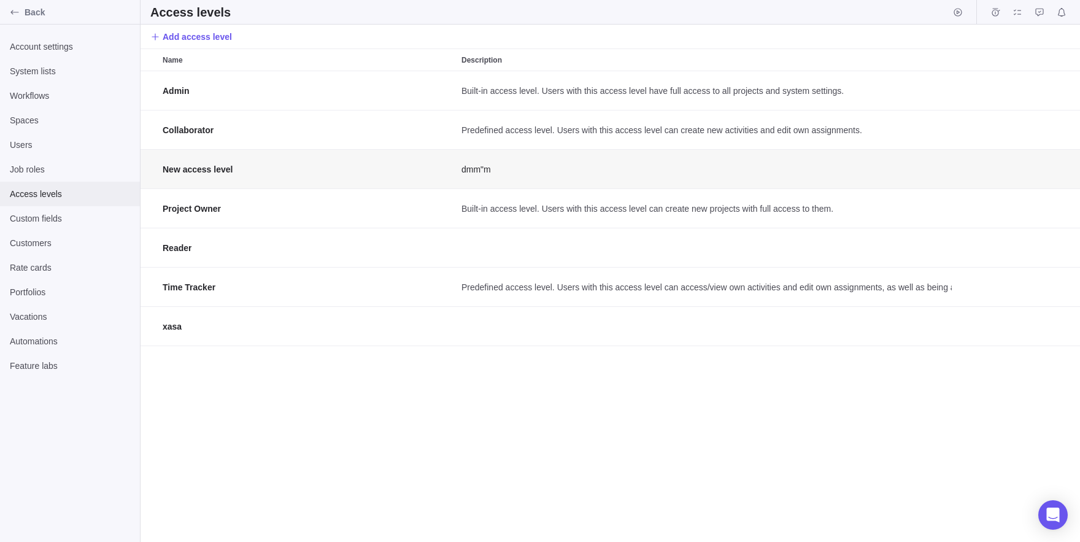
scroll to position [471, 940]
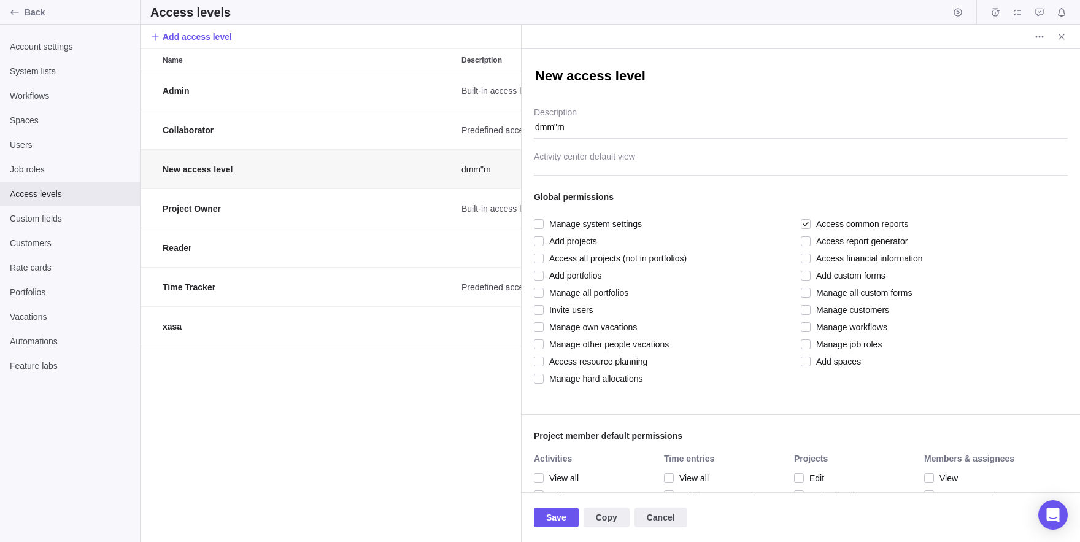
scroll to position [471, 381]
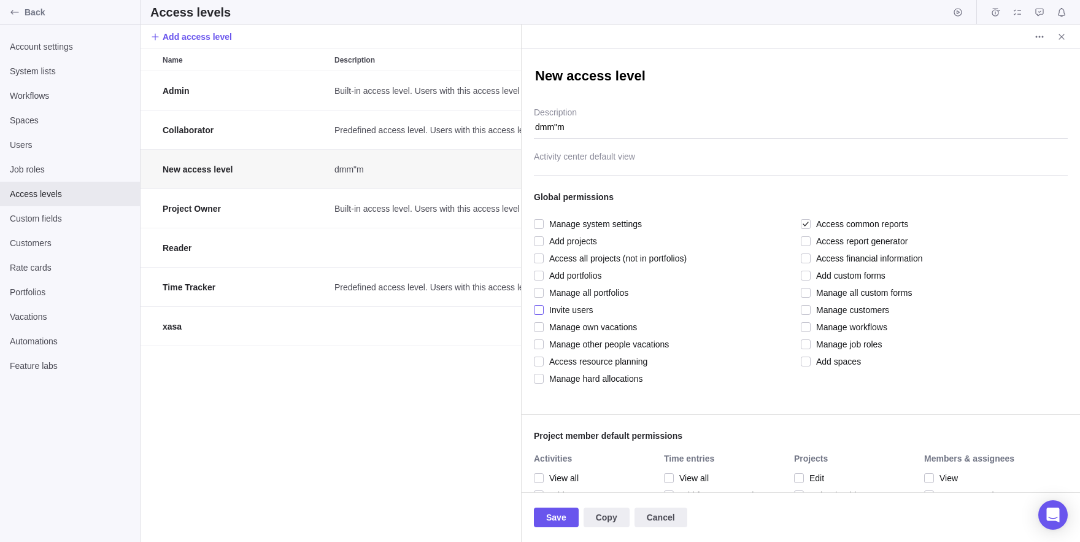
click at [539, 306] on div at bounding box center [539, 309] width 10 height 17
click at [559, 512] on span "Save" at bounding box center [556, 517] width 20 height 15
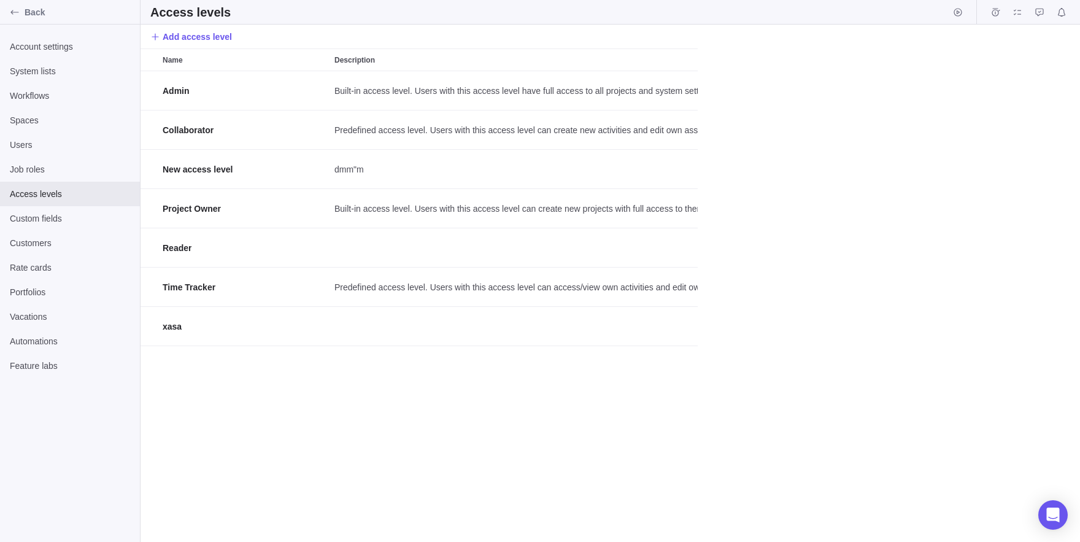
scroll to position [471, 940]
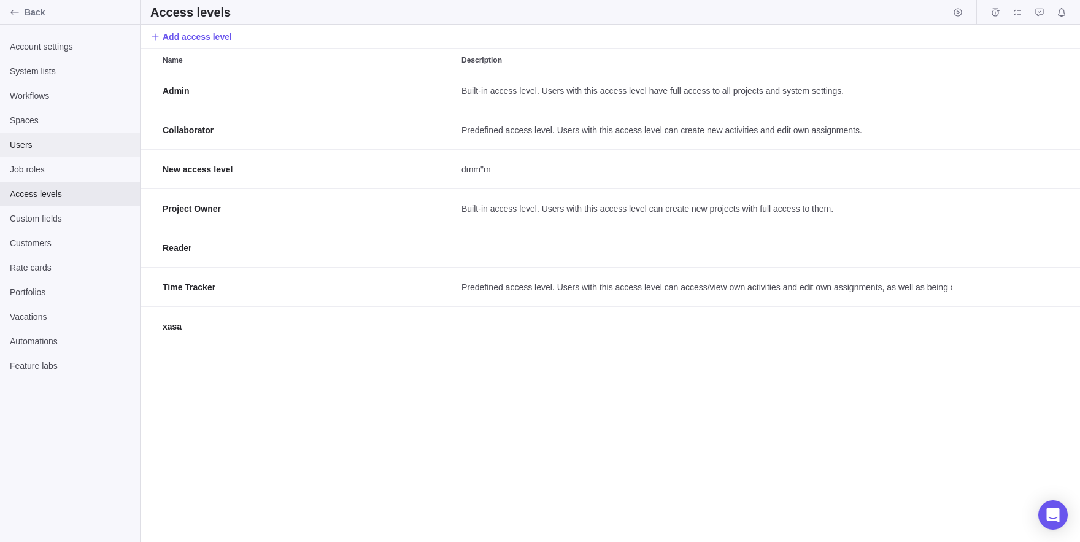
click at [82, 141] on span "Users" at bounding box center [70, 145] width 120 height 12
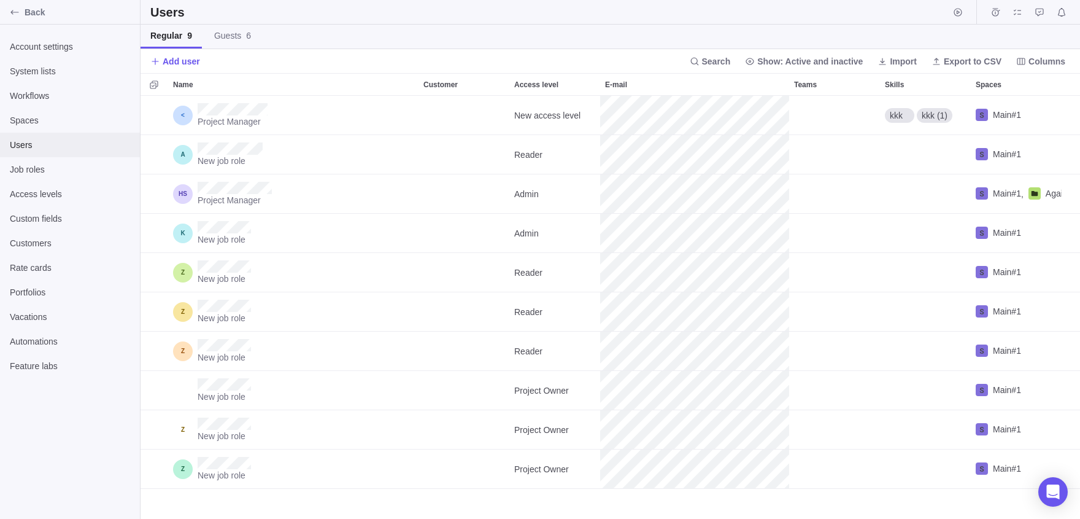
scroll to position [423, 940]
click at [44, 170] on span "Job roles" at bounding box center [70, 169] width 120 height 12
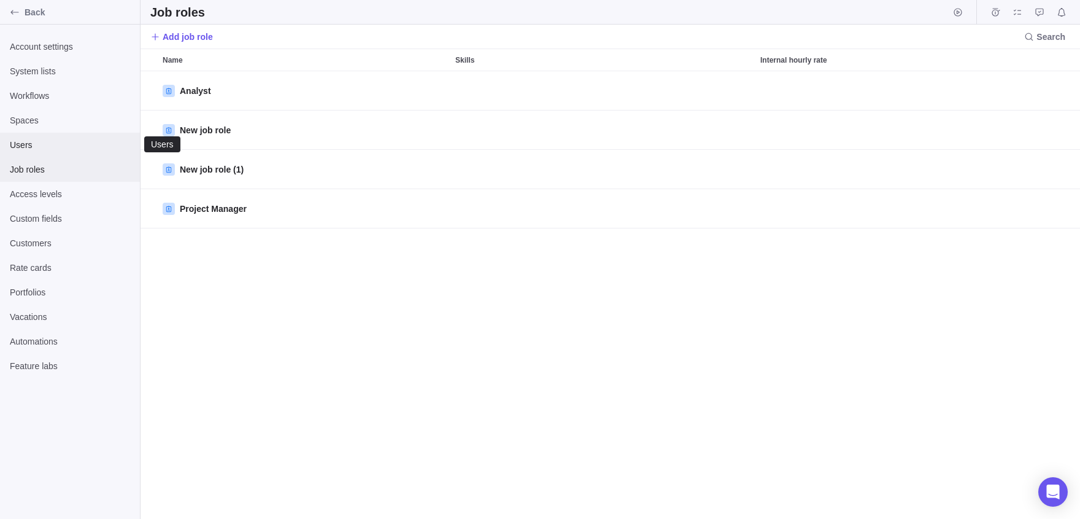
scroll to position [448, 940]
click at [24, 145] on span "Users" at bounding box center [70, 145] width 120 height 12
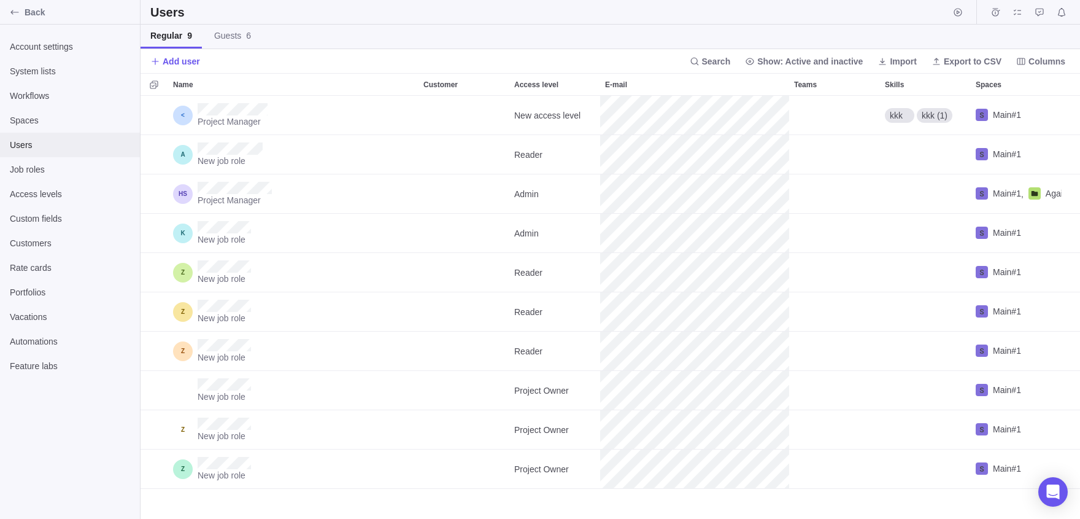
scroll to position [423, 940]
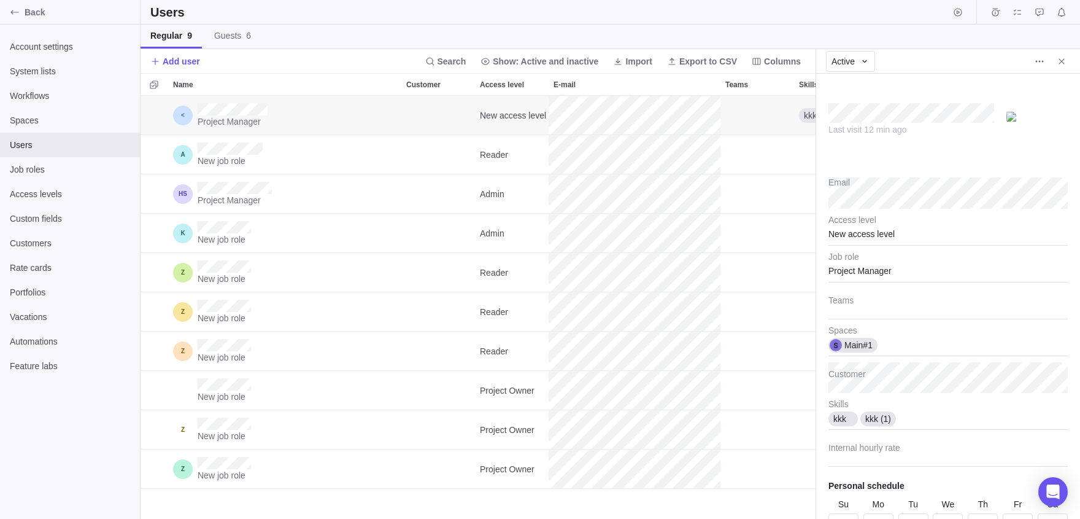
scroll to position [64, 0]
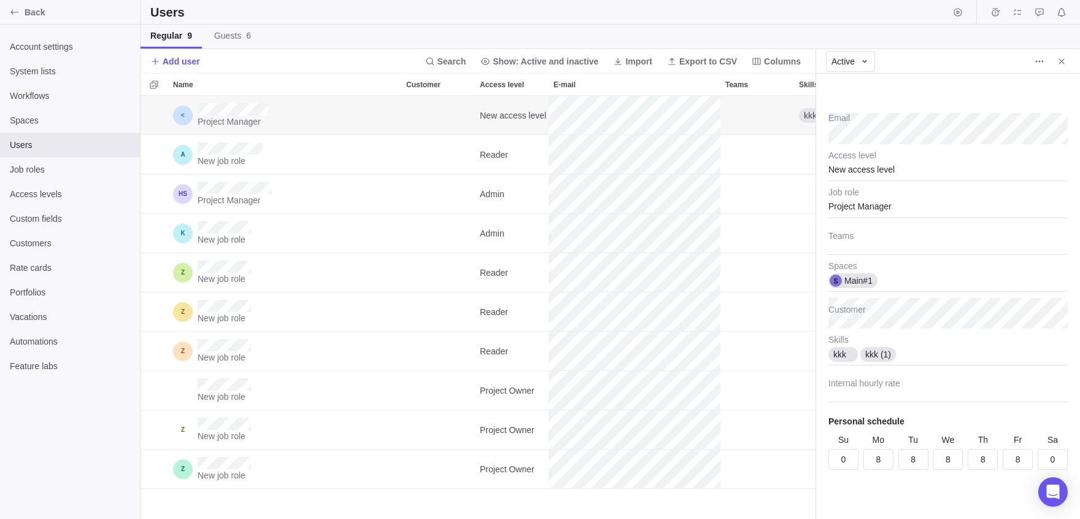
click at [916, 166] on div "New access level" at bounding box center [948, 165] width 239 height 31
click at [56, 188] on body "Back Account settings System lists Workflows Spaces Users Job roles Access leve…" at bounding box center [540, 259] width 1080 height 519
click at [56, 188] on span "Access levels" at bounding box center [70, 194] width 120 height 12
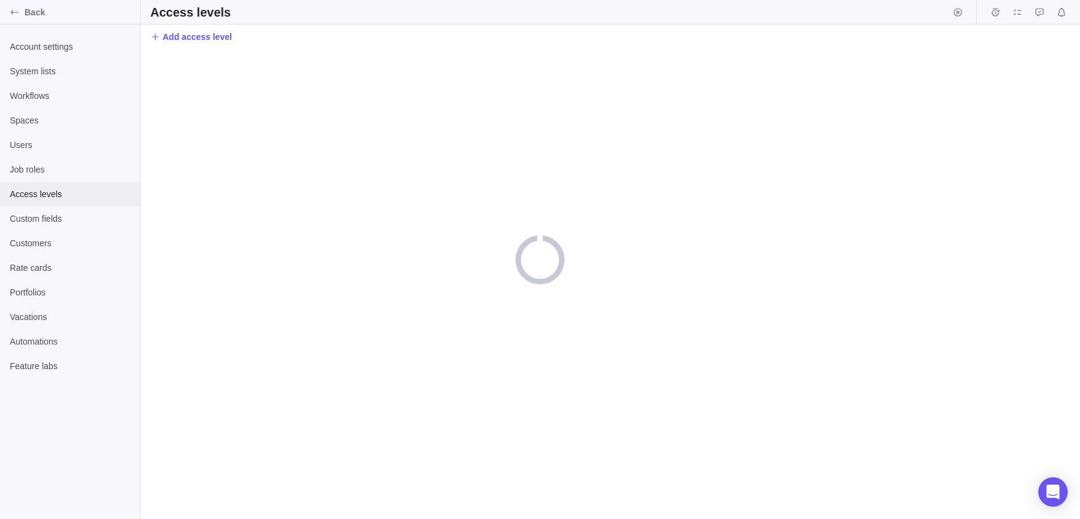
click at [56, 188] on span "Access levels" at bounding box center [70, 194] width 120 height 12
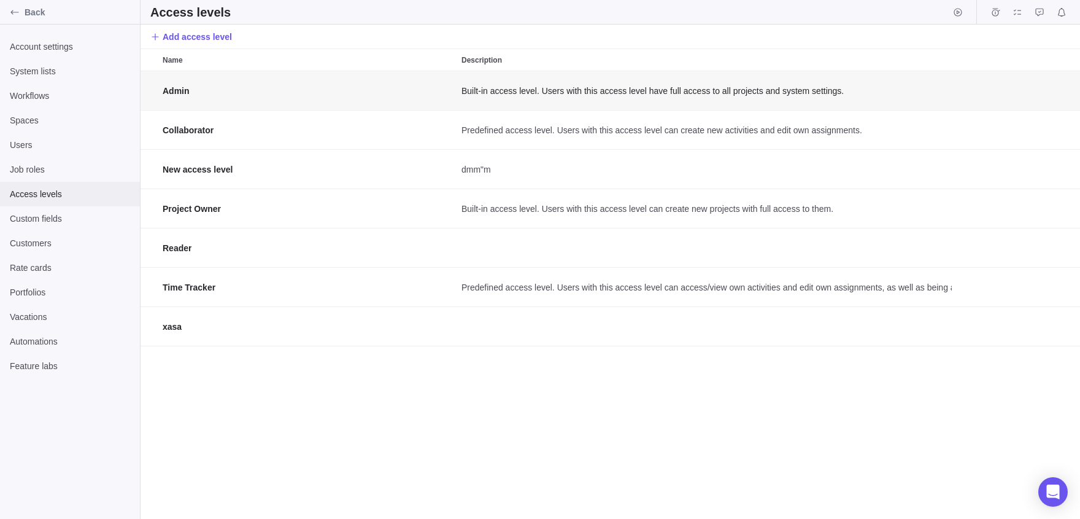
scroll to position [448, 940]
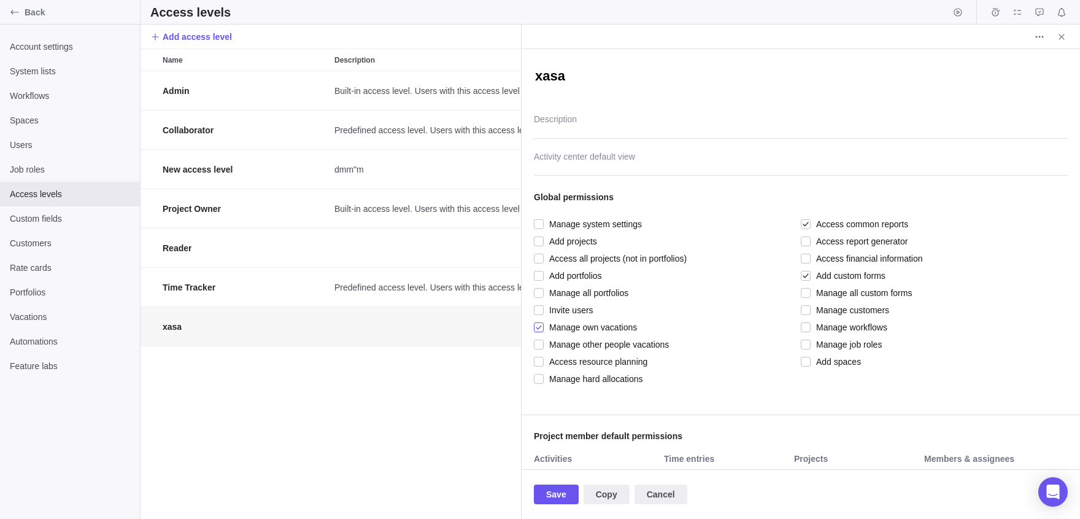
click at [536, 323] on div at bounding box center [539, 327] width 10 height 17
click at [542, 307] on div at bounding box center [539, 309] width 10 height 17
click at [810, 275] on div at bounding box center [806, 275] width 10 height 17
click at [812, 223] on span "Access common reports" at bounding box center [860, 223] width 98 height 17
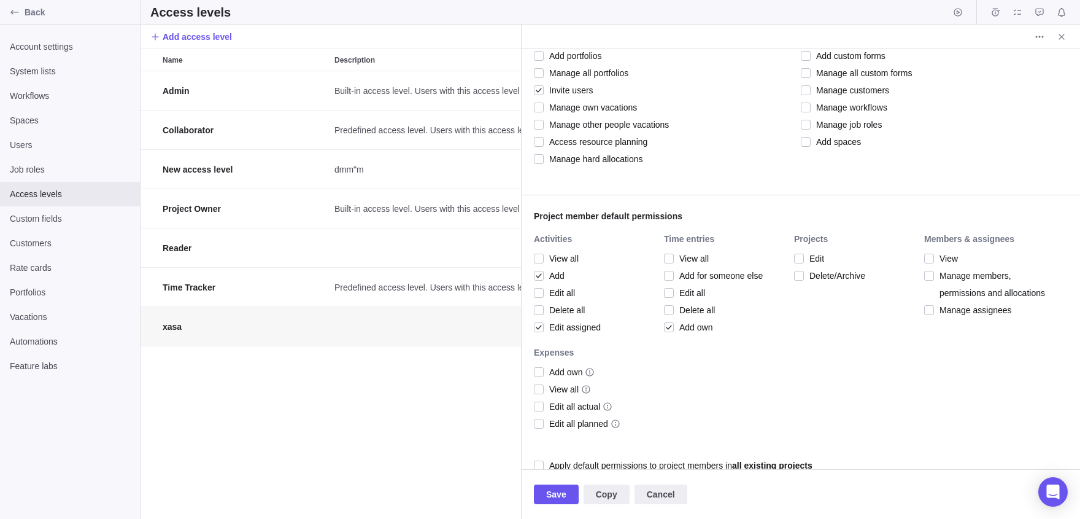
scroll to position [510, 0]
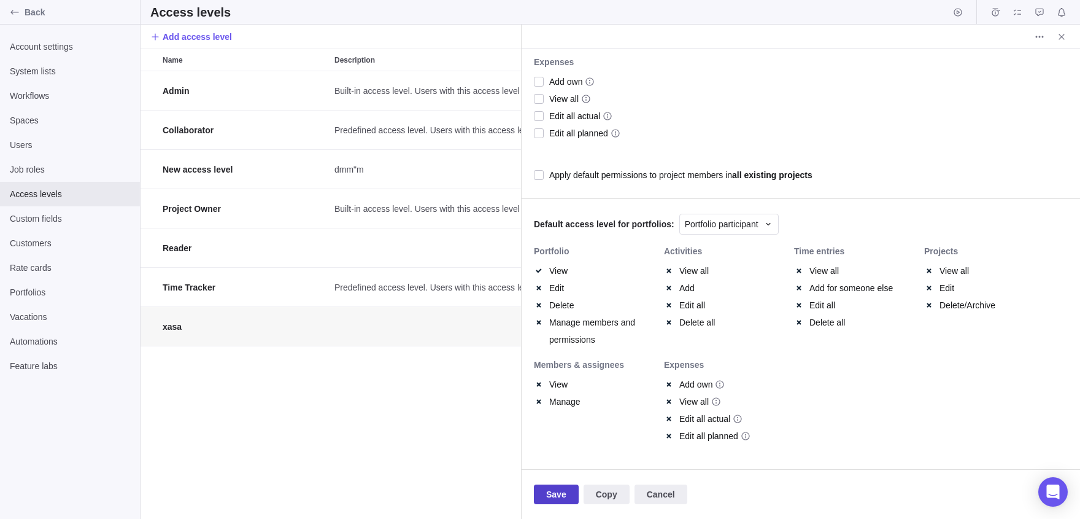
click at [566, 495] on span "Save" at bounding box center [556, 494] width 20 height 15
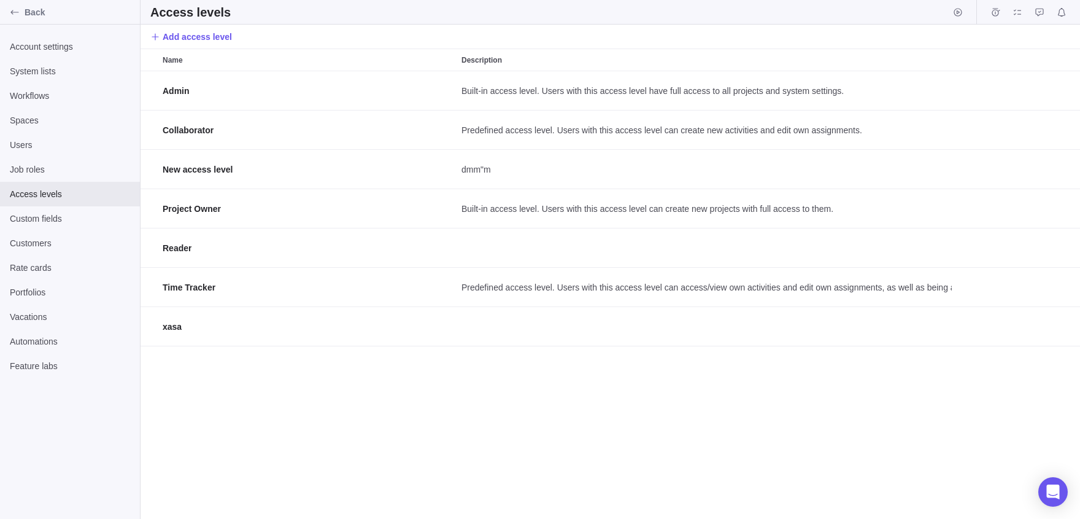
scroll to position [448, 940]
click at [28, 148] on span "Users" at bounding box center [70, 145] width 120 height 12
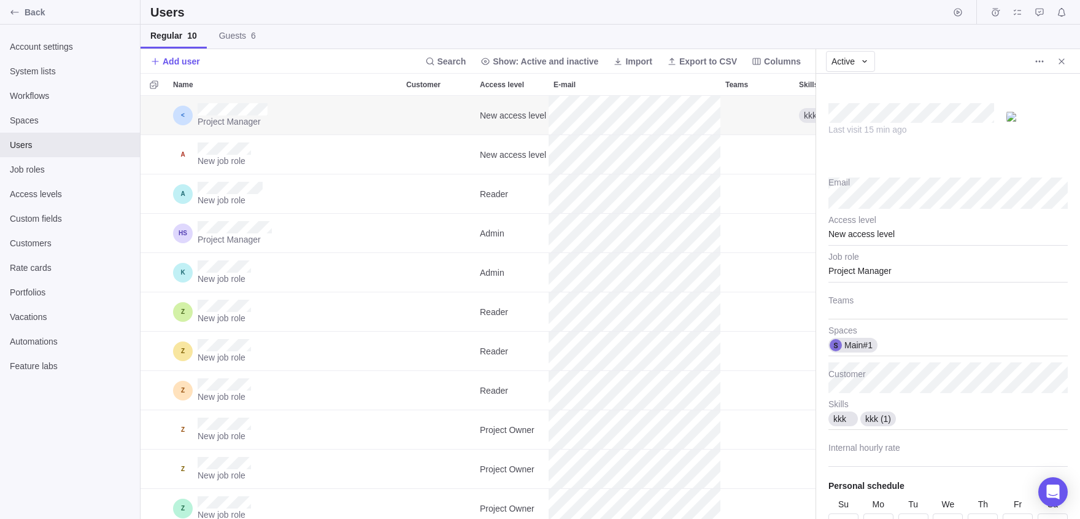
scroll to position [64, 0]
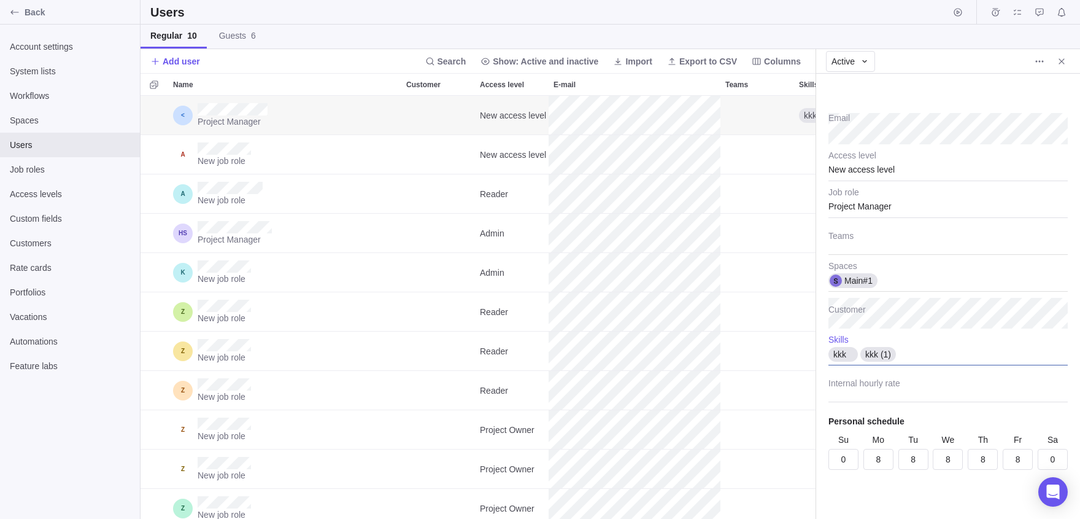
click at [934, 357] on div "kkk kkk (1)" at bounding box center [948, 349] width 239 height 31
click at [890, 178] on div "Last visit 15 min ago Email New access level Access level Project Manager Job r…" at bounding box center [948, 296] width 264 height 445
click at [876, 172] on div "New access level" at bounding box center [948, 165] width 239 height 31
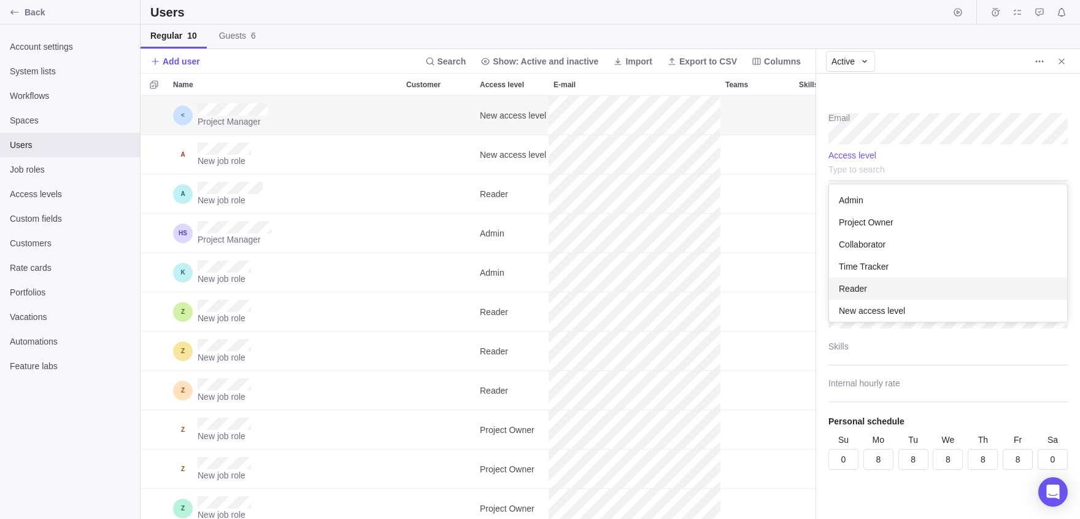
scroll to position [27, 0]
click at [876, 312] on div "xasa" at bounding box center [948, 306] width 238 height 22
click at [945, 64] on div "Active" at bounding box center [948, 61] width 264 height 25
click at [1061, 57] on icon "Close" at bounding box center [1062, 61] width 10 height 10
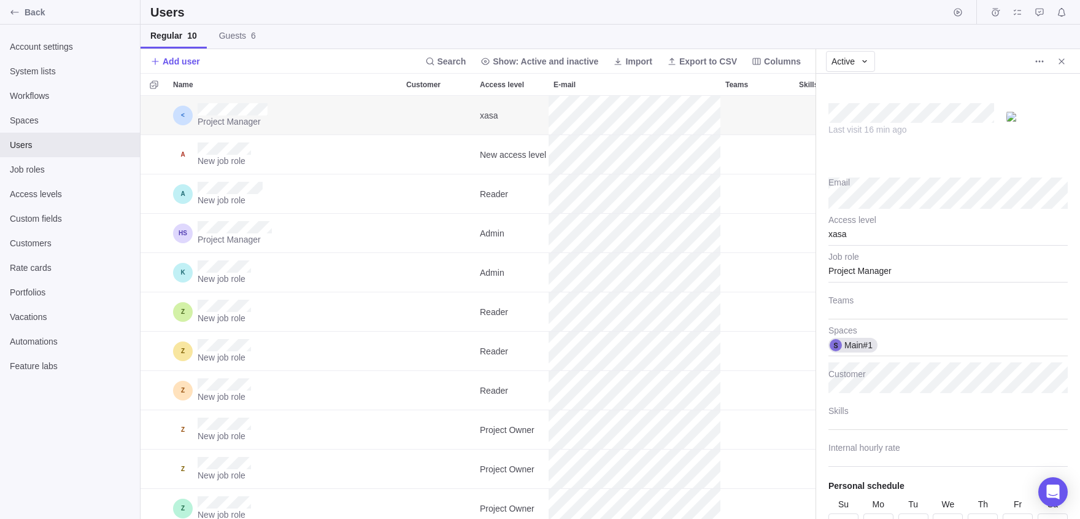
scroll to position [64, 0]
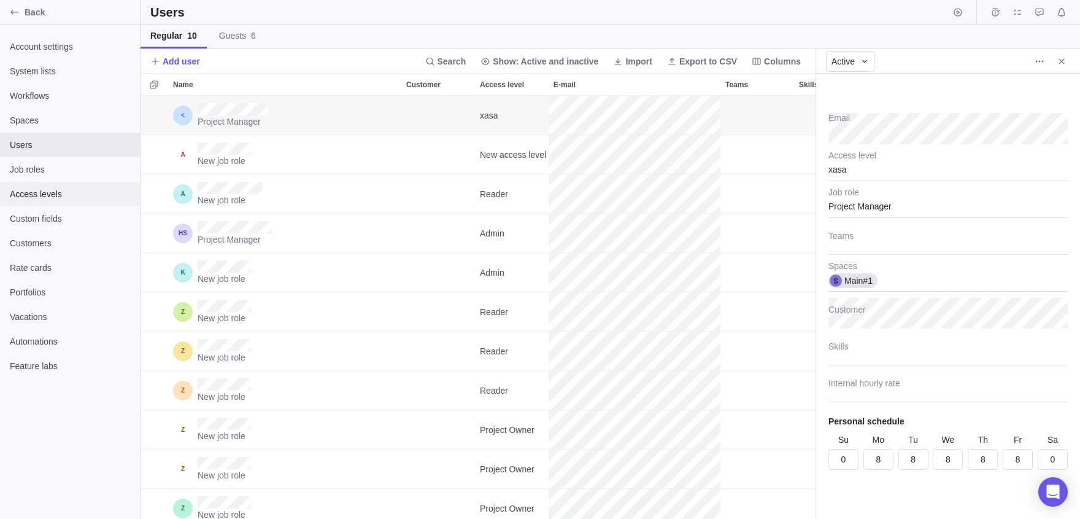
click at [70, 197] on span "Access levels" at bounding box center [70, 194] width 120 height 12
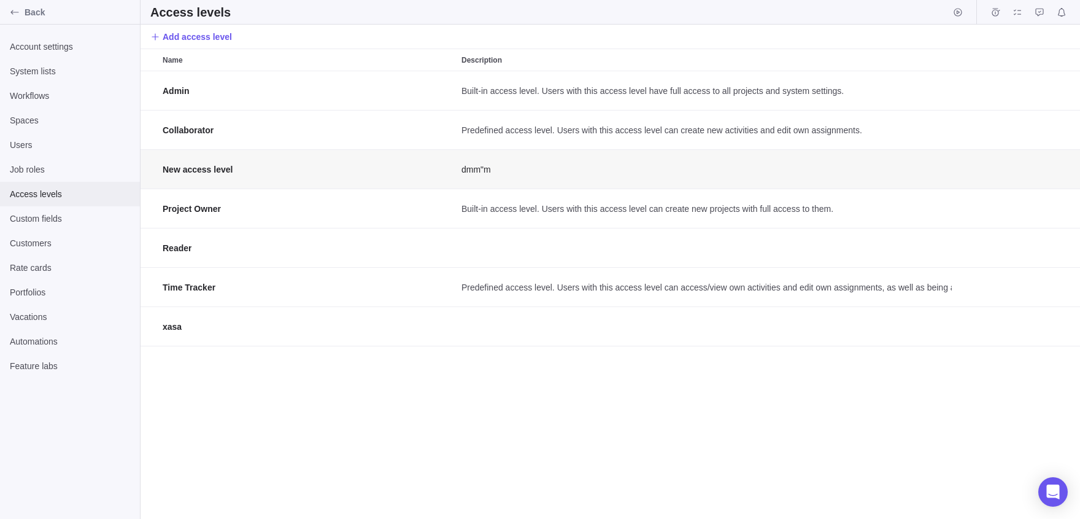
scroll to position [448, 940]
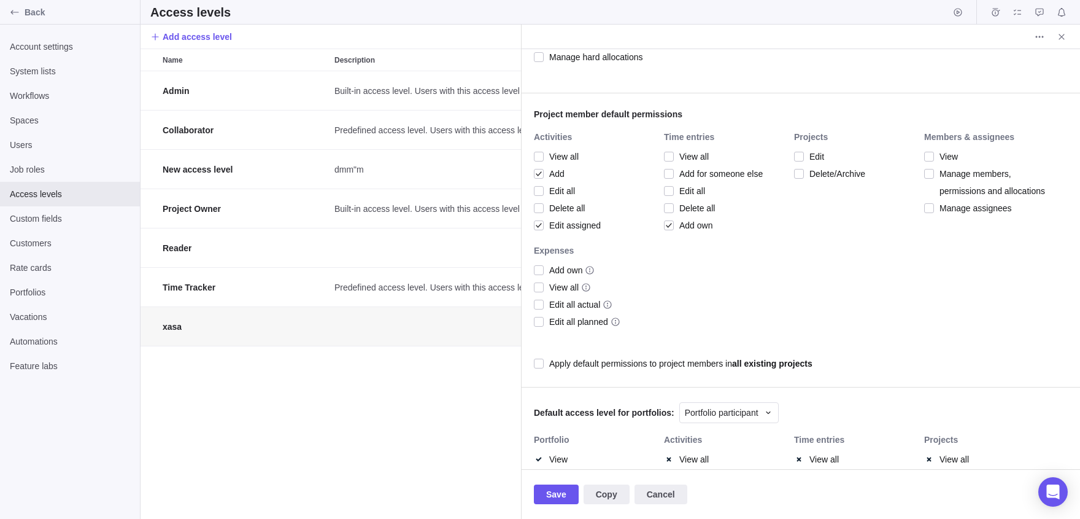
scroll to position [322, 0]
click at [539, 169] on div at bounding box center [539, 172] width 10 height 17
click at [565, 217] on span "Edit assigned" at bounding box center [572, 224] width 57 height 17
click at [704, 224] on span "Add own" at bounding box center [693, 224] width 39 height 17
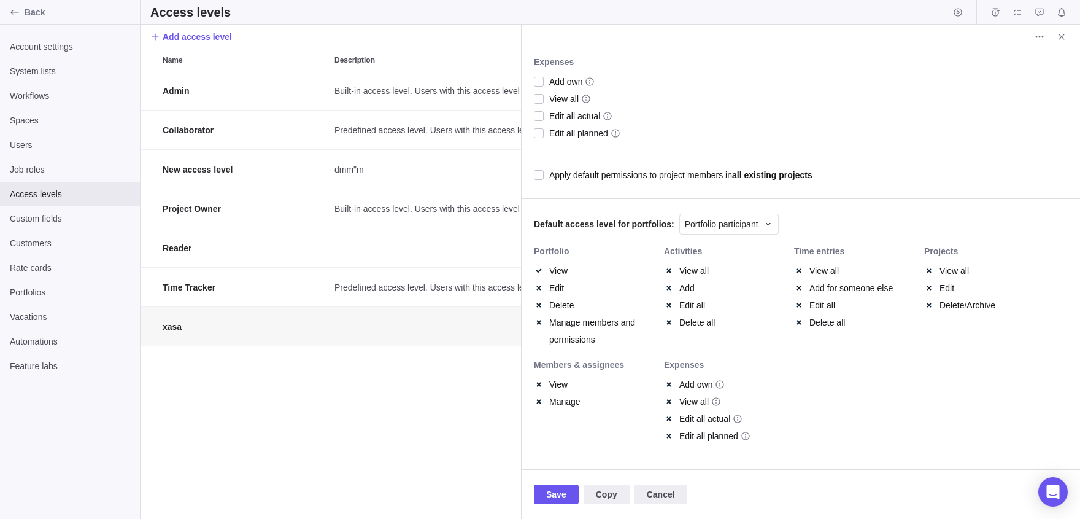
click at [549, 263] on span "View" at bounding box center [561, 270] width 34 height 17
click at [558, 169] on div "Apply default permissions to project members in all existing projects" at bounding box center [680, 174] width 263 height 17
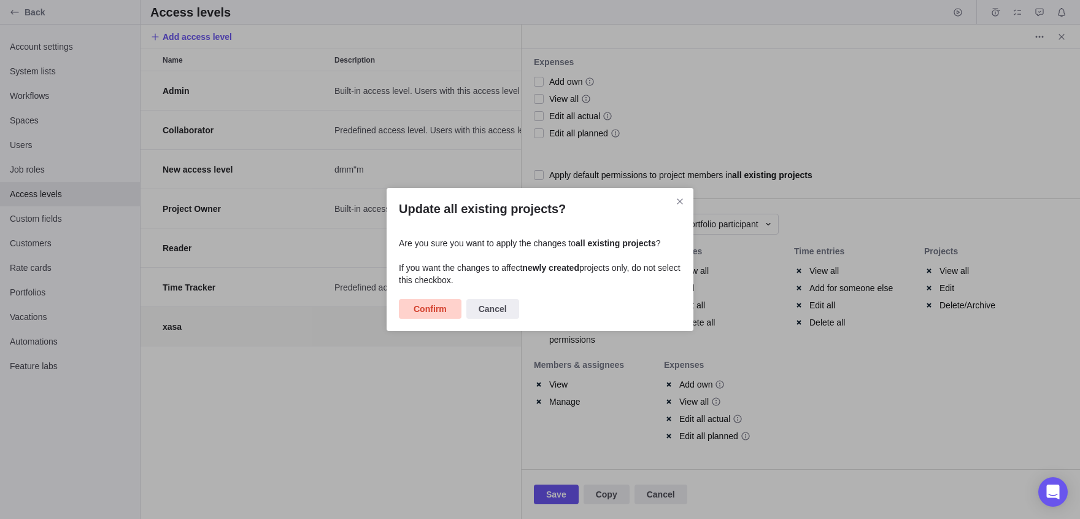
click at [432, 316] on span "Confirm" at bounding box center [430, 308] width 33 height 15
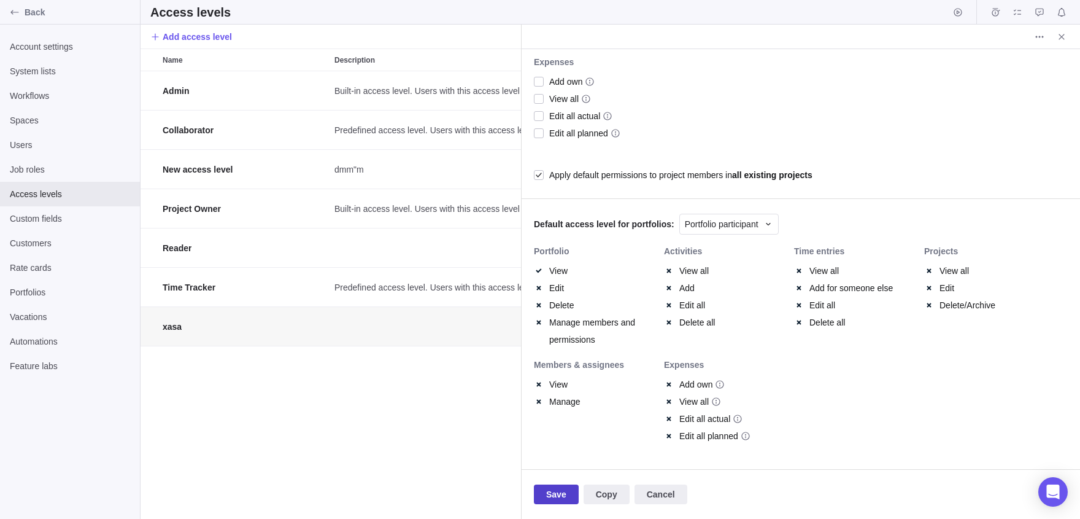
click at [548, 494] on span "Save" at bounding box center [556, 494] width 20 height 15
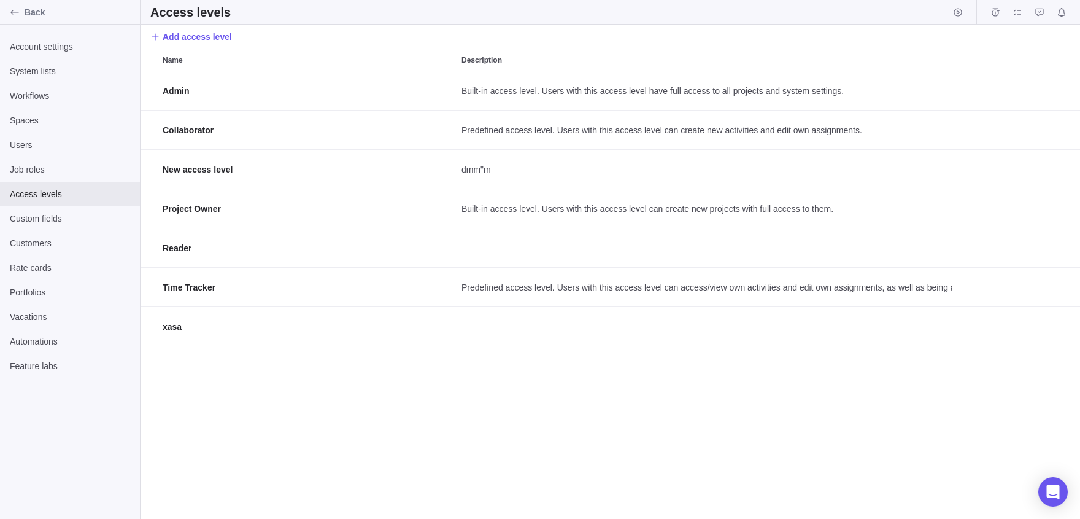
scroll to position [448, 940]
click at [10, 17] on icon "Back" at bounding box center [15, 12] width 10 height 10
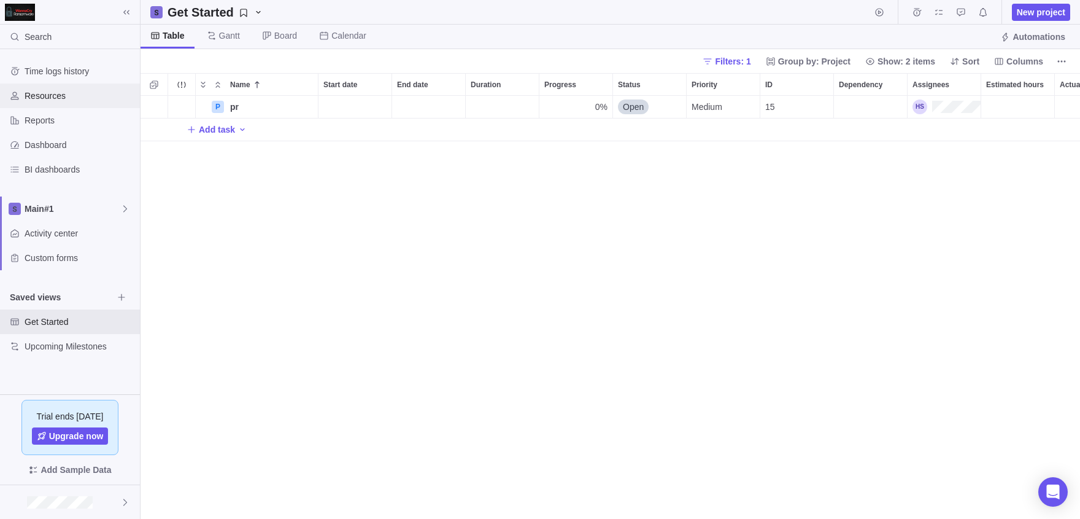
scroll to position [423, 940]
click at [1027, 9] on span "New project" at bounding box center [1041, 12] width 48 height 12
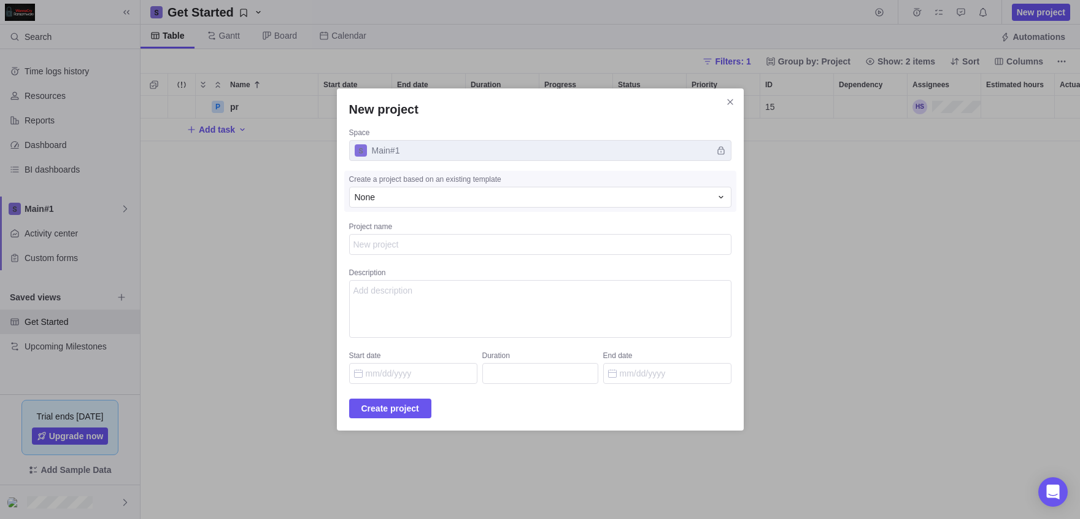
click at [174, 226] on div "New project Space Main#1 Create a project based on an existing template None Pr…" at bounding box center [540, 259] width 1080 height 519
click at [735, 103] on icon "Close" at bounding box center [730, 102] width 10 height 10
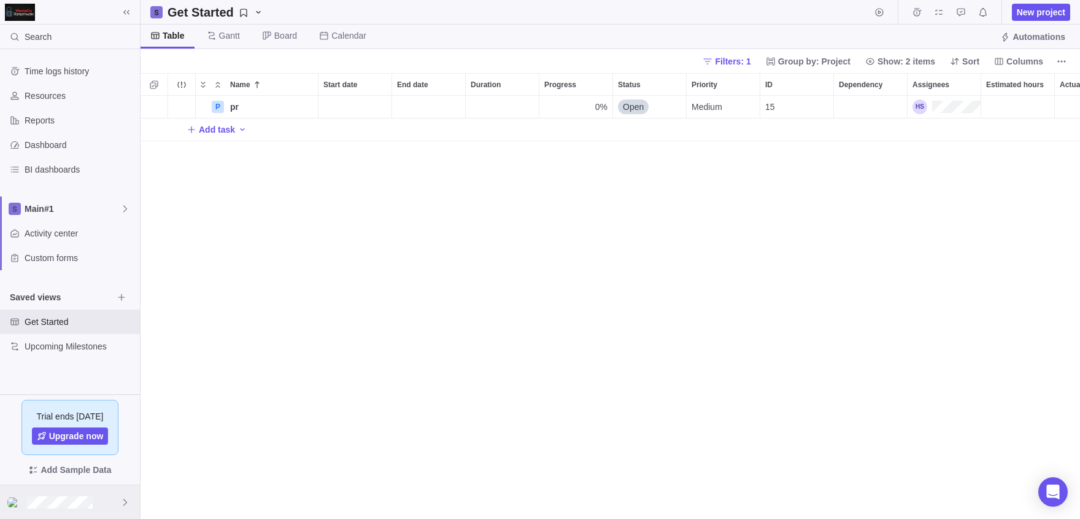
click at [83, 495] on div at bounding box center [70, 502] width 140 height 34
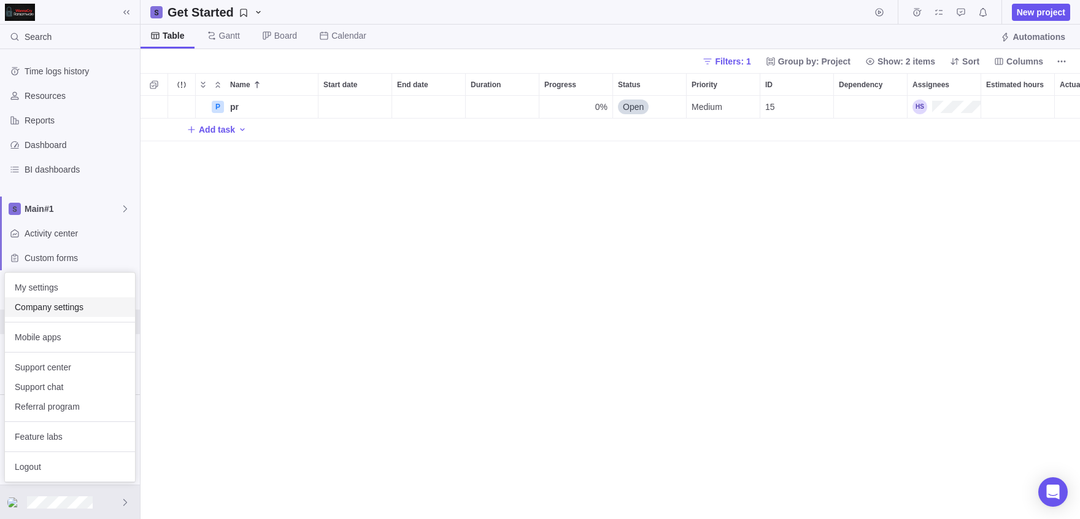
click at [51, 304] on span "Company settings" at bounding box center [70, 307] width 110 height 12
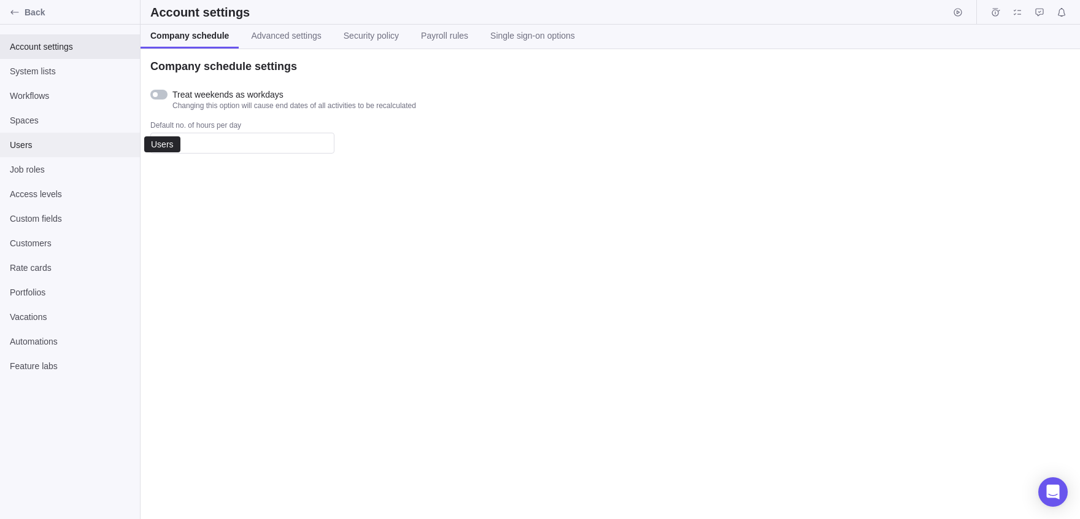
click at [45, 152] on div "Users" at bounding box center [70, 145] width 140 height 25
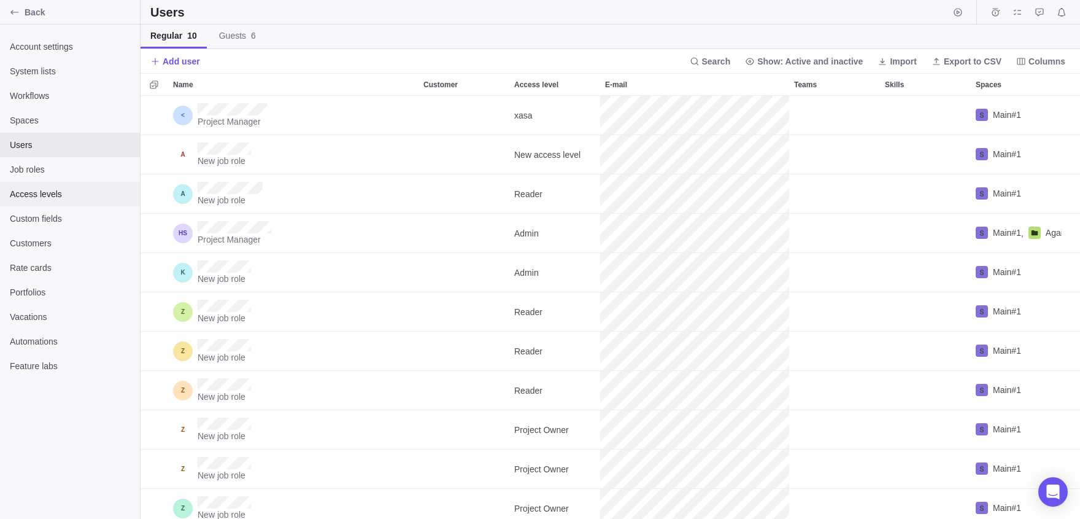
click at [64, 198] on span "Access levels" at bounding box center [70, 194] width 120 height 12
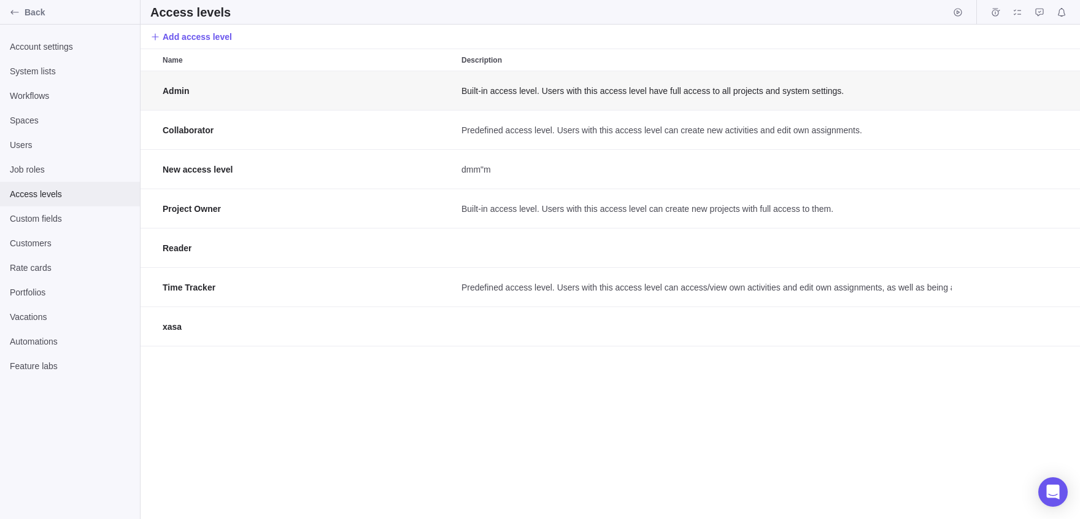
scroll to position [448, 940]
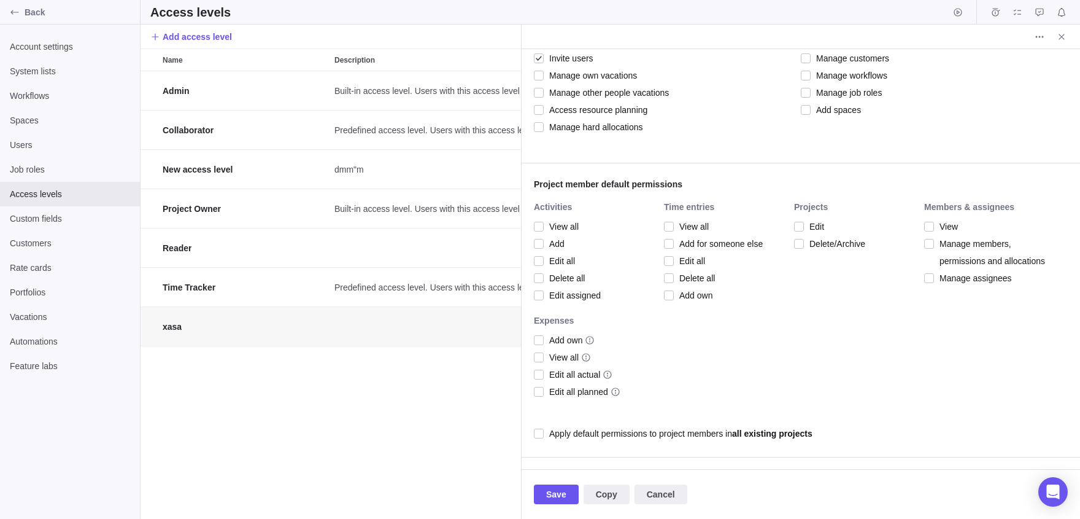
scroll to position [255, 0]
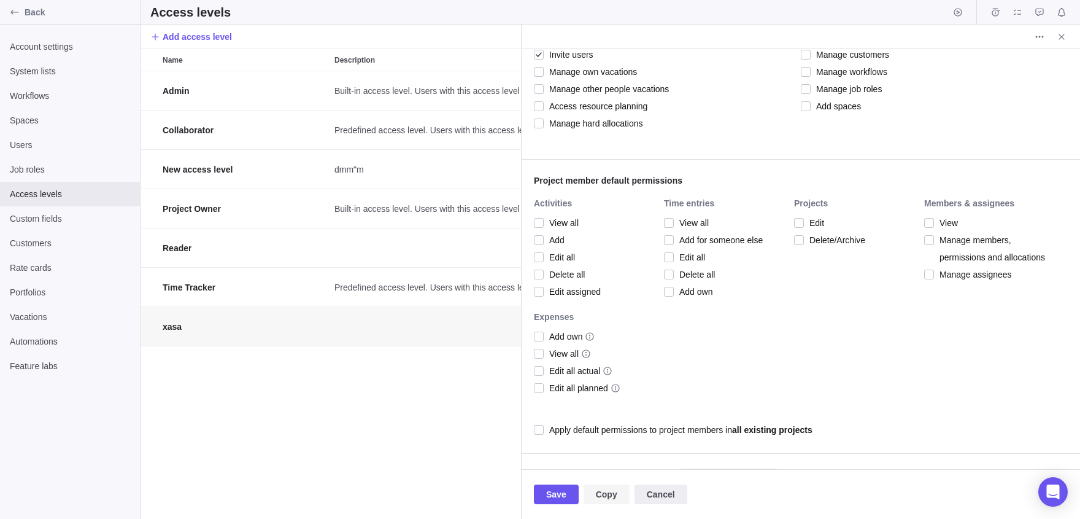
click at [608, 498] on span "Copy" at bounding box center [606, 494] width 21 height 15
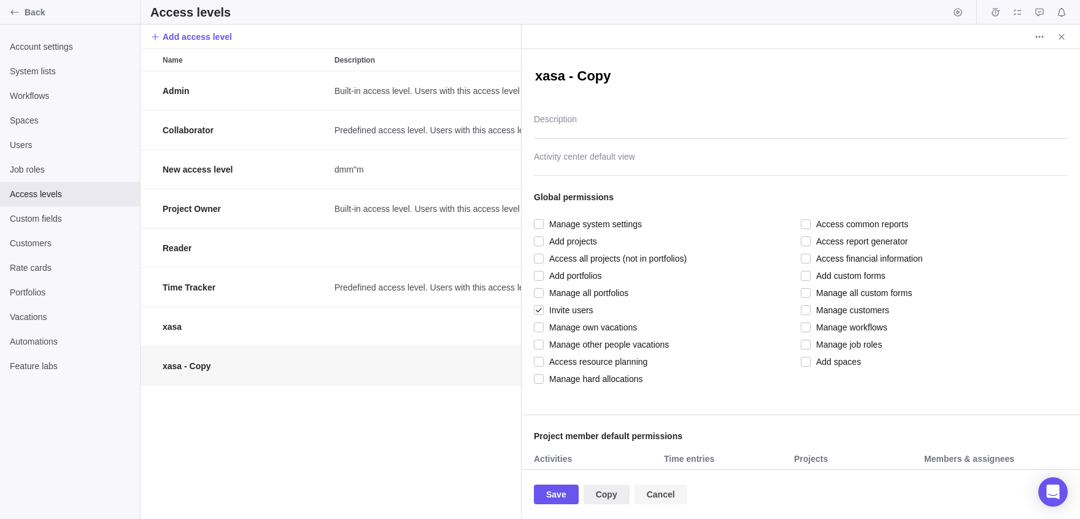
click at [675, 496] on span "Cancel" at bounding box center [661, 494] width 28 height 15
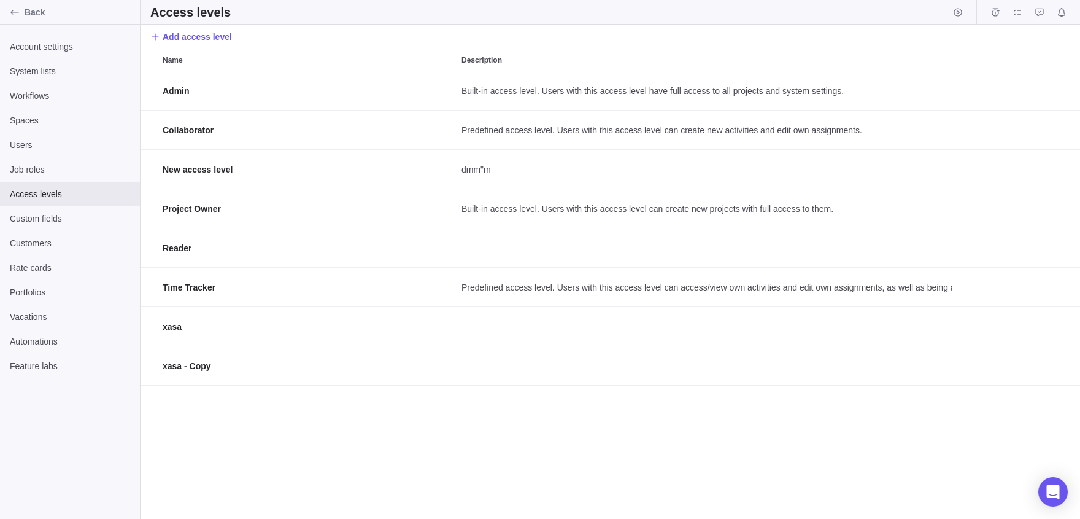
scroll to position [448, 940]
click at [18, 7] on div "Back" at bounding box center [15, 12] width 20 height 20
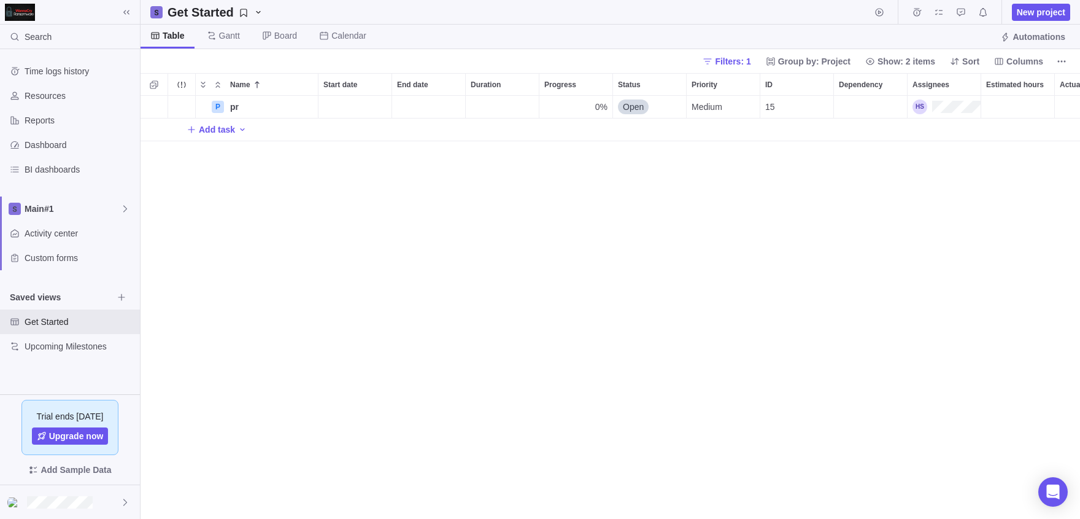
scroll to position [423, 940]
click at [63, 511] on div at bounding box center [70, 502] width 140 height 34
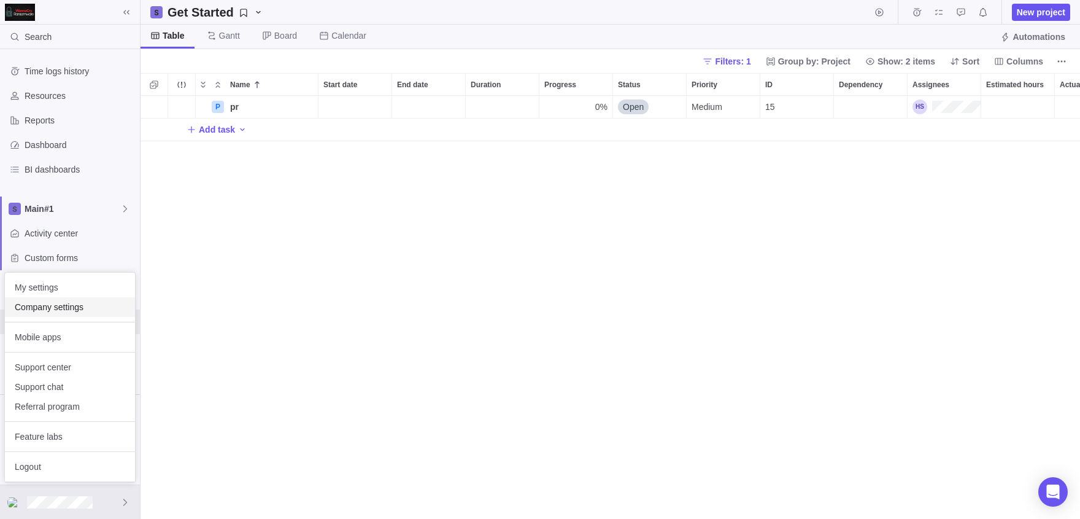
click at [61, 305] on span "Company settings" at bounding box center [70, 307] width 110 height 12
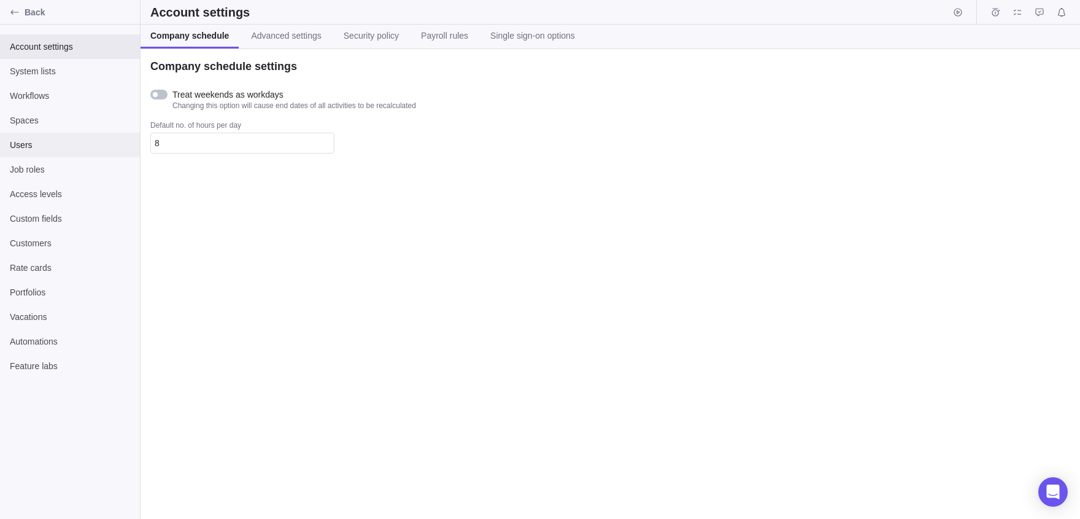
click at [37, 139] on span "Users" at bounding box center [70, 145] width 120 height 12
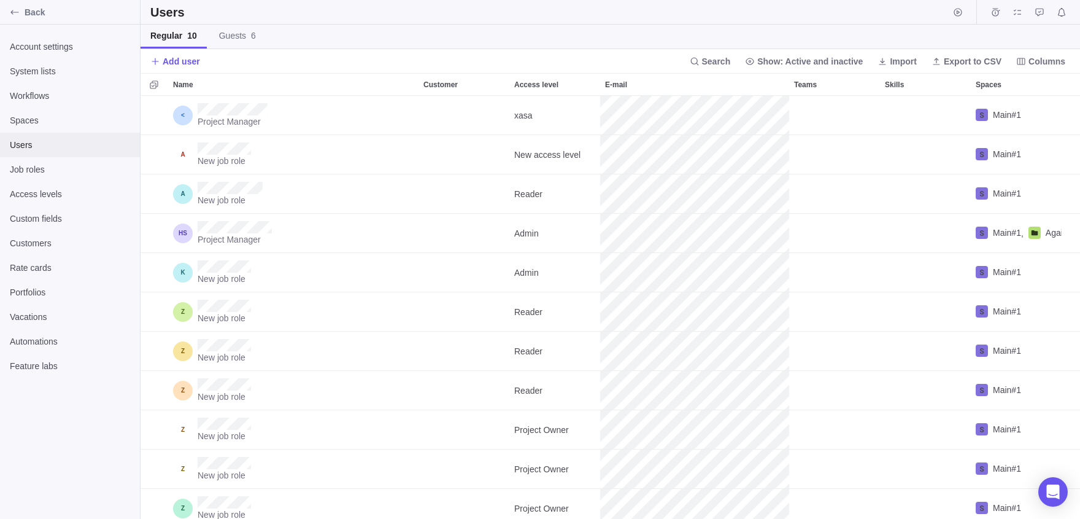
scroll to position [423, 940]
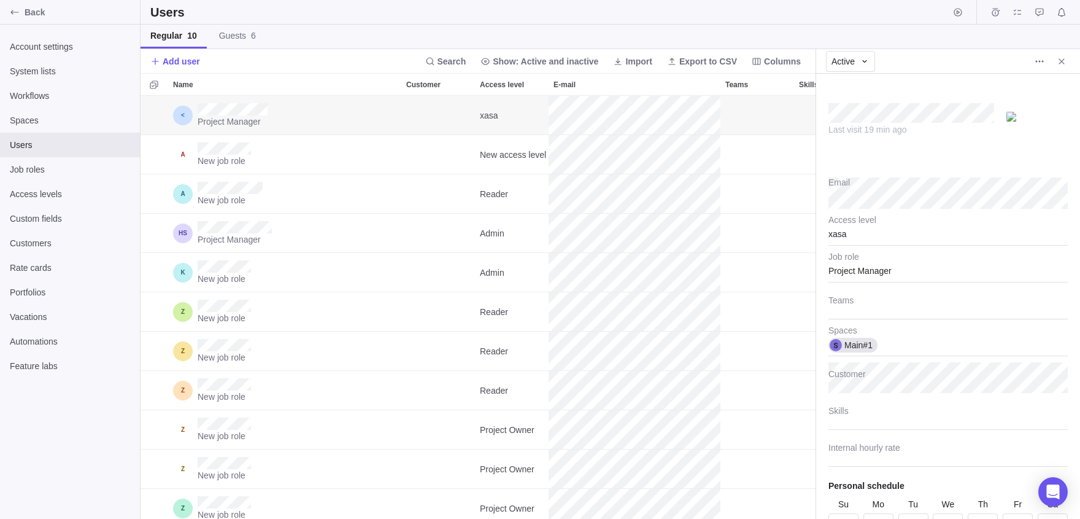
scroll to position [64, 0]
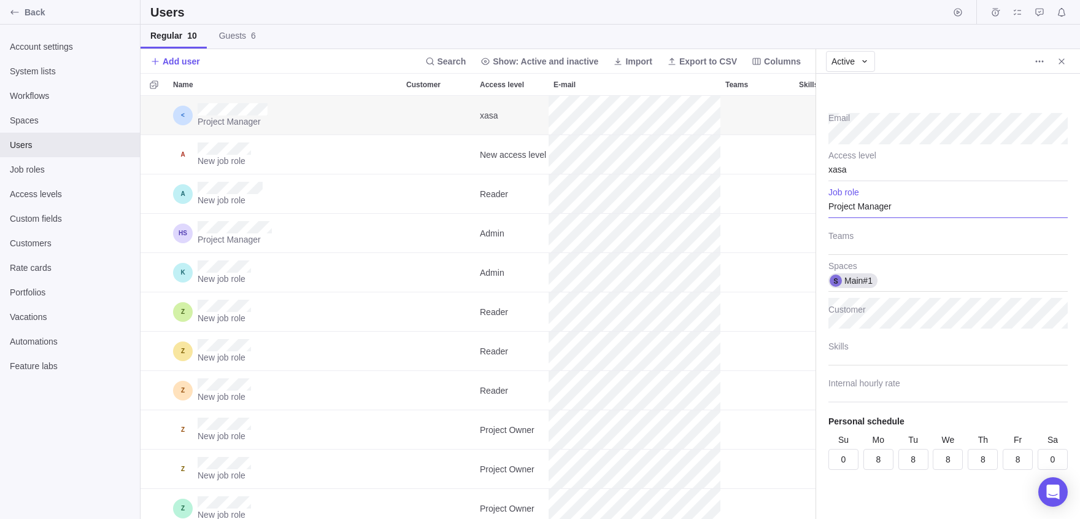
click at [867, 204] on div "Project Manager" at bounding box center [948, 202] width 239 height 31
type textarea "x"
click at [867, 204] on input "text" at bounding box center [948, 202] width 239 height 31
type input "x"
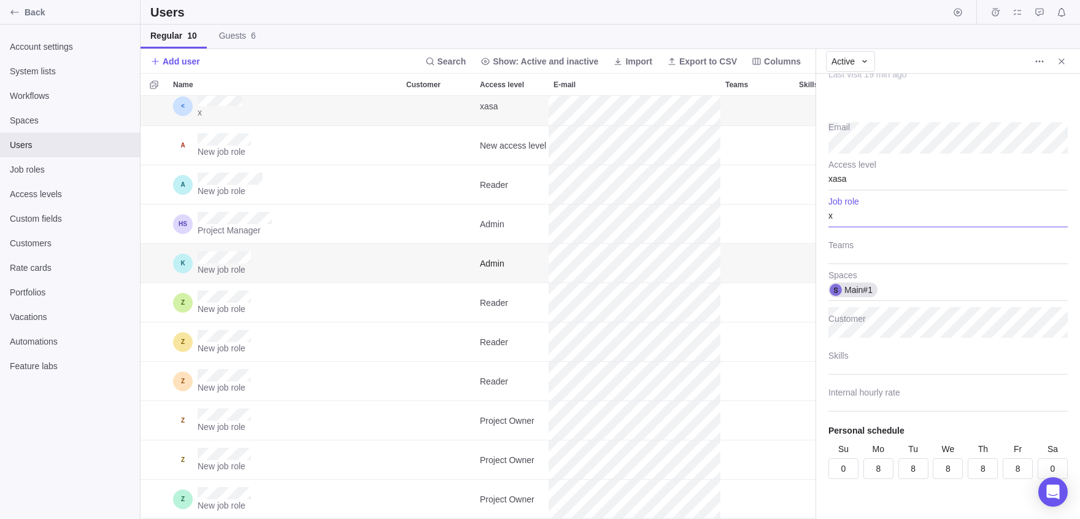
scroll to position [0, 0]
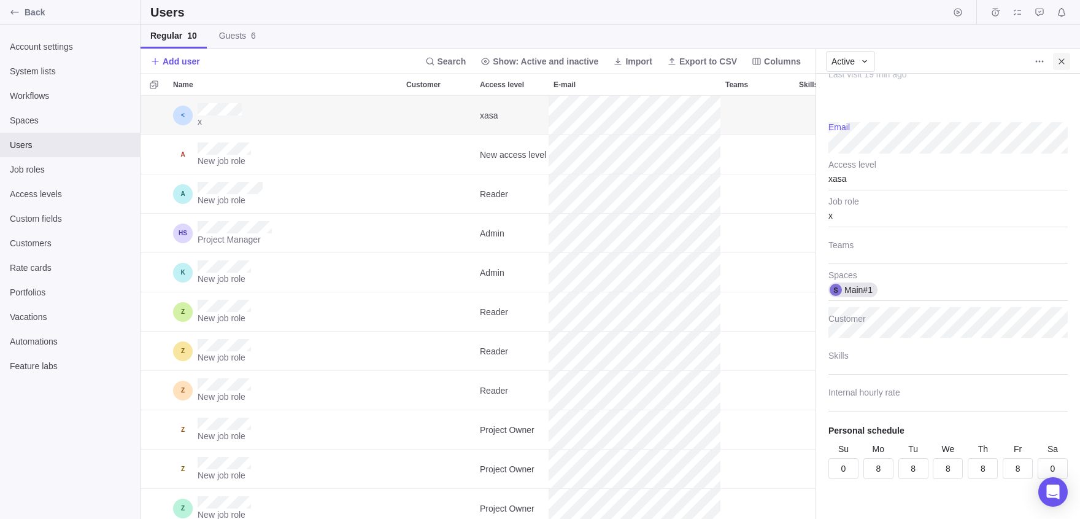
click at [1060, 58] on icon "Close" at bounding box center [1062, 61] width 10 height 10
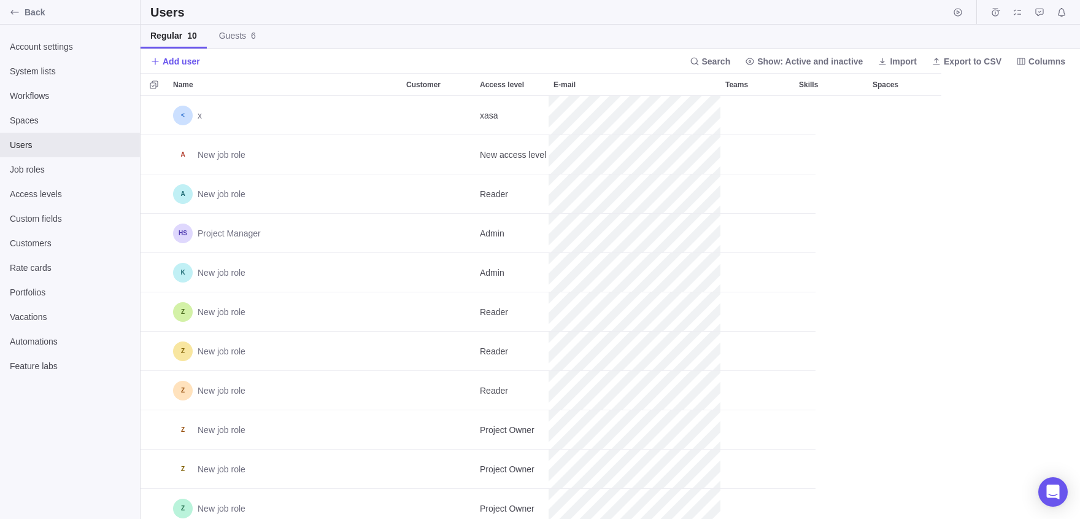
type textarea "x"
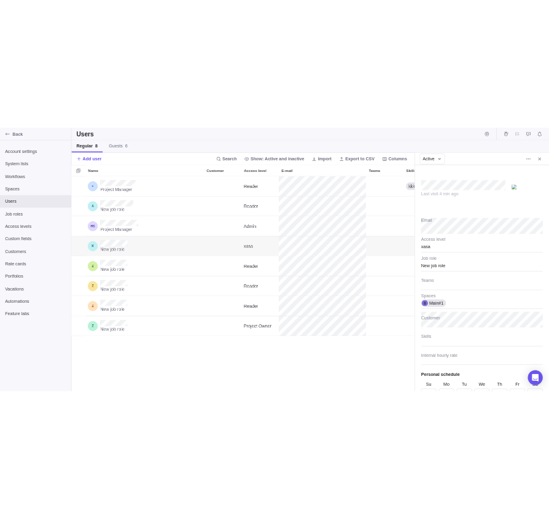
scroll to position [423, 387]
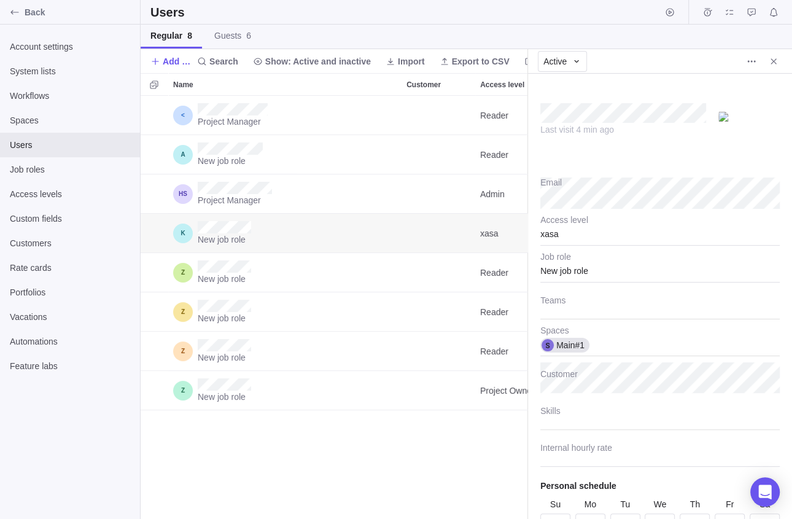
type textarea "x"
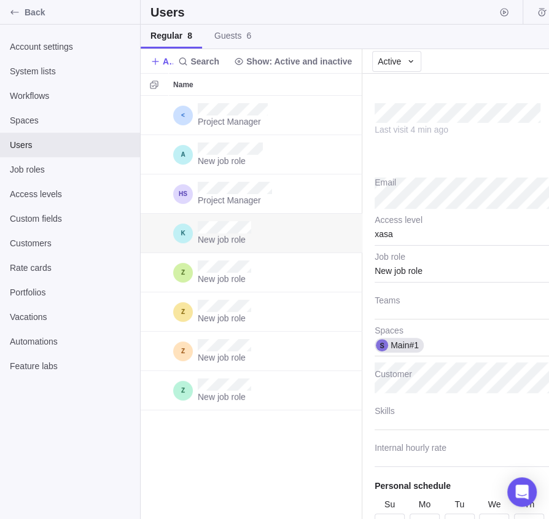
scroll to position [1, 1]
click at [34, 50] on span "Account settings" at bounding box center [70, 47] width 120 height 12
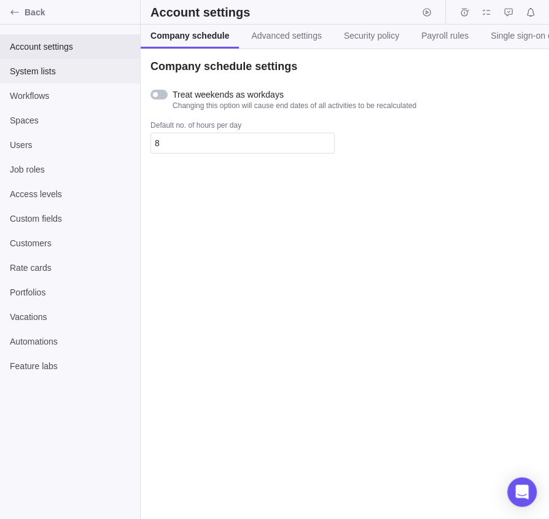
click at [64, 75] on span "System lists" at bounding box center [70, 71] width 120 height 12
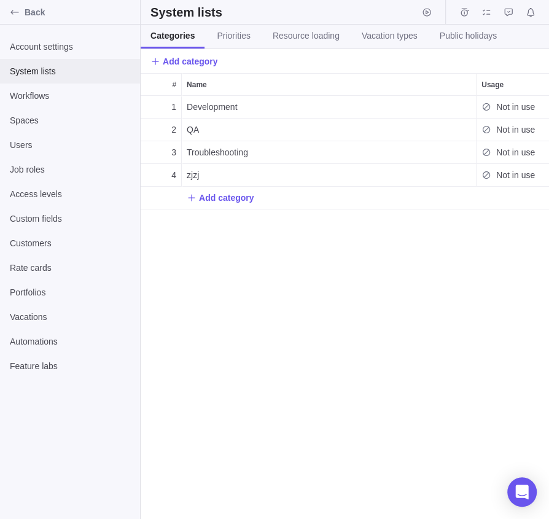
scroll to position [423, 408]
click at [186, 68] on span "Add category" at bounding box center [183, 61] width 67 height 17
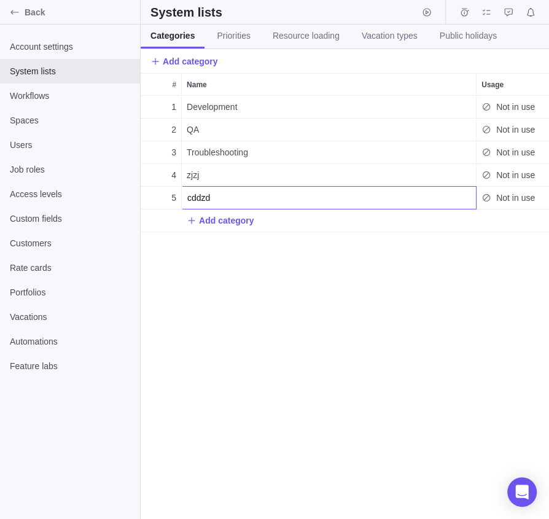
type input "cddzd"
